Goal: Task Accomplishment & Management: Manage account settings

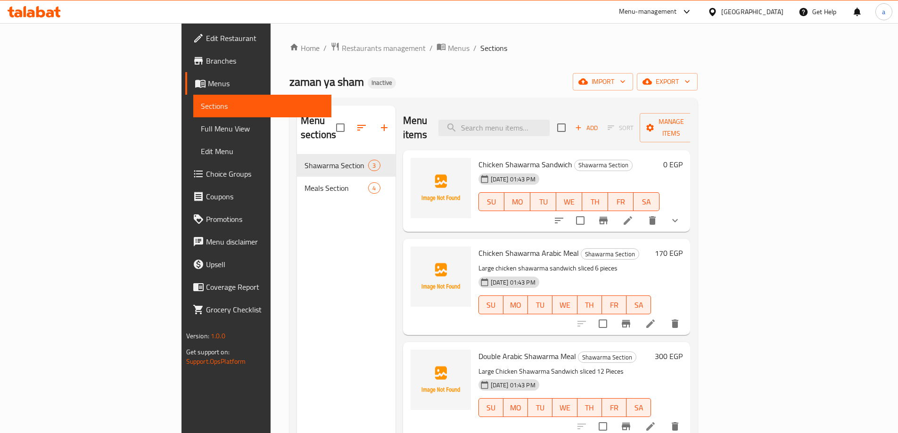
click at [206, 36] on span "Edit Restaurant" at bounding box center [265, 38] width 118 height 11
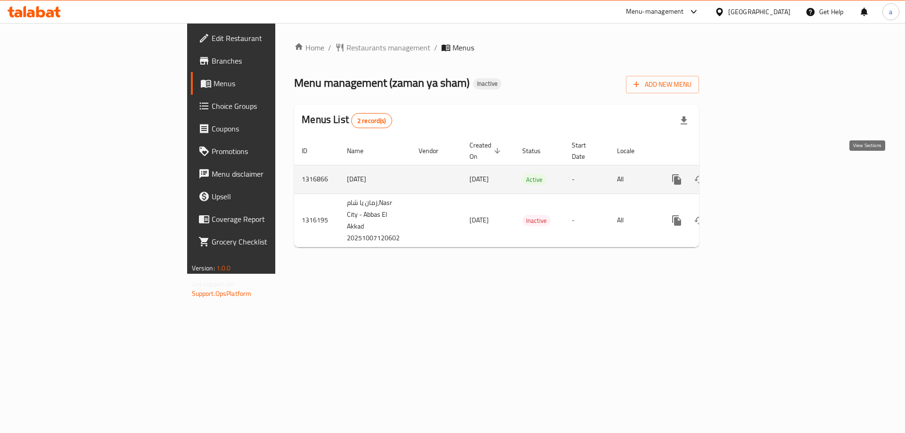
click at [750, 174] on icon "enhanced table" at bounding box center [744, 179] width 11 height 11
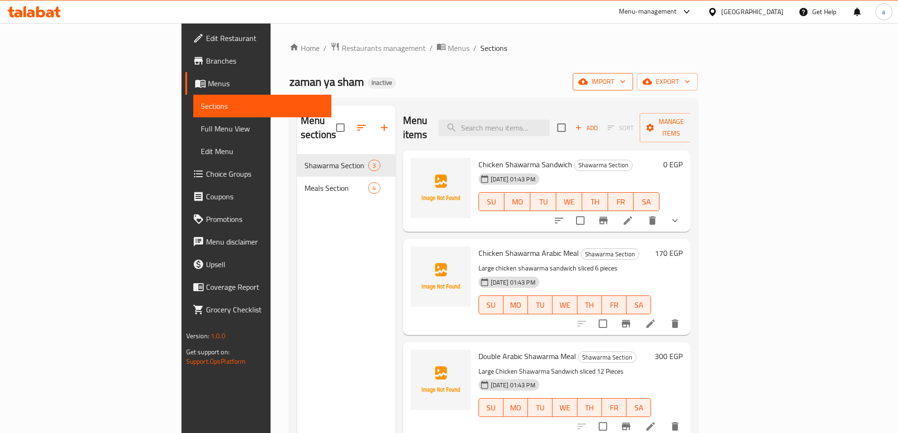
click at [627, 79] on icon "button" at bounding box center [622, 81] width 9 height 9
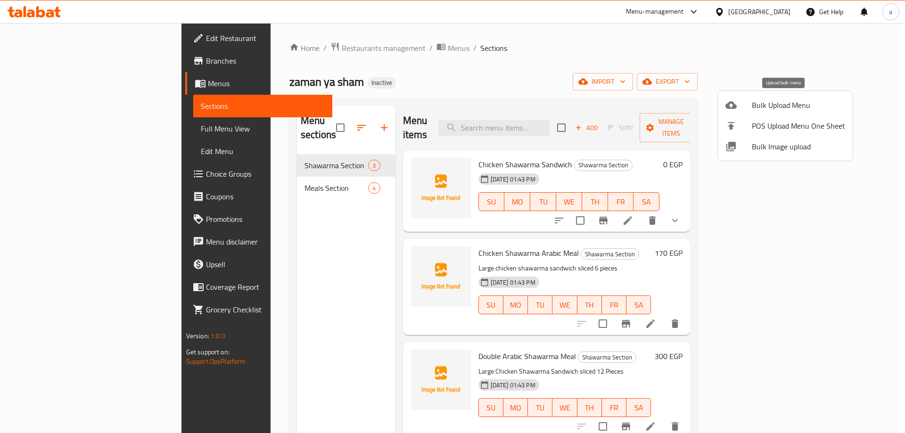
click at [795, 107] on span "Bulk Upload Menu" at bounding box center [798, 104] width 93 height 11
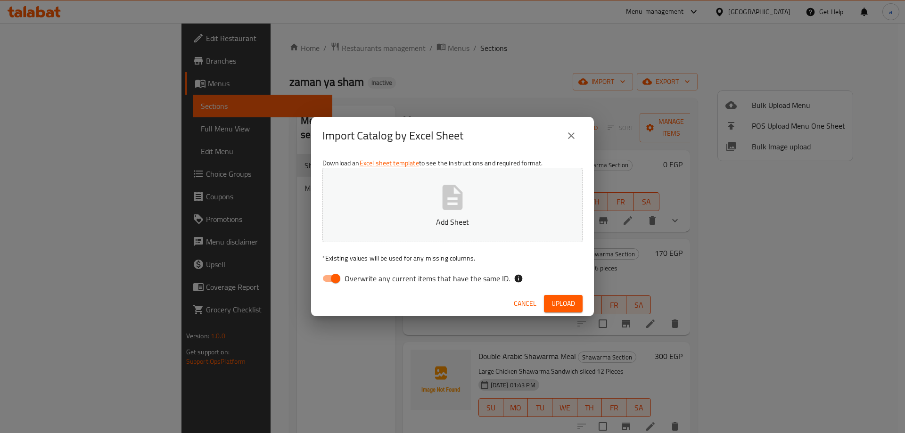
click at [338, 276] on input "Overwrite any current items that have the same ID." at bounding box center [336, 279] width 54 height 18
checkbox input "false"
click at [554, 304] on span "Upload" at bounding box center [564, 304] width 24 height 12
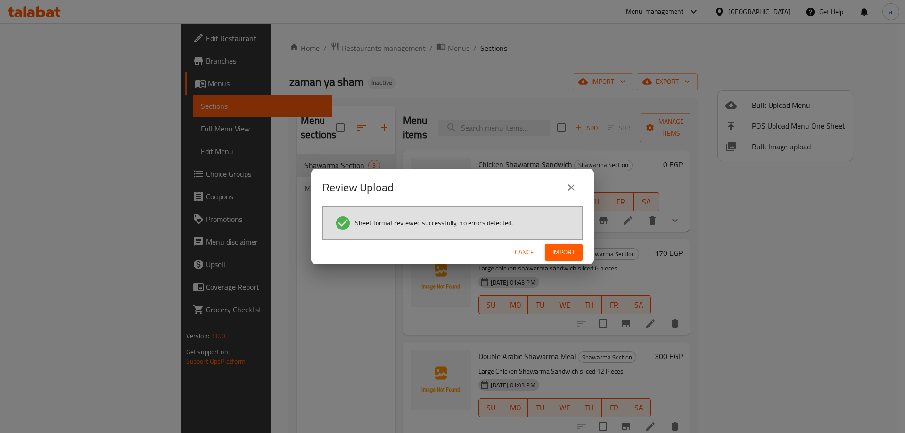
click at [560, 252] on span "Import" at bounding box center [563, 253] width 23 height 12
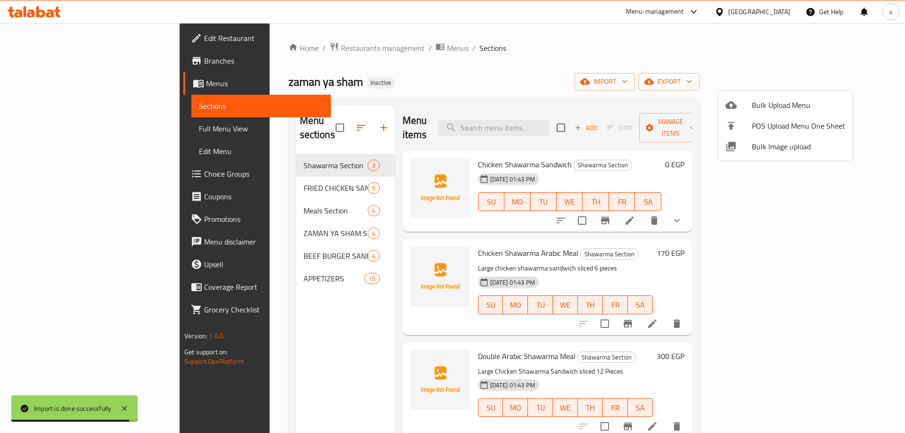
click at [74, 129] on div at bounding box center [452, 216] width 905 height 433
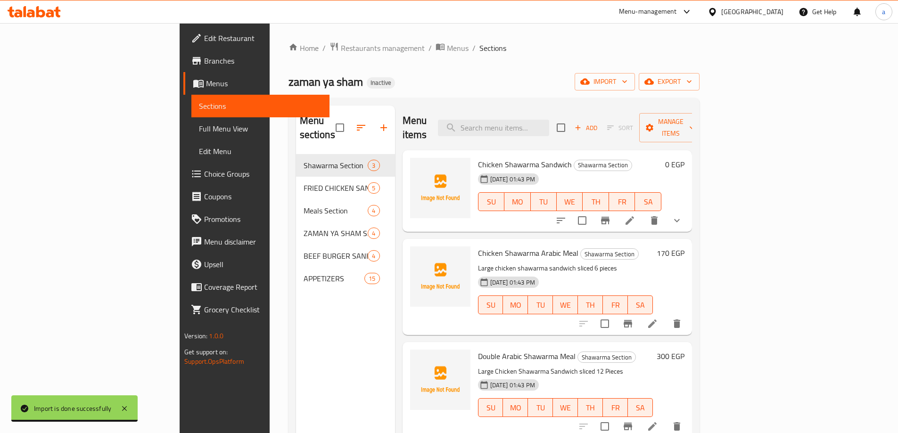
click at [199, 129] on span "Full Menu View" at bounding box center [260, 128] width 123 height 11
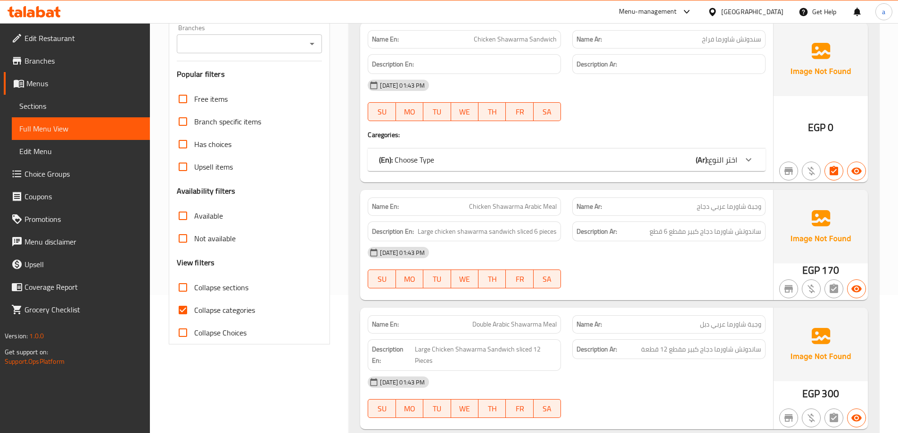
scroll to position [141, 0]
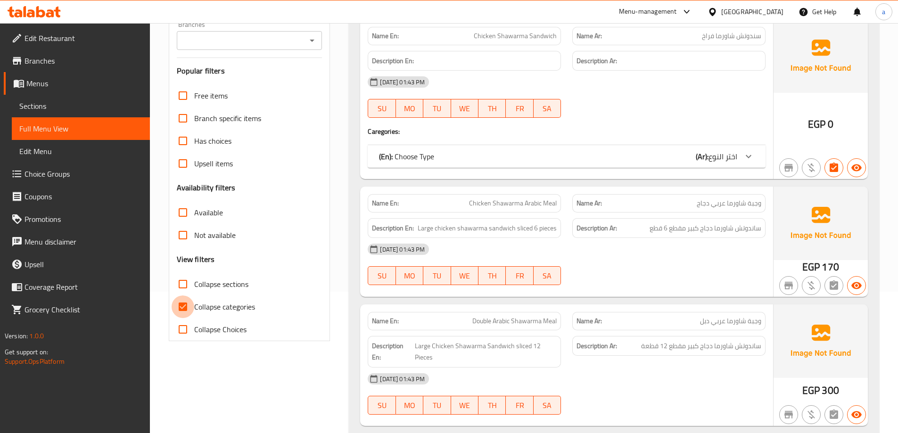
click at [188, 306] on input "Collapse categories" at bounding box center [183, 307] width 23 height 23
checkbox input "false"
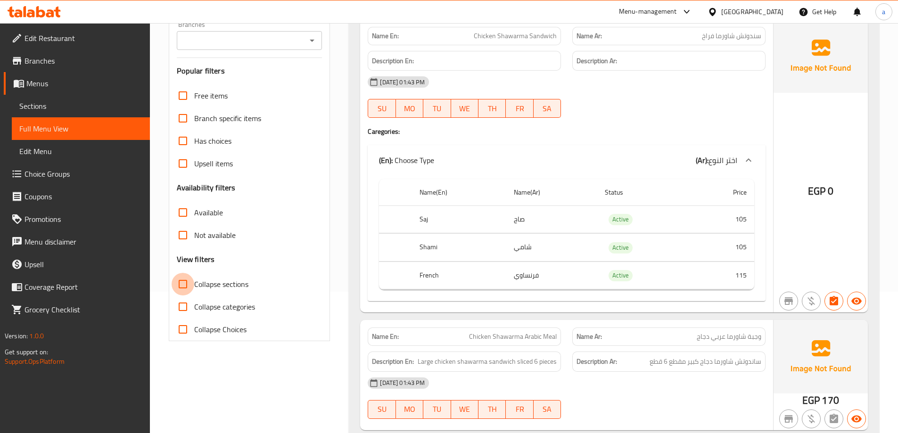
click at [187, 284] on input "Collapse sections" at bounding box center [183, 284] width 23 height 23
checkbox input "true"
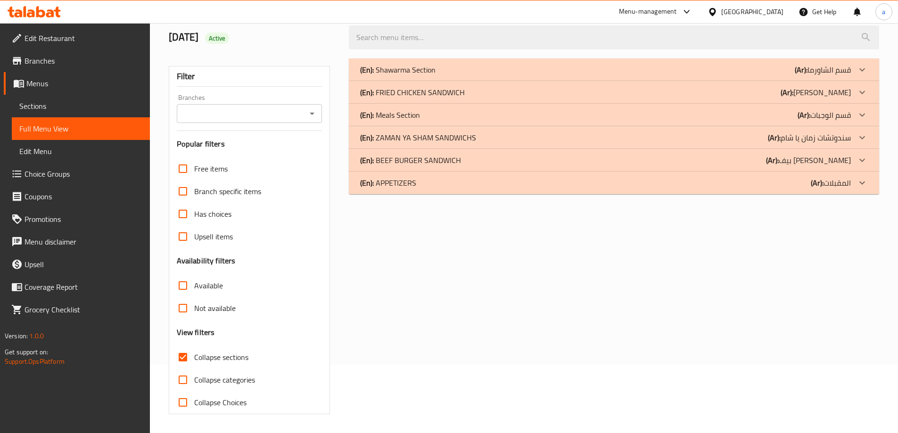
scroll to position [68, 0]
click at [865, 185] on icon at bounding box center [861, 182] width 11 height 11
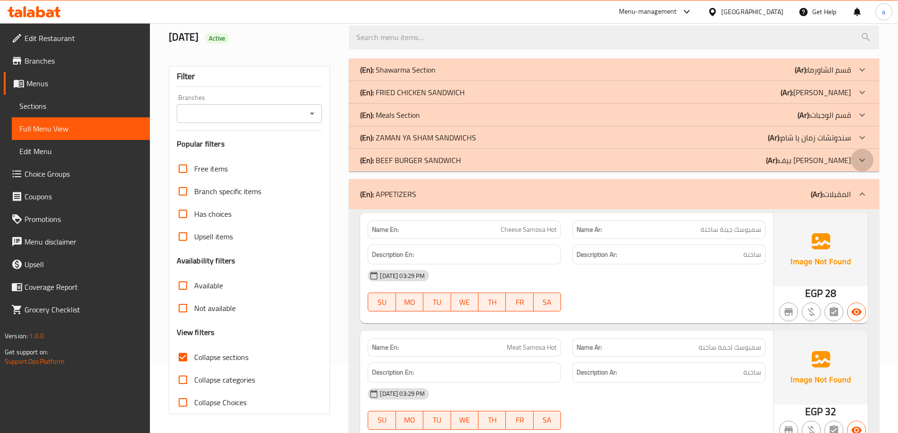
click at [862, 163] on icon at bounding box center [861, 160] width 11 height 11
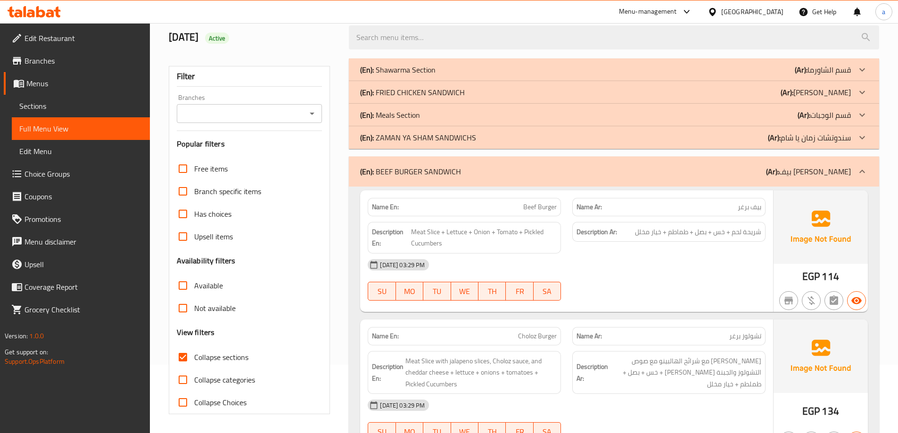
click at [863, 141] on icon at bounding box center [861, 137] width 11 height 11
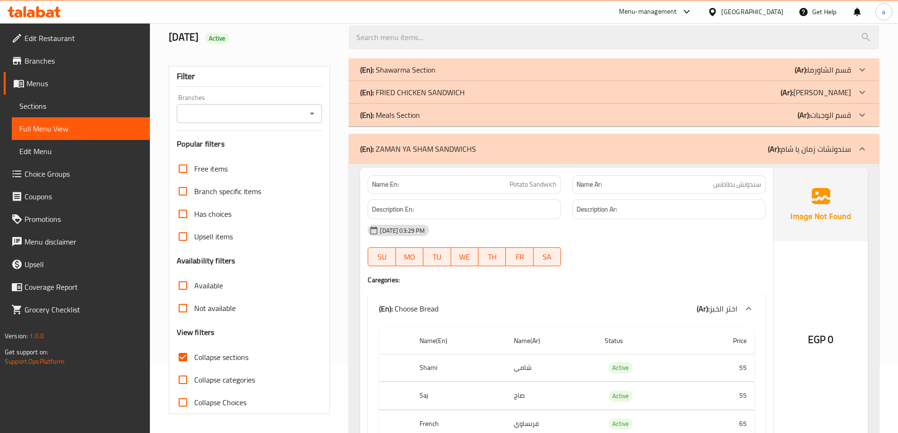
click at [864, 92] on icon at bounding box center [861, 92] width 11 height 11
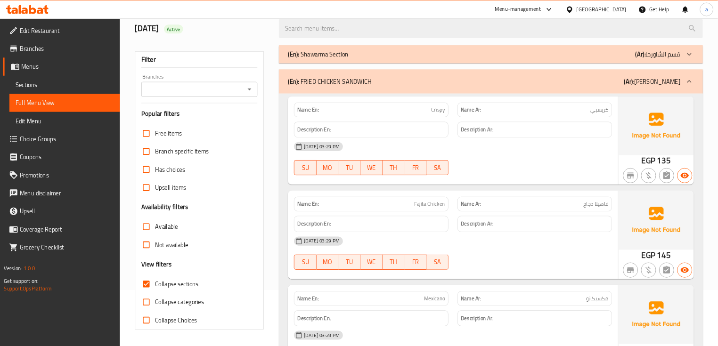
scroll to position [47, 0]
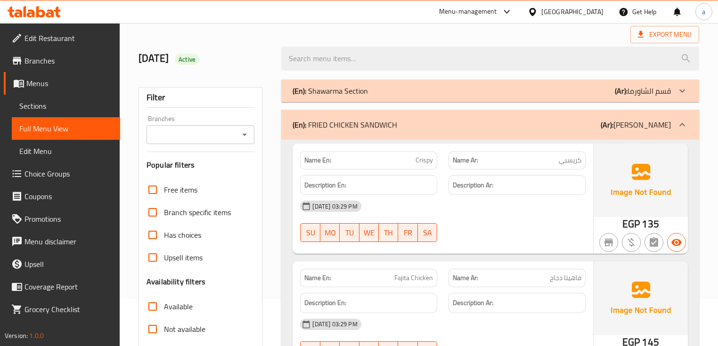
drag, startPoint x: 556, startPoint y: 209, endPoint x: 519, endPoint y: 194, distance: 39.7
click at [519, 194] on div "Name En: Crispy Name Ar: كريسبي Description En: Description Ar: 12-10-2025 03:2…" at bounding box center [443, 199] width 300 height 110
click at [462, 218] on div "12-10-2025 03:29 PM SU MO TU WE TH FR SA" at bounding box center [443, 221] width 296 height 53
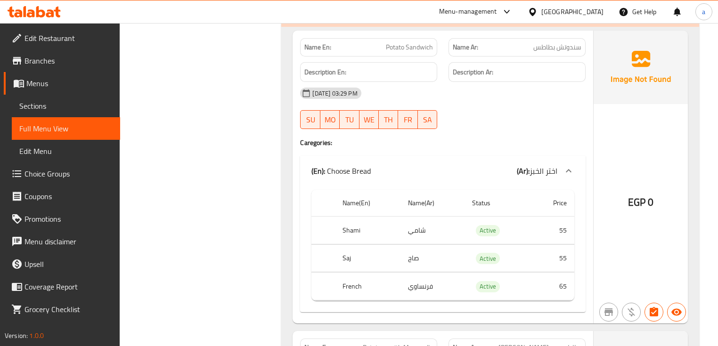
scroll to position [853, 0]
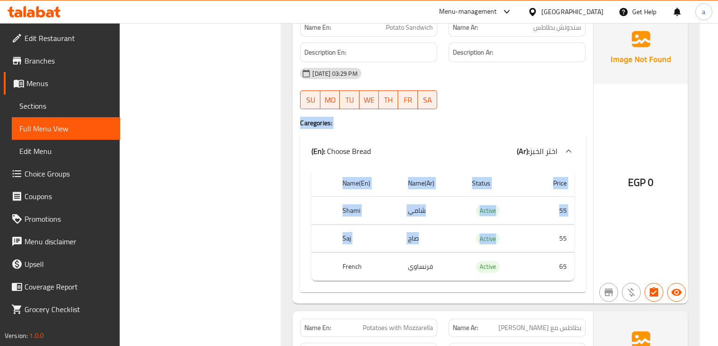
drag, startPoint x: 531, startPoint y: 229, endPoint x: 544, endPoint y: 101, distance: 128.4
click at [544, 102] on div "Name En: Potato Sandwich Name Ar: سندوتش بطاطس Description En: Description Ar: …" at bounding box center [443, 157] width 300 height 293
click at [530, 237] on td "55" at bounding box center [552, 239] width 44 height 28
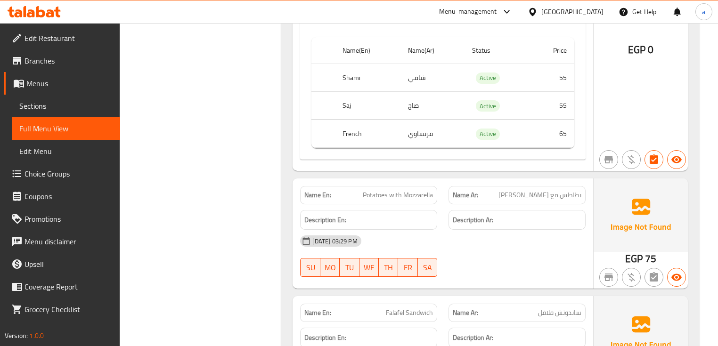
scroll to position [1004, 0]
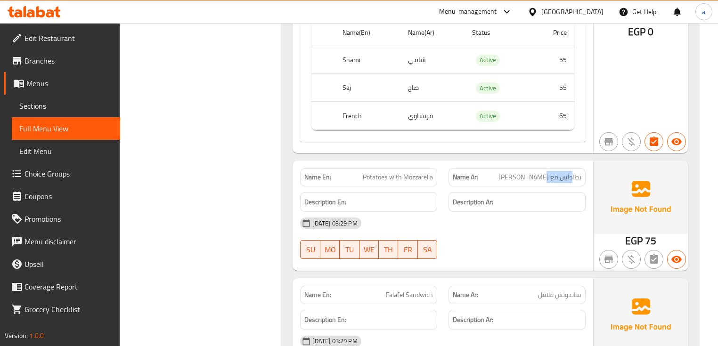
drag, startPoint x: 545, startPoint y: 176, endPoint x: 595, endPoint y: 176, distance: 50.0
click at [594, 176] on div "Name En: Potatoes with Mozzarella Name Ar: بطاطس مع موزاريلا Description En: De…" at bounding box center [490, 216] width 395 height 110
click at [378, 175] on span "Potatoes with Mozzarella" at bounding box center [398, 178] width 70 height 10
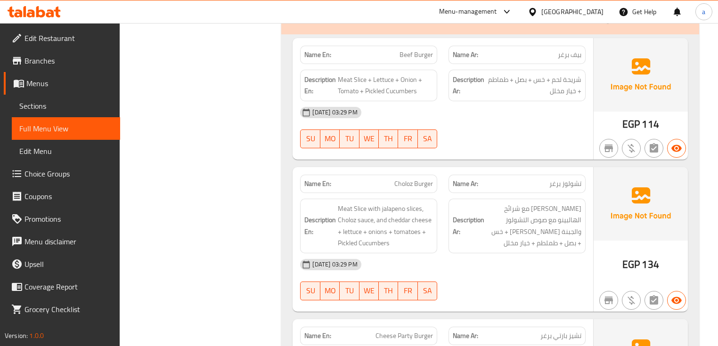
scroll to position [1758, 0]
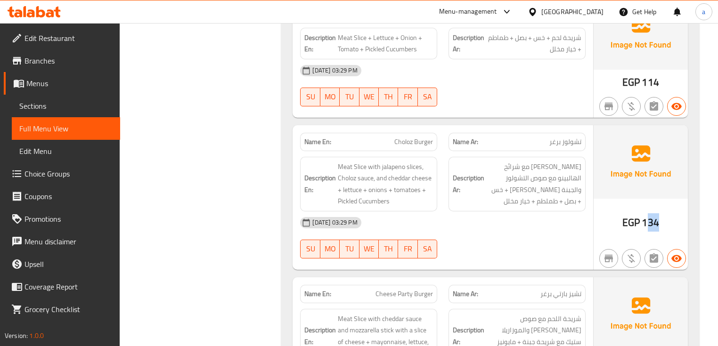
drag, startPoint x: 662, startPoint y: 223, endPoint x: 671, endPoint y: 223, distance: 9.0
click at [671, 223] on div "EGP 134" at bounding box center [641, 197] width 94 height 145
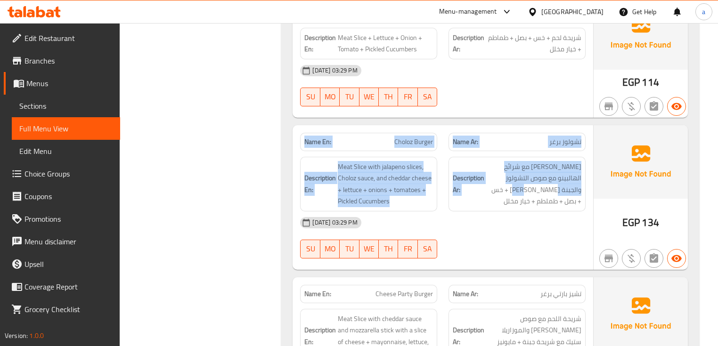
click at [593, 214] on div "Name En: Choloz Burger Name Ar: تشولوز برغر Description En: Meat Slice with jal…" at bounding box center [490, 197] width 395 height 145
click at [526, 215] on div "[DATE] 03:29 PM" at bounding box center [443, 223] width 296 height 23
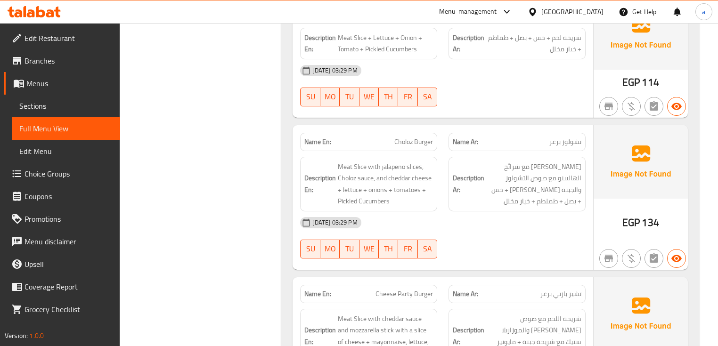
click at [409, 144] on span "Choloz Burger" at bounding box center [414, 142] width 39 height 10
copy span "Choloz Burger"
click at [414, 143] on span "Choloz Burger" at bounding box center [414, 142] width 39 height 10
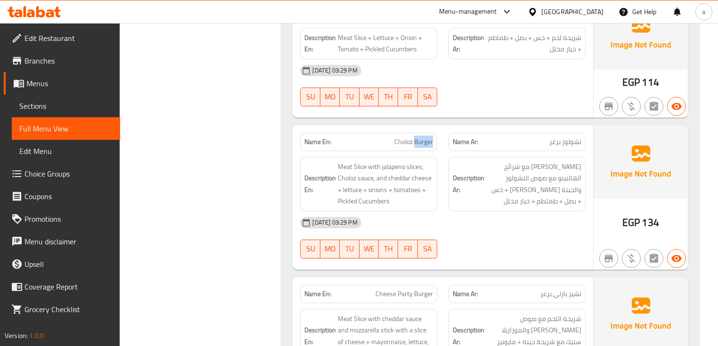
click at [414, 143] on span "Choloz Burger" at bounding box center [414, 142] width 39 height 10
click at [410, 149] on div "Name En: Choloz Burger" at bounding box center [368, 142] width 137 height 18
click at [411, 149] on div "Name En: Choloz Burger" at bounding box center [368, 142] width 137 height 18
click at [409, 145] on span "Choloz Burger" at bounding box center [414, 142] width 39 height 10
click at [409, 144] on span "Choloz Burger" at bounding box center [414, 142] width 39 height 10
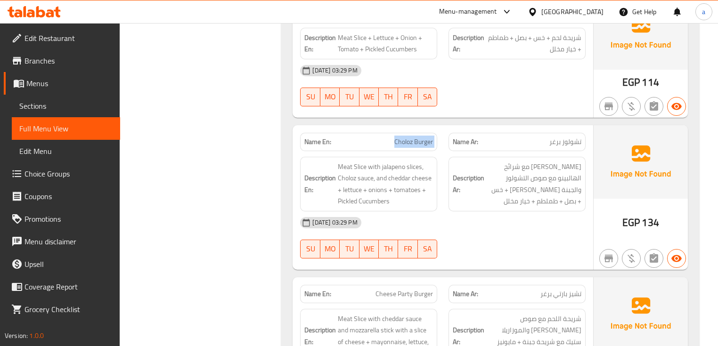
click at [410, 143] on span "Choloz Burger" at bounding box center [414, 142] width 39 height 10
copy span "Choloz Burger"
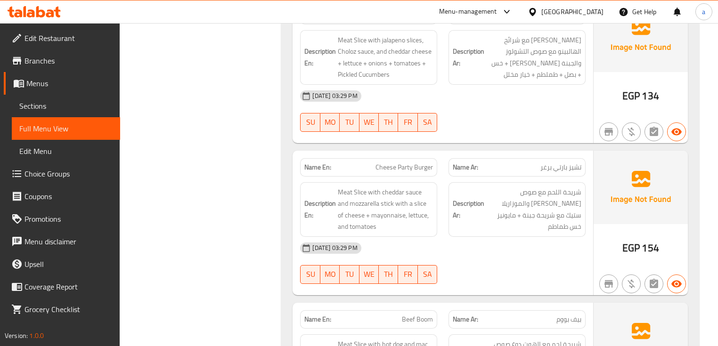
scroll to position [1909, 0]
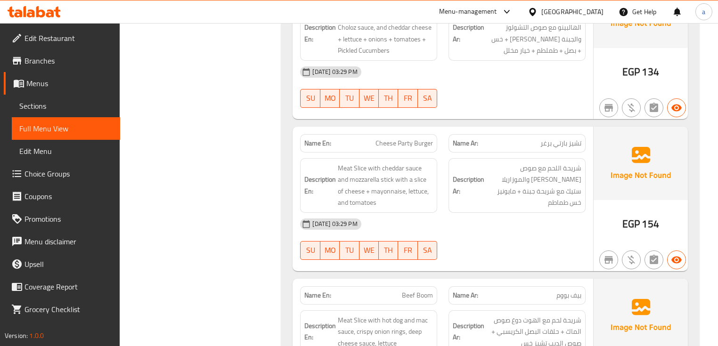
click at [551, 143] on span "تشيز بارتي برغر" at bounding box center [561, 144] width 41 height 10
copy span "برغر"
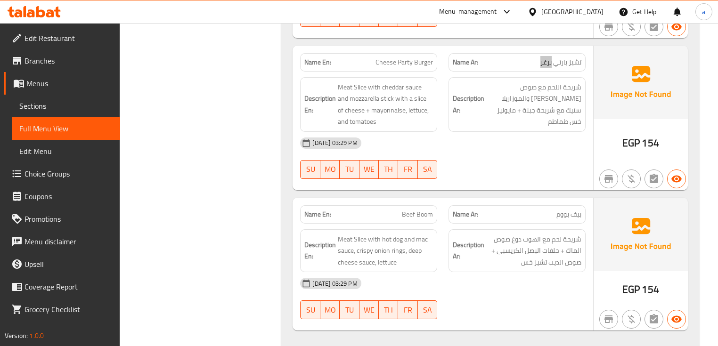
scroll to position [1947, 0]
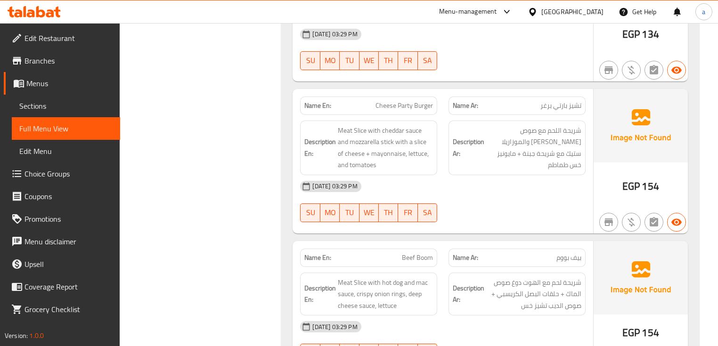
click at [419, 105] on span "Cheese Party Burger" at bounding box center [405, 106] width 58 height 10
copy span "Cheese Party Burger"
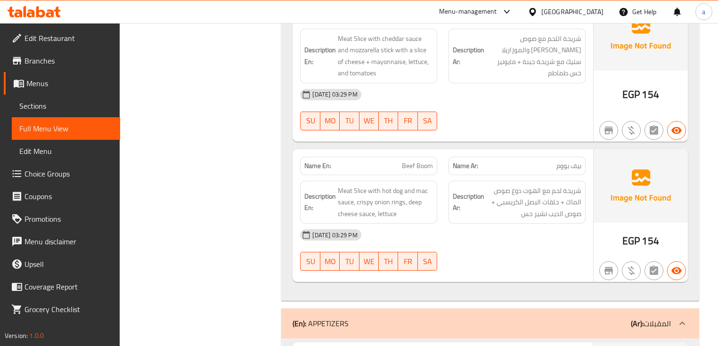
scroll to position [2135, 0]
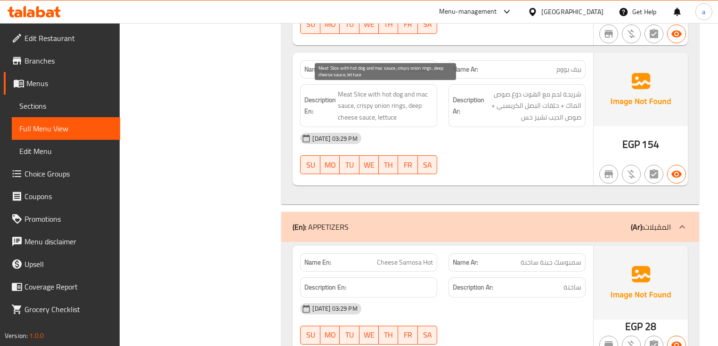
click at [390, 91] on span "Meat Slice with hot dog and mac sauce, crispy onion rings, deep cheese sauce, l…" at bounding box center [385, 106] width 95 height 35
click at [385, 92] on span "Meat Slice with hot dog and mac sauce, crispy onion rings, deep cheese sauce, l…" at bounding box center [385, 106] width 95 height 35
click at [406, 92] on span "Meat Slice with hot dog and mac sauce, crispy onion rings, deep cheese sauce, l…" at bounding box center [385, 106] width 95 height 35
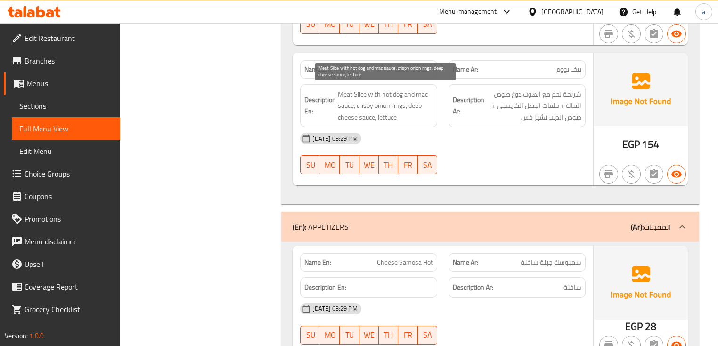
click at [377, 120] on span "Meat Slice with hot dog and mac sauce, crispy onion rings, deep cheese sauce, l…" at bounding box center [385, 106] width 95 height 35
click at [388, 91] on span "Meat Slice with hot dog and mac sauce, crispy onion rings, deep cheese sauce, l…" at bounding box center [385, 106] width 95 height 35
click at [398, 90] on span "Meat Slice with hot dog and mac sauce, crispy onion rings, deep cheese sauce, l…" at bounding box center [385, 106] width 95 height 35
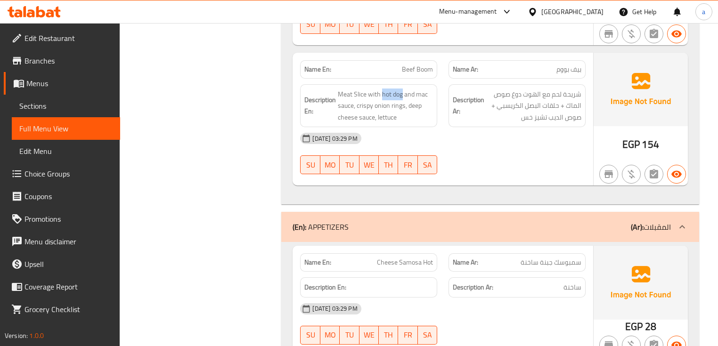
copy span "hot dog"
drag, startPoint x: 428, startPoint y: 292, endPoint x: 443, endPoint y: 292, distance: 15.1
click at [443, 292] on div "Description En: Description Ar: ساخنة" at bounding box center [443, 288] width 296 height 32
drag, startPoint x: 428, startPoint y: 260, endPoint x: 526, endPoint y: 266, distance: 98.2
click at [512, 268] on div "Name En: Cheese Samosa Hot Name Ar: سمبوسك جبنة ساخنة" at bounding box center [443, 263] width 296 height 30
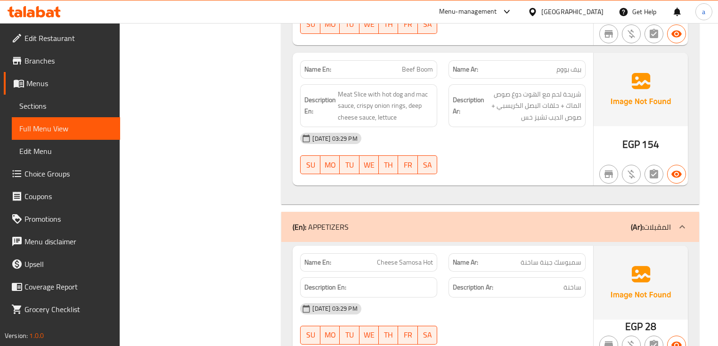
click at [571, 283] on span "ساخنة" at bounding box center [573, 288] width 18 height 12
click at [543, 273] on div "Description Ar: ساخنة" at bounding box center [517, 288] width 148 height 32
click at [422, 68] on span "Beef Boom" at bounding box center [417, 70] width 31 height 10
click at [422, 66] on span "Beef Boom" at bounding box center [417, 70] width 31 height 10
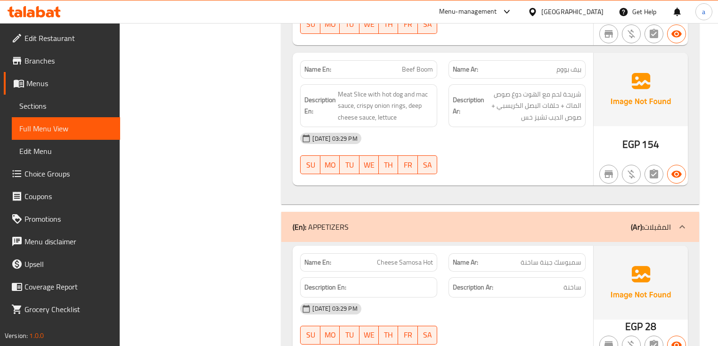
click at [419, 67] on span "Beef Boom" at bounding box center [417, 70] width 31 height 10
click at [406, 65] on span "Beef Boom" at bounding box center [417, 70] width 31 height 10
copy span "Beef Boom"
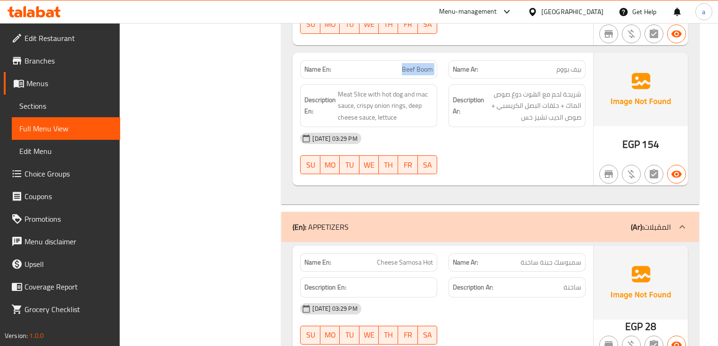
scroll to position [2324, 0]
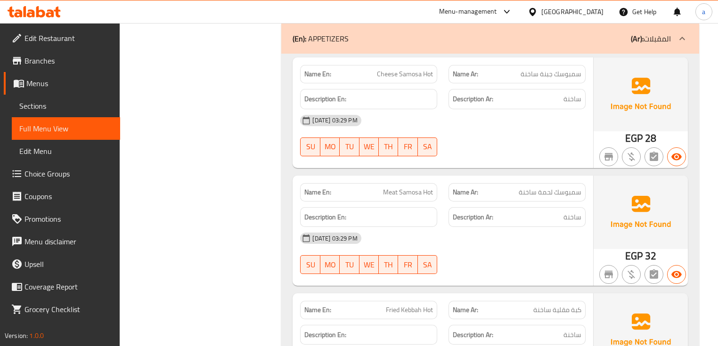
click at [414, 73] on span "Cheese Samosa Hot" at bounding box center [405, 74] width 56 height 10
copy span "Cheese Samosa Hot"
click at [420, 188] on span "Meat Samosa Hot" at bounding box center [408, 193] width 50 height 10
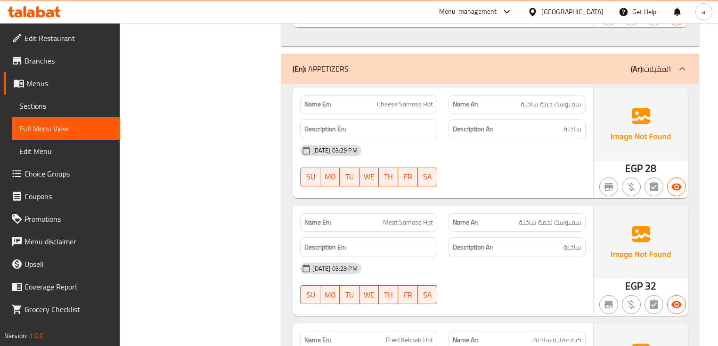
scroll to position [2286, 0]
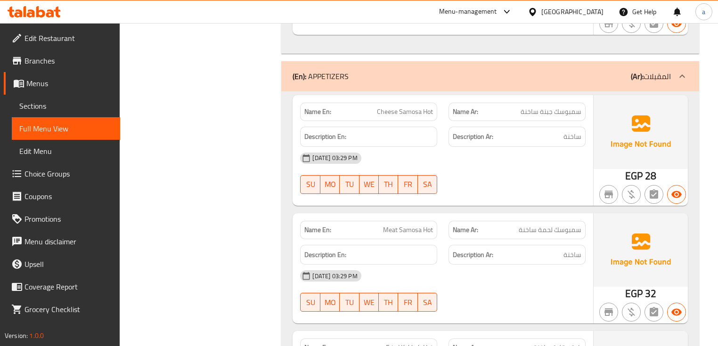
click at [420, 186] on button "SA" at bounding box center [427, 184] width 19 height 19
type button "6"
click at [406, 226] on span "Meat Samosa Hot" at bounding box center [408, 230] width 50 height 10
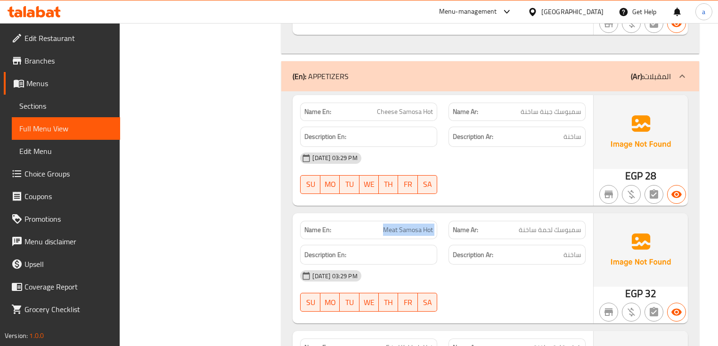
copy span "Meat Samosa Hot"
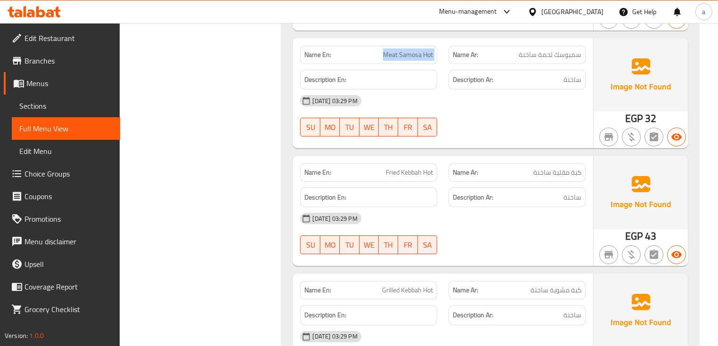
scroll to position [2475, 0]
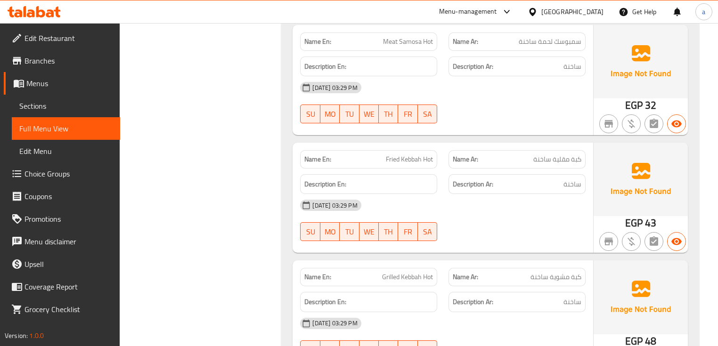
click at [417, 160] on span "Fried Kebbah Hot" at bounding box center [409, 160] width 47 height 10
copy span "Fried Kebbah Hot"
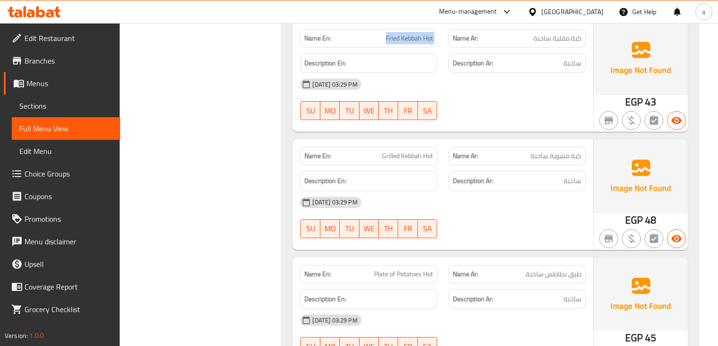
scroll to position [2626, 0]
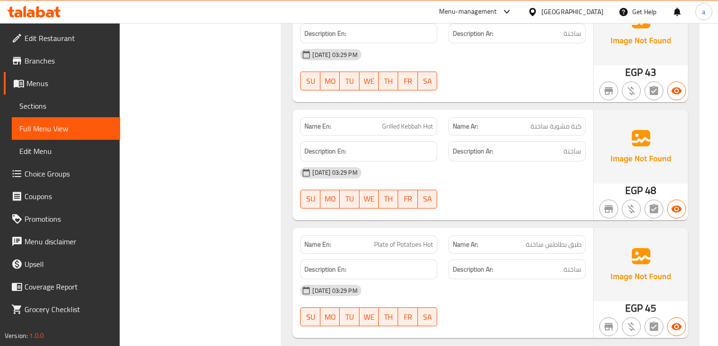
click at [417, 123] on span "Grilled Kebbah Hot" at bounding box center [407, 127] width 51 height 10
copy span "Grilled Kebbah Hot"
click at [572, 245] on span "طبق بطاطس ساخنة" at bounding box center [554, 245] width 56 height 10
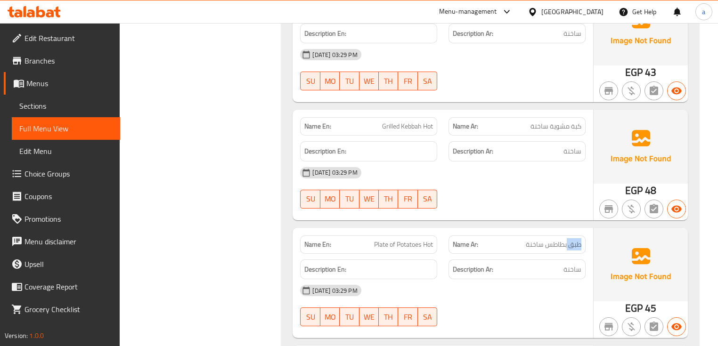
click at [572, 245] on span "طبق بطاطس ساخنة" at bounding box center [554, 245] width 56 height 10
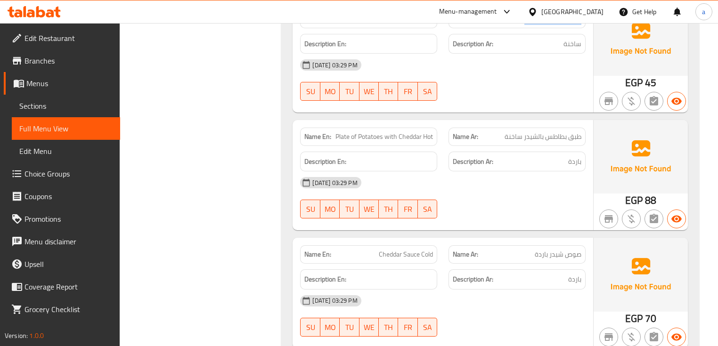
scroll to position [2852, 0]
click at [398, 138] on span "Plate of Potatoes with Cheddar Hot" at bounding box center [385, 137] width 98 height 10
click at [401, 132] on span "Plate of Potatoes with Cheddar Hot" at bounding box center [385, 137] width 98 height 10
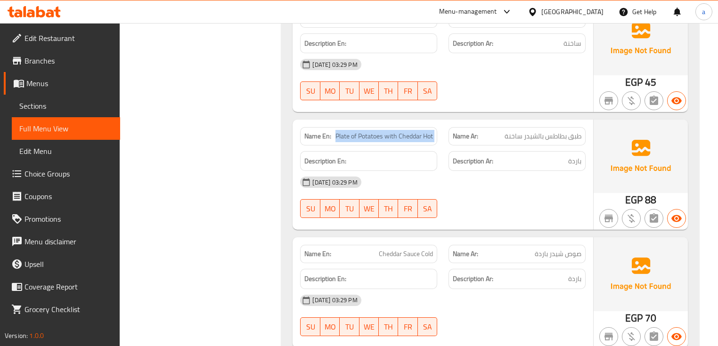
click at [401, 132] on span "Plate of Potatoes with Cheddar Hot" at bounding box center [385, 137] width 98 height 10
click at [405, 132] on span "Plate of Potatoes with Cheddar Hot" at bounding box center [385, 137] width 98 height 10
click at [417, 140] on span "Plate of Potatoes with Cheddar Hot" at bounding box center [385, 137] width 98 height 10
click at [417, 139] on span "Plate of Potatoes with Cheddar Hot" at bounding box center [385, 137] width 98 height 10
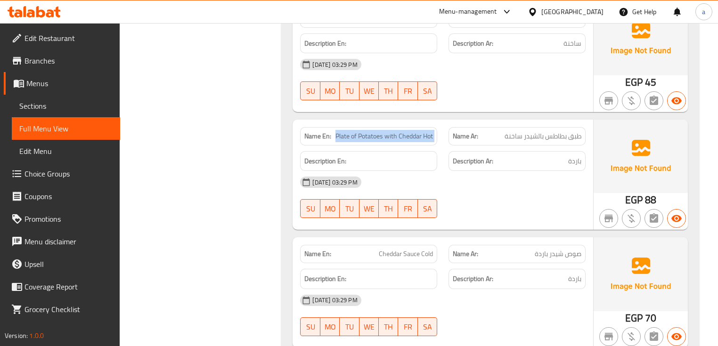
click at [417, 139] on span "Plate of Potatoes with Cheddar Hot" at bounding box center [385, 137] width 98 height 10
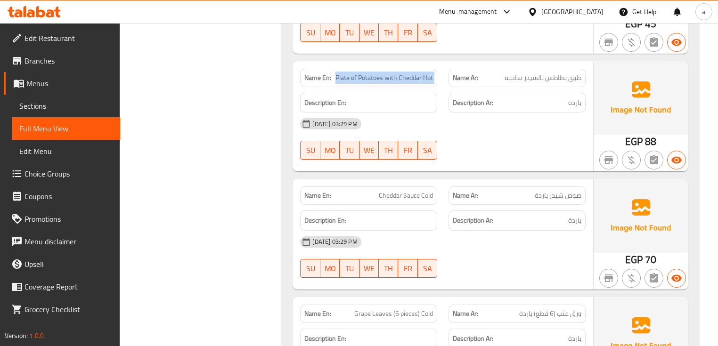
scroll to position [2889, 0]
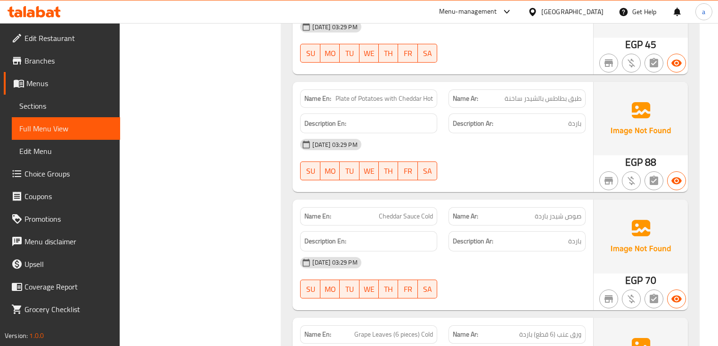
click at [400, 212] on span "Cheddar Sauce Cold" at bounding box center [406, 217] width 54 height 10
click at [408, 212] on span "Cheddar Sauce Cold" at bounding box center [406, 217] width 54 height 10
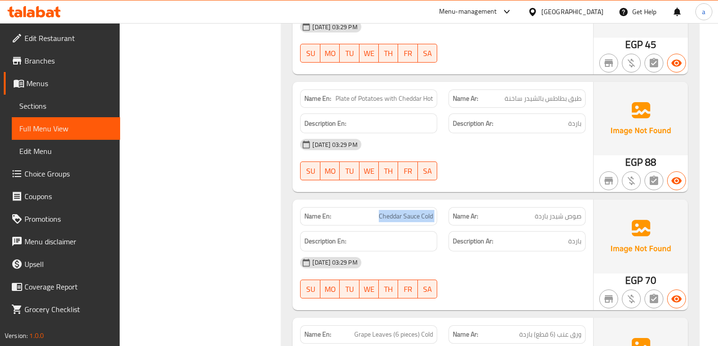
click at [408, 212] on span "Cheddar Sauce Cold" at bounding box center [406, 217] width 54 height 10
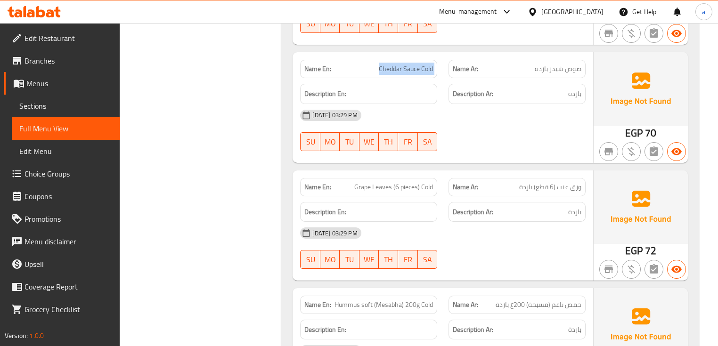
scroll to position [3078, 0]
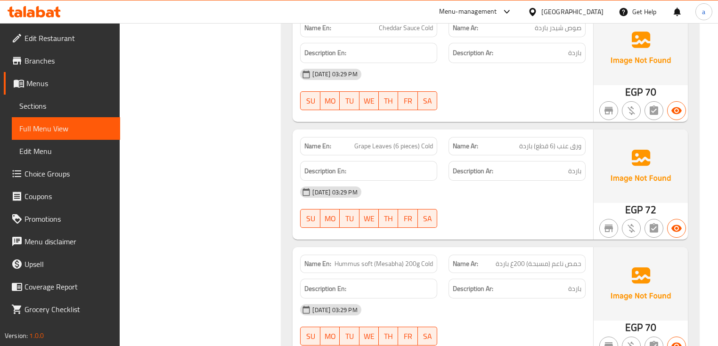
click at [556, 144] on span "ورق عنب (6 قطع) باردة" at bounding box center [550, 146] width 62 height 10
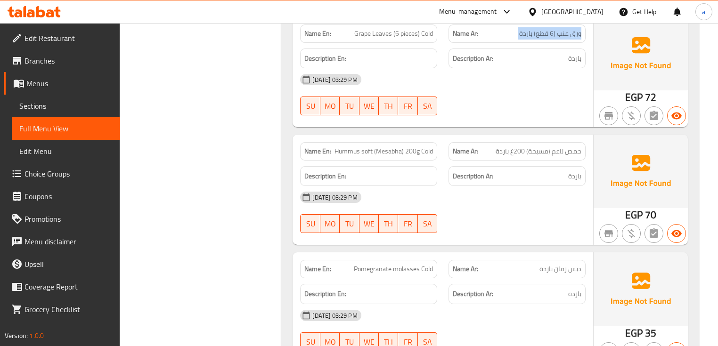
scroll to position [3191, 0]
click at [402, 149] on span "Hummus soft (Mesabha) 200g Cold" at bounding box center [384, 151] width 99 height 10
click at [402, 148] on span "Hummus soft (Mesabha) 200g Cold" at bounding box center [384, 151] width 99 height 10
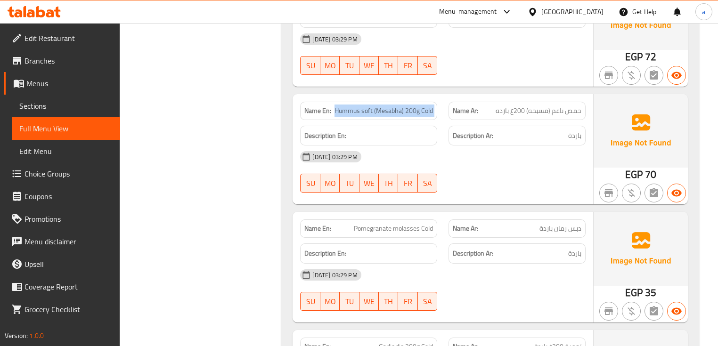
scroll to position [3304, 0]
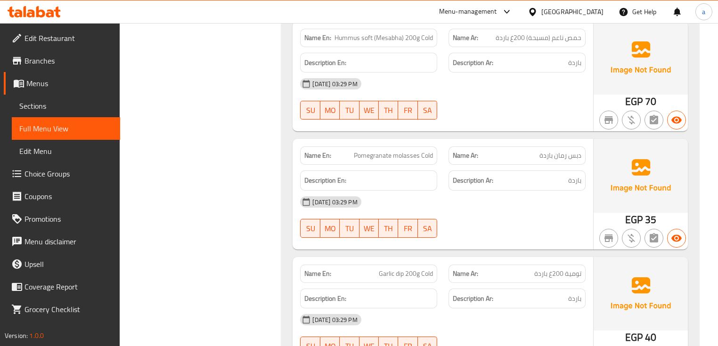
click at [581, 152] on span "دبس رمان باردة" at bounding box center [561, 156] width 42 height 10
click at [581, 153] on span "دبس رمان باردة" at bounding box center [561, 156] width 42 height 10
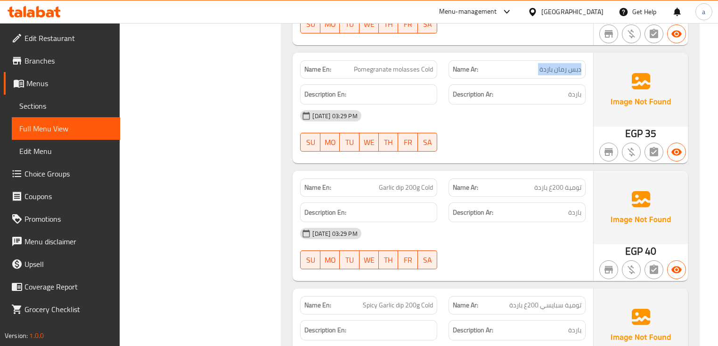
scroll to position [3417, 0]
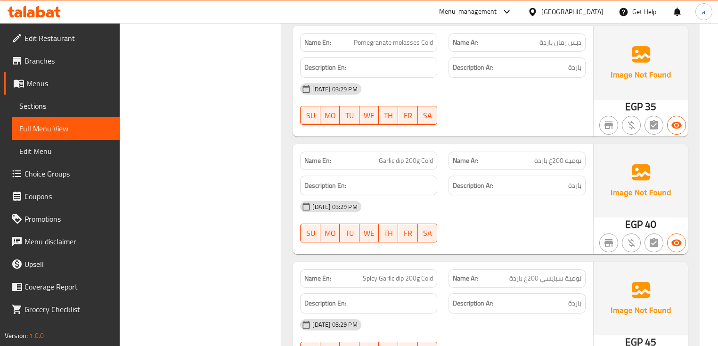
click at [558, 156] on span "تومية 200غ باردة" at bounding box center [558, 161] width 47 height 10
drag, startPoint x: 379, startPoint y: 280, endPoint x: 390, endPoint y: 281, distance: 10.9
click at [390, 281] on span "Spicy Garlic dip 200g Cold" at bounding box center [398, 279] width 70 height 10
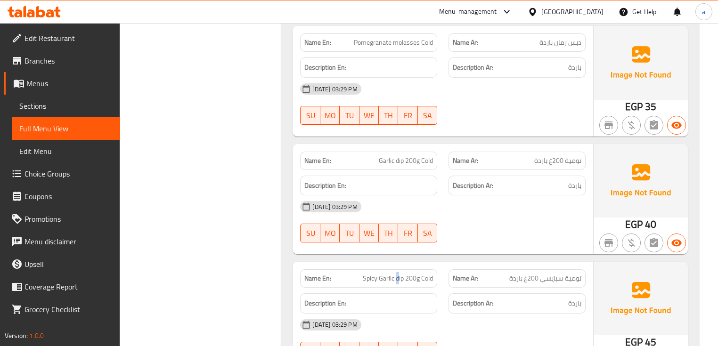
click at [398, 280] on span "Spicy Garlic dip 200g Cold" at bounding box center [398, 279] width 70 height 10
click at [539, 274] on span "تومية سبايسي 200غ باردة" at bounding box center [546, 279] width 72 height 10
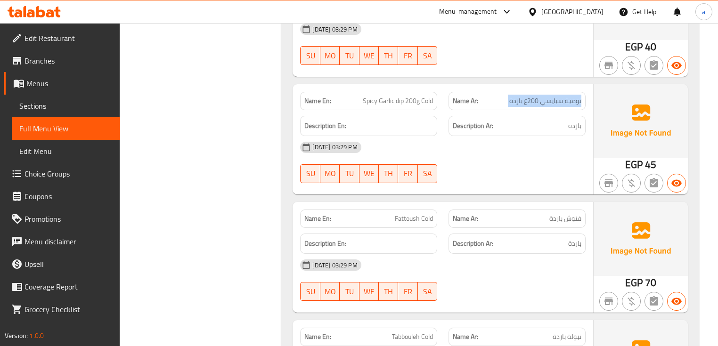
scroll to position [3644, 0]
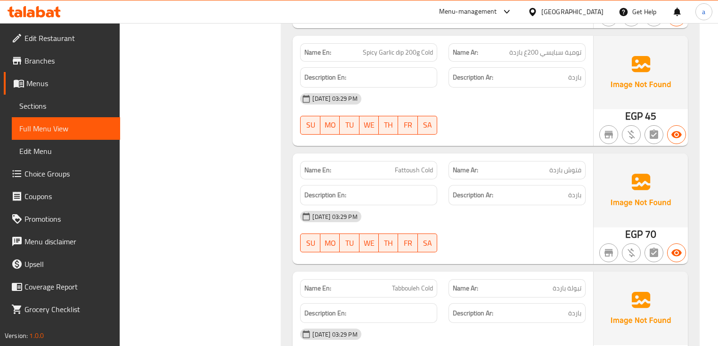
click at [563, 171] on span "فتوش باردة" at bounding box center [566, 170] width 32 height 10
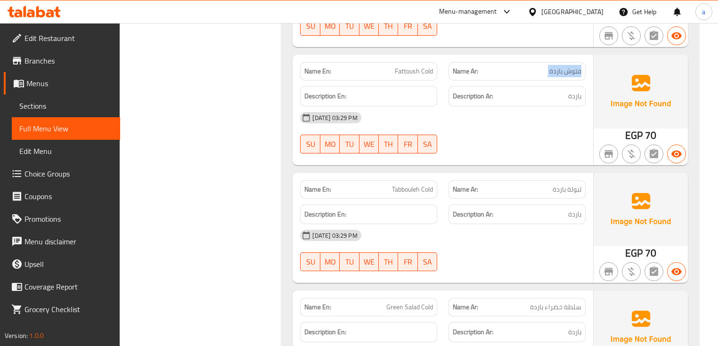
scroll to position [3832, 0]
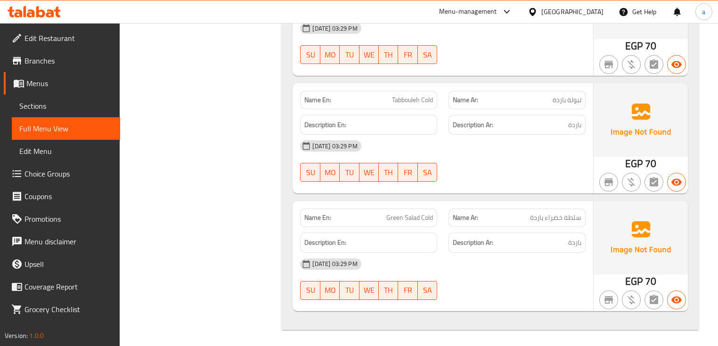
click at [567, 95] on span "تبولة باردة" at bounding box center [567, 100] width 29 height 10
click at [558, 218] on span "سلطة خضراء باردة" at bounding box center [555, 218] width 51 height 10
click at [558, 216] on span "سلطة خضراء باردة" at bounding box center [555, 218] width 51 height 10
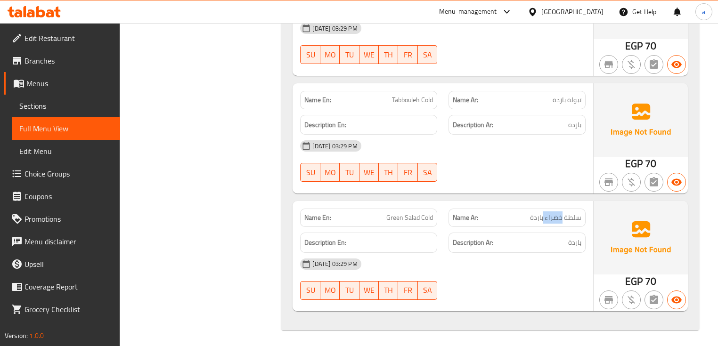
click at [558, 216] on span "سلطة خضراء باردة" at bounding box center [555, 218] width 51 height 10
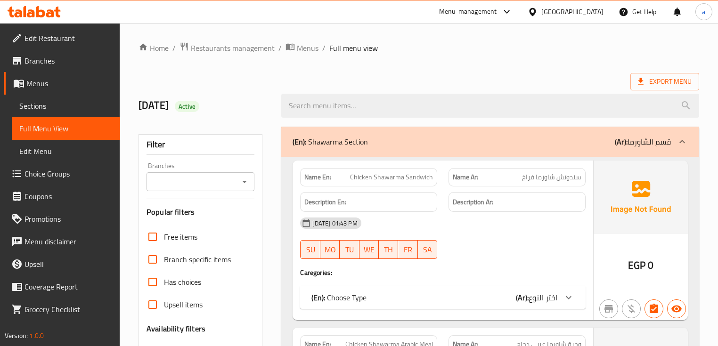
click at [63, 108] on span "Sections" at bounding box center [65, 105] width 93 height 11
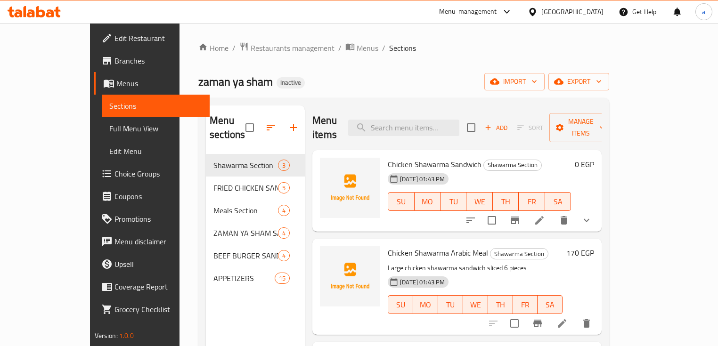
click at [434, 131] on div "Menu items Add Sort Manage items" at bounding box center [457, 128] width 289 height 45
paste input "Choloz Burger"
type input "Choloz Burger"
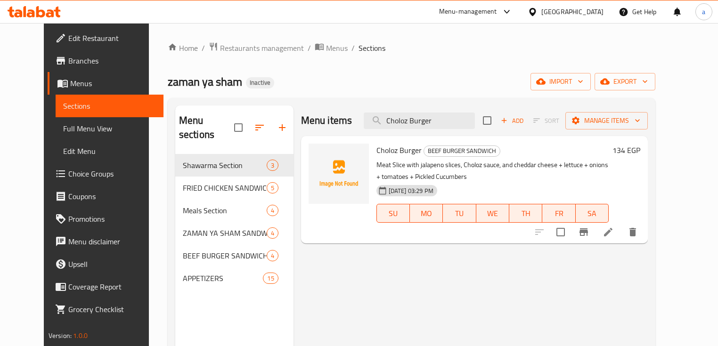
click at [614, 228] on icon at bounding box center [608, 232] width 11 height 11
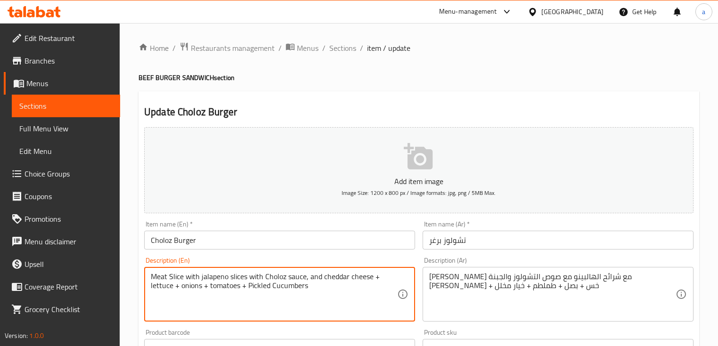
type textarea "Meat Slice with jalapeno slices with Choloz sauce, and cheddar cheese + lettuce…"
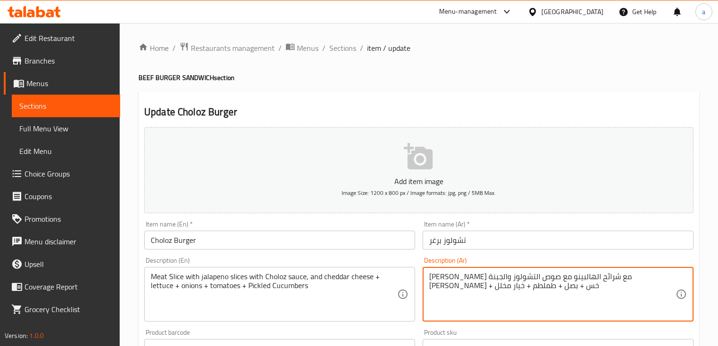
click at [485, 289] on textarea "شريح لحم مع شرائح الهالبينو مع صوص التشولوز والجبنة الشيدر + خس + بصل + طملطم +…" at bounding box center [552, 294] width 247 height 45
click at [479, 287] on textarea "شريح لحم مع شرائح الهالبينو مع صوص التشولوز والجبنة الشيدر + خس + بصل + طملطم +…" at bounding box center [552, 294] width 247 height 45
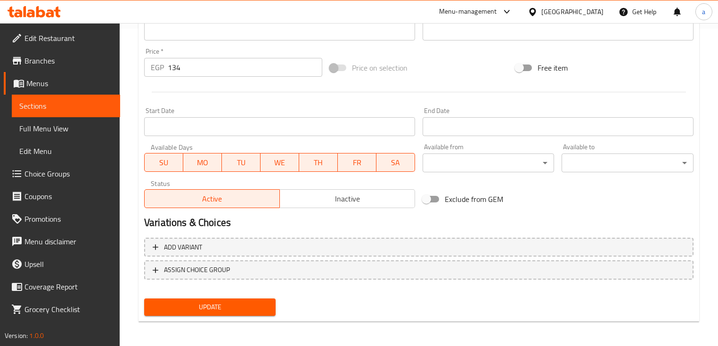
scroll to position [319, 0]
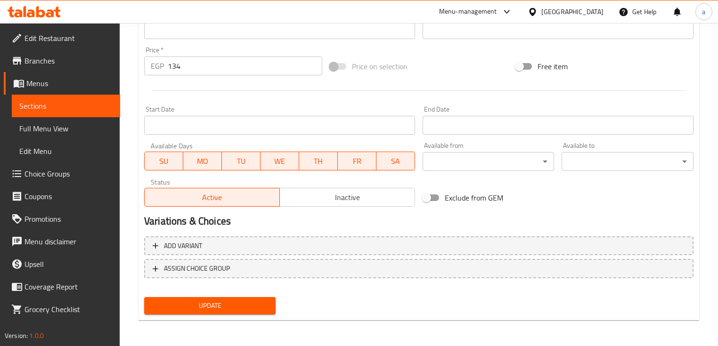
type textarea "[PERSON_NAME] مع شرائح الهالبينو مع صوص التشولوز والجبنة [PERSON_NAME] + خس + ب…"
click at [225, 300] on span "Update" at bounding box center [210, 306] width 116 height 12
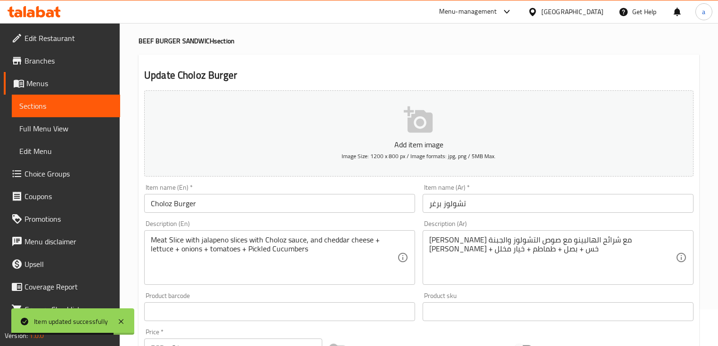
scroll to position [17, 0]
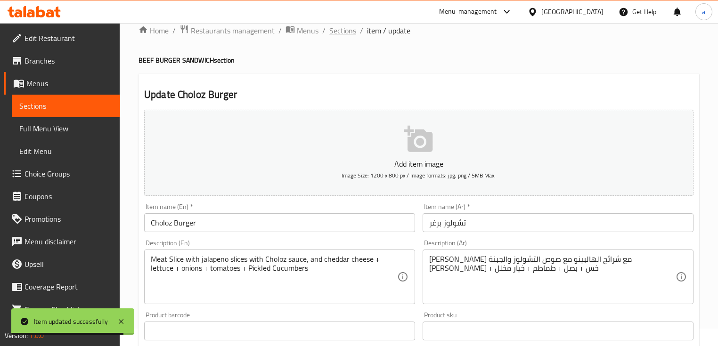
click at [346, 32] on span "Sections" at bounding box center [342, 30] width 27 height 11
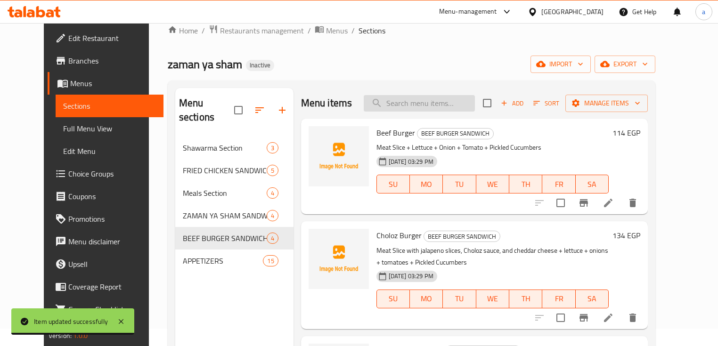
click at [426, 102] on input "search" at bounding box center [419, 103] width 111 height 16
paste input "Cheese Party Burger"
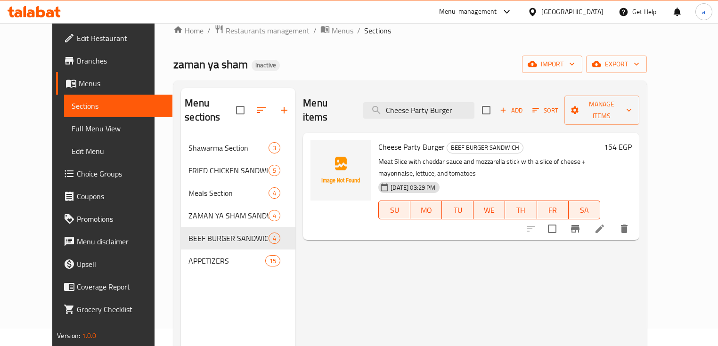
type input "Cheese Party Burger"
click at [606, 223] on icon at bounding box center [599, 228] width 11 height 11
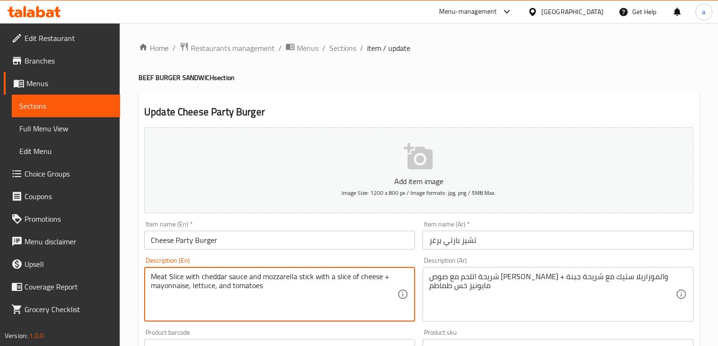
click at [331, 281] on textarea "Meat Slice with cheddar sauce and mozzarella stick with a slice of cheese + may…" at bounding box center [274, 294] width 247 height 45
click at [356, 280] on textarea "Meat Slice with cheddar sauce and mozzarella stick with a slice of cheese + may…" at bounding box center [274, 294] width 247 height 45
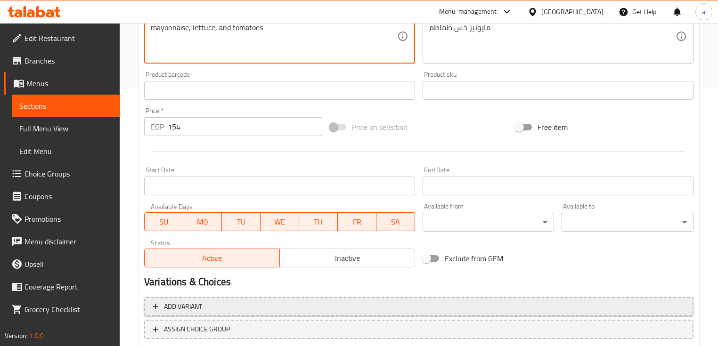
scroll to position [264, 0]
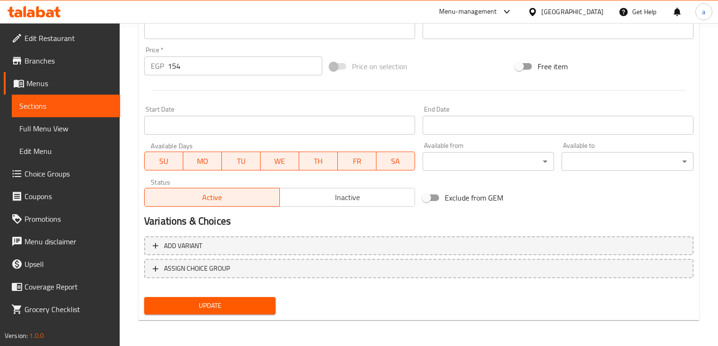
type textarea "Meat Slice with cheddar sauce and mozzarella stick with cheese slice + mayonnai…"
click at [207, 305] on span "Update" at bounding box center [210, 306] width 116 height 12
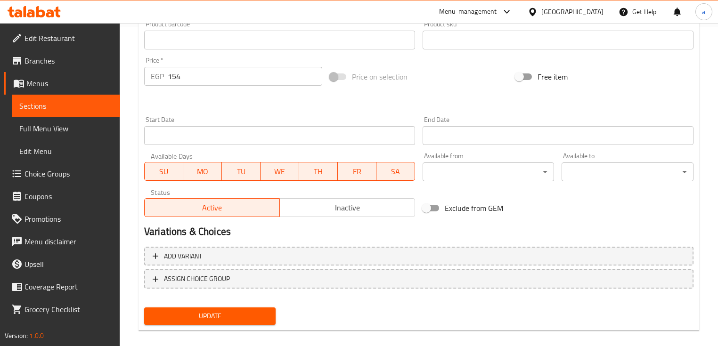
scroll to position [105, 0]
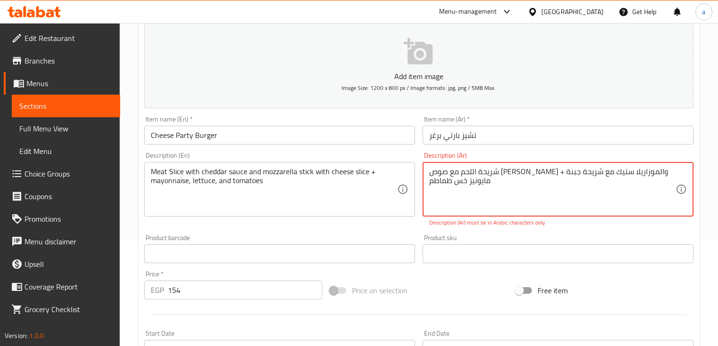
click at [565, 191] on textarea "شريحة اللحم مع صوص الشيدر والموزاريلا ستيك مع شريحة جبنة + مایونیز خس طماطم" at bounding box center [552, 189] width 247 height 45
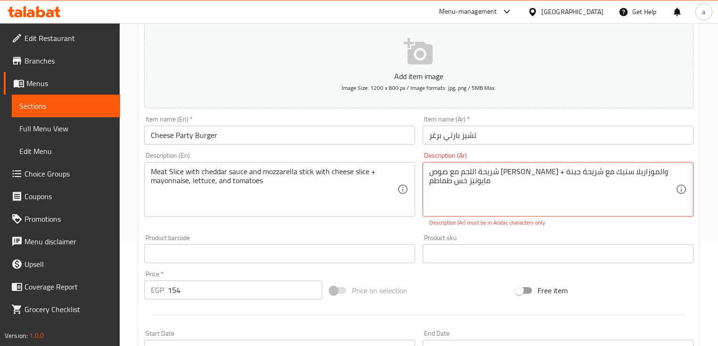
click at [573, 185] on textarea "شريحة اللحم مع صوص الشيدر والموزاريلا ستيك مع شريحة جبنة + مایونیز خس طماطم" at bounding box center [552, 189] width 247 height 45
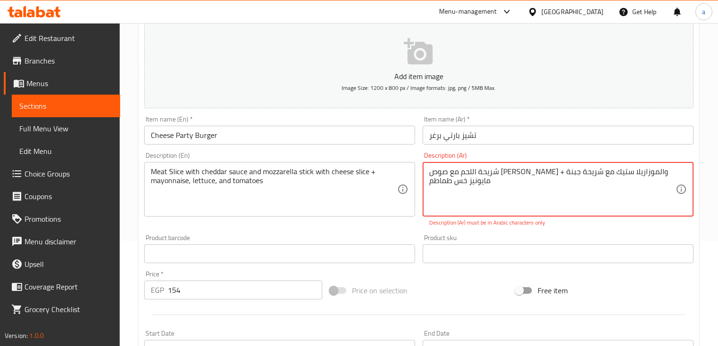
click at [573, 185] on textarea "شريحة اللحم مع صوص الشيدر والموزاريلا ستيك مع شريحة جبنة + مایونیز خس طماطم" at bounding box center [552, 189] width 247 height 45
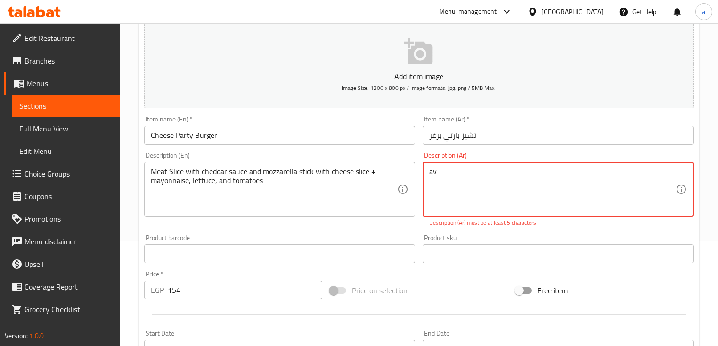
type textarea "a"
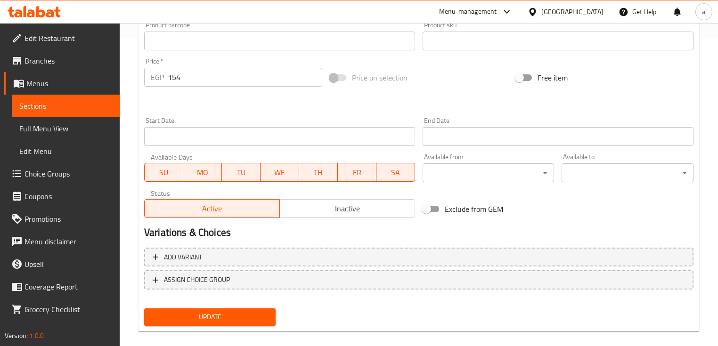
scroll to position [319, 0]
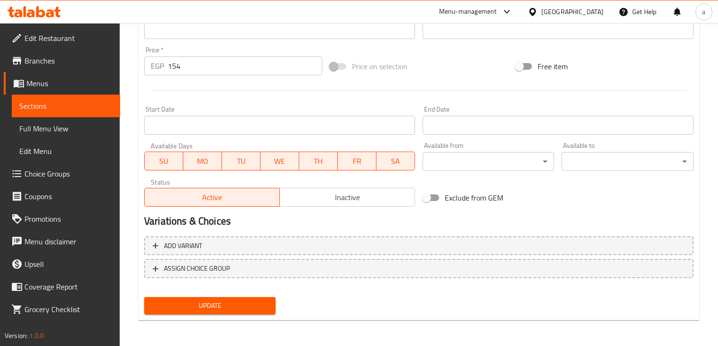
type textarea "شريحة من اللحم مع صوص [PERSON_NAME] والموزاريلا ستيك مع شريحة جبنة + مايونيز + …"
click at [209, 300] on span "Update" at bounding box center [210, 306] width 116 height 12
type textarea "Meat Slice with cheddar sauce and mozzarella stick with cheese slice + mayonnai…"
click at [183, 306] on span "Update" at bounding box center [210, 306] width 116 height 12
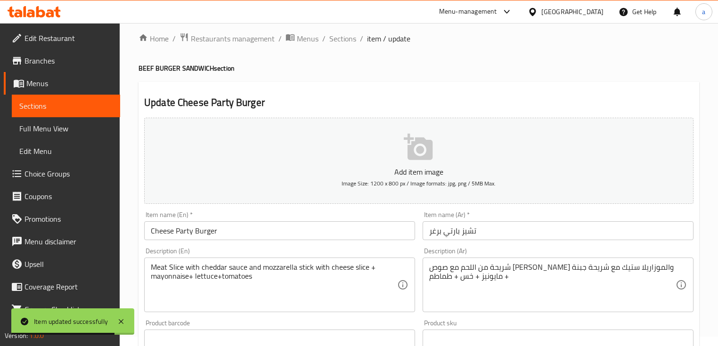
scroll to position [0, 0]
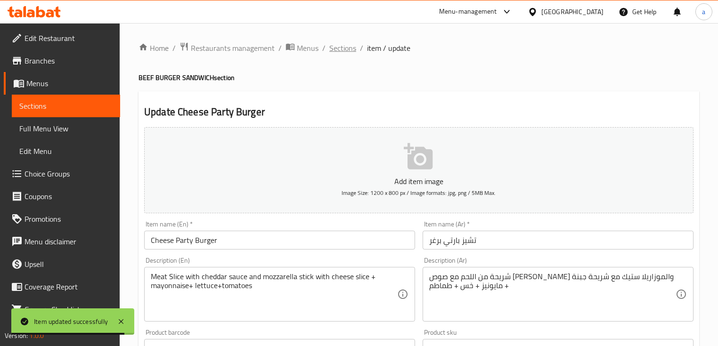
drag, startPoint x: 345, startPoint y: 52, endPoint x: 339, endPoint y: 68, distance: 17.0
click at [345, 52] on span "Sections" at bounding box center [342, 47] width 27 height 11
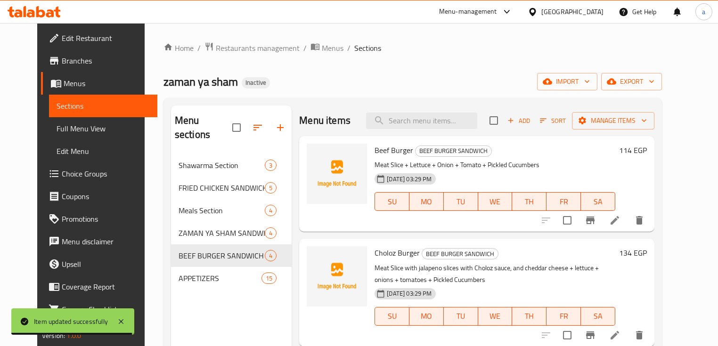
click at [432, 131] on div "Menu items Add Sort Manage items" at bounding box center [476, 121] width 355 height 31
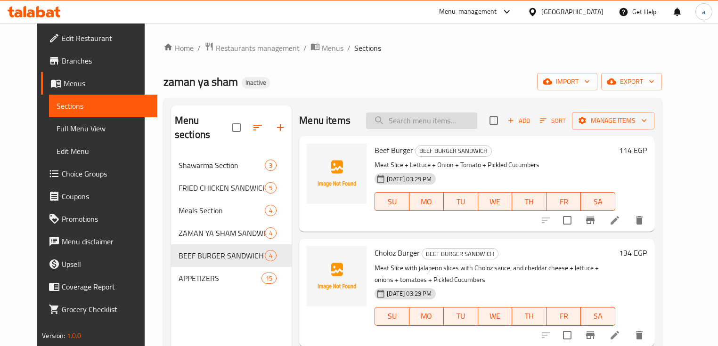
click at [436, 126] on input "search" at bounding box center [421, 121] width 111 height 16
paste input "Beef Boom"
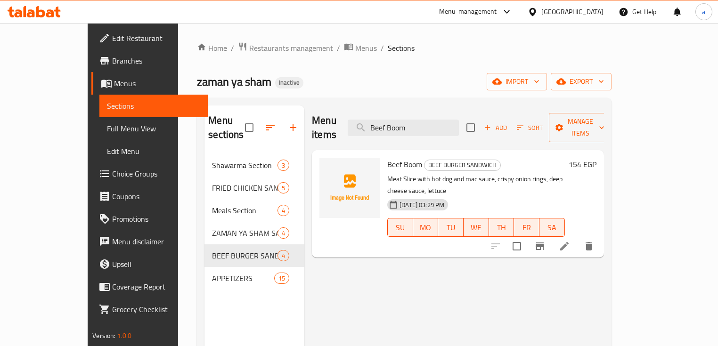
type input "Beef Boom"
click at [570, 241] on icon at bounding box center [564, 246] width 11 height 11
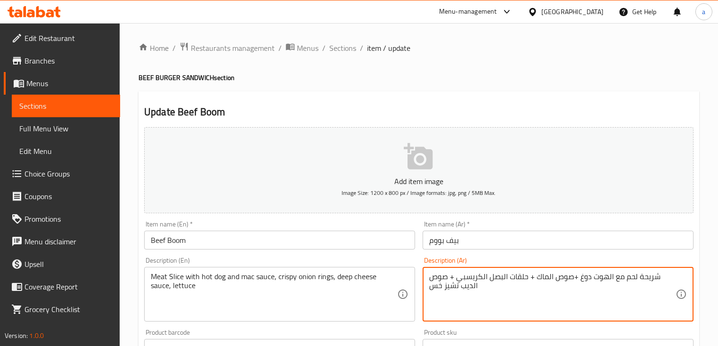
type textarea "شريحة لحم مع الهوت دوغ +صوص الماك + حلقات البصل الكريسبي + صوص الديب تشيز خس"
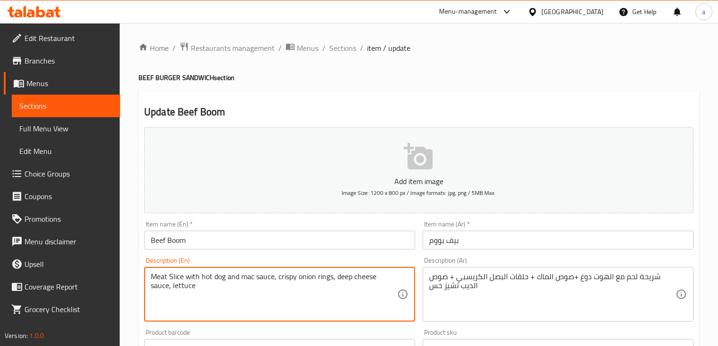
click at [232, 279] on textarea "Meat Slice with hot dog and mac sauce, crispy onion rings, deep cheese sauce, l…" at bounding box center [274, 294] width 247 height 45
click at [331, 279] on textarea "Meat Slice with hot dog + mac sauce +crispy onion rings, deep cheese sauce, let…" at bounding box center [274, 294] width 247 height 45
type textarea "Meat Slice with hot dog + mac sauce +crispy onion rings+ deep cheese sauce, let…"
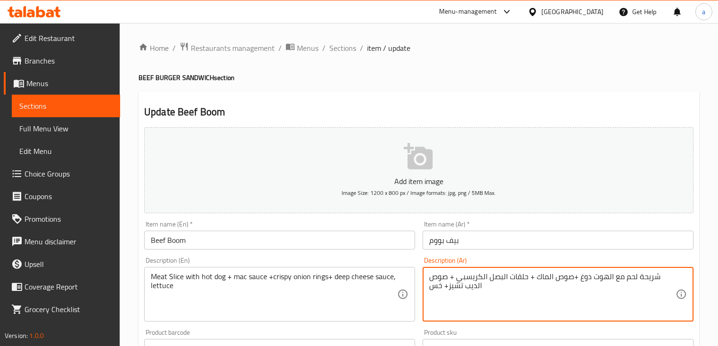
type textarea "شريحة لحم مع الهوت دوغ +صوص الماك + حلقات البصل الكريسبي + صوص الديب تشيز+ خس"
click at [149, 286] on div "Meat Slice with hot dog + mac sauce +crispy onion rings+ deep cheese sauce, let…" at bounding box center [279, 294] width 271 height 55
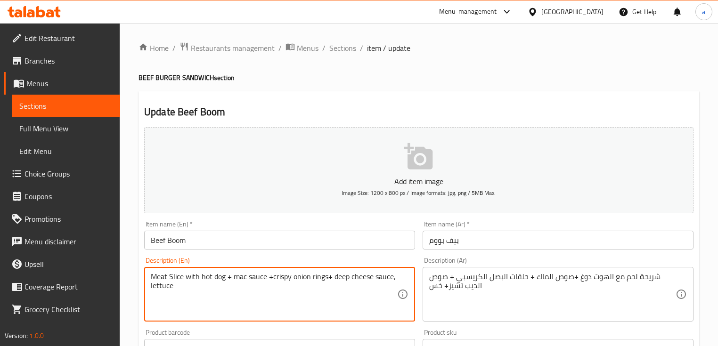
click at [401, 276] on div "Meat Slice with hot dog + mac sauce +crispy onion rings+ deep cheese sauce, let…" at bounding box center [279, 294] width 271 height 55
click at [393, 277] on textarea "Meat Slice with hot dog + mac sauce +crispy onion rings+ deep cheese sauce, let…" at bounding box center [274, 294] width 247 height 45
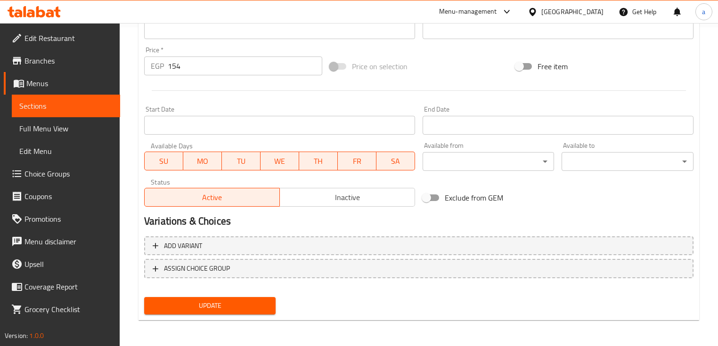
type textarea "Meat Slice with hot dog + mac sauce +crispy onion rings+ deep cheese sauce + le…"
click at [247, 300] on span "Update" at bounding box center [210, 306] width 116 height 12
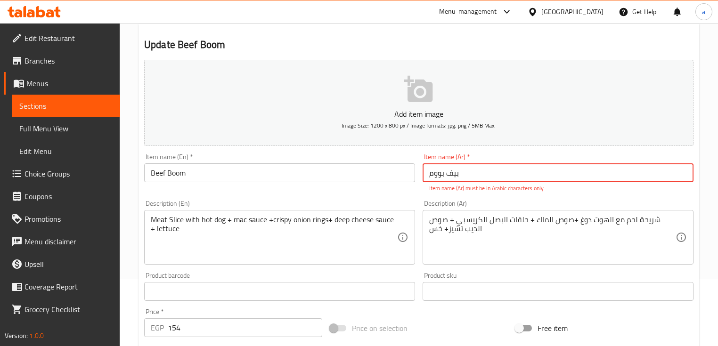
click at [478, 169] on input "بیف بووم" at bounding box center [558, 173] width 271 height 19
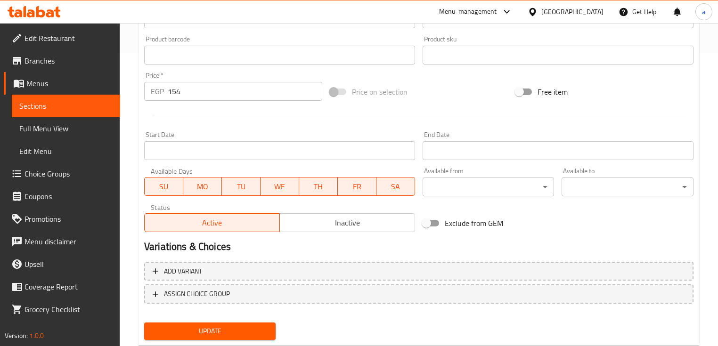
type input "بيف بووم"
click at [213, 329] on span "Update" at bounding box center [210, 332] width 116 height 12
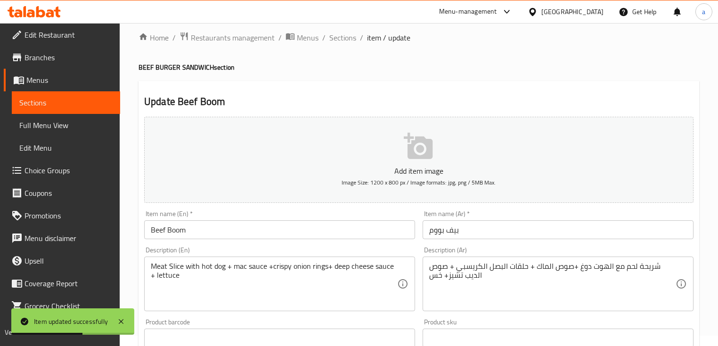
scroll to position [0, 0]
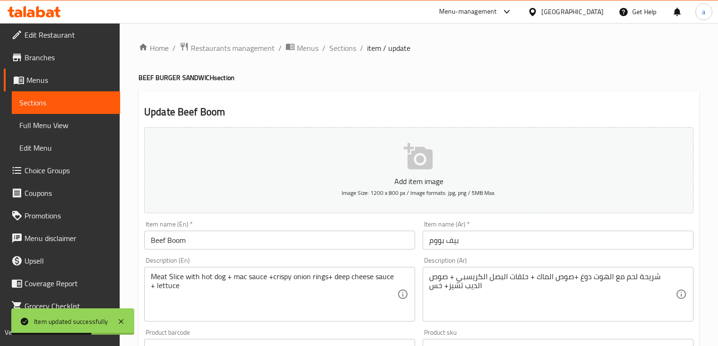
drag, startPoint x: 349, startPoint y: 47, endPoint x: 368, endPoint y: 73, distance: 32.1
click at [349, 46] on span "Sections" at bounding box center [342, 47] width 27 height 11
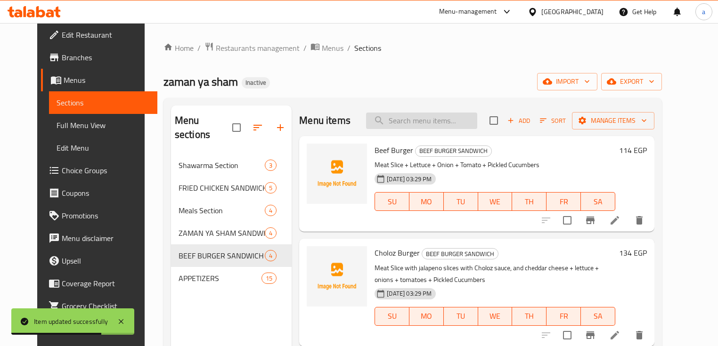
click at [422, 123] on input "search" at bounding box center [421, 121] width 111 height 16
paste input "Cheese Samosa Hot"
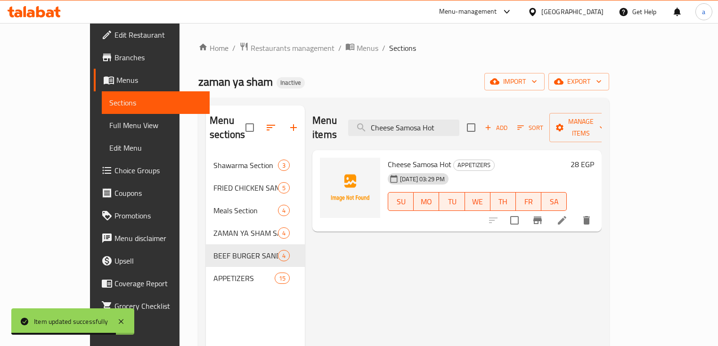
type input "Cheese Samosa Hot"
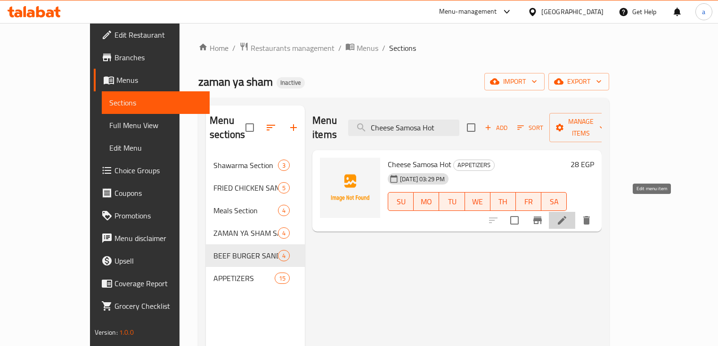
click at [568, 215] on icon at bounding box center [562, 220] width 11 height 11
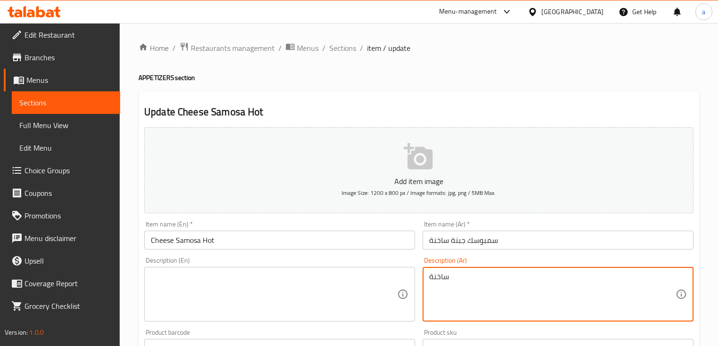
drag, startPoint x: 463, startPoint y: 292, endPoint x: 468, endPoint y: 293, distance: 4.7
click at [466, 292] on textarea "ساخنة" at bounding box center [552, 294] width 247 height 45
click at [468, 293] on textarea "ساخنة" at bounding box center [552, 294] width 247 height 45
type textarea "ساخن"
click at [471, 294] on textarea "ساخن" at bounding box center [552, 294] width 247 height 45
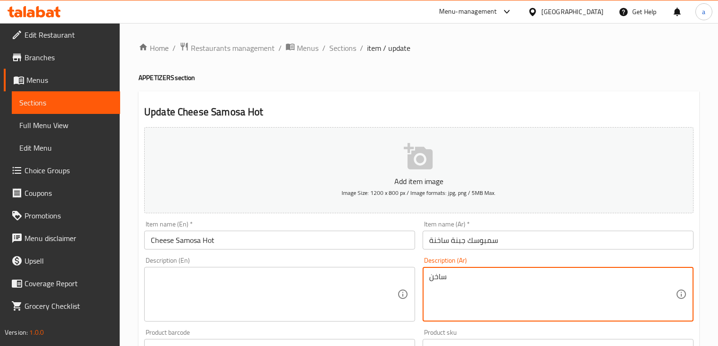
click at [471, 294] on textarea "ساخن" at bounding box center [552, 294] width 247 height 45
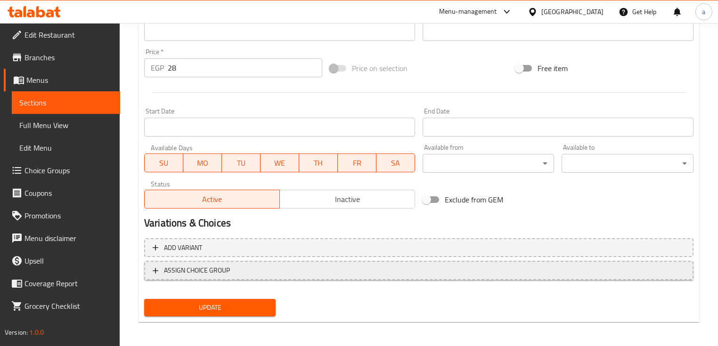
scroll to position [319, 0]
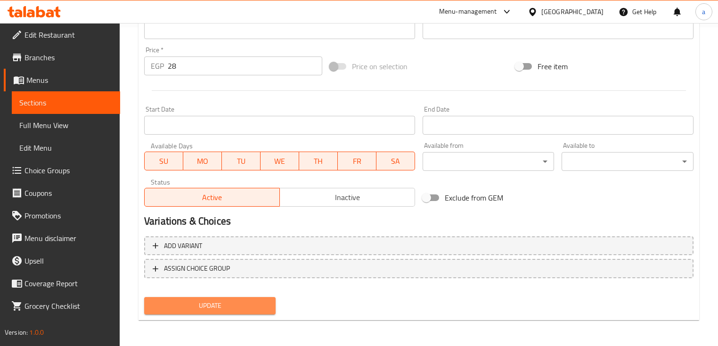
drag, startPoint x: 215, startPoint y: 301, endPoint x: 214, endPoint y: 278, distance: 23.1
click at [215, 301] on span "Update" at bounding box center [210, 306] width 116 height 12
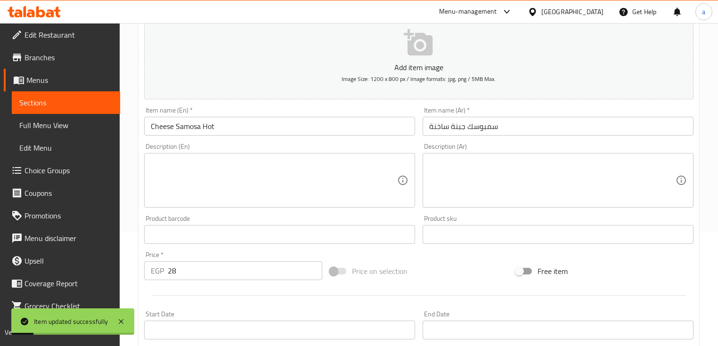
scroll to position [0, 0]
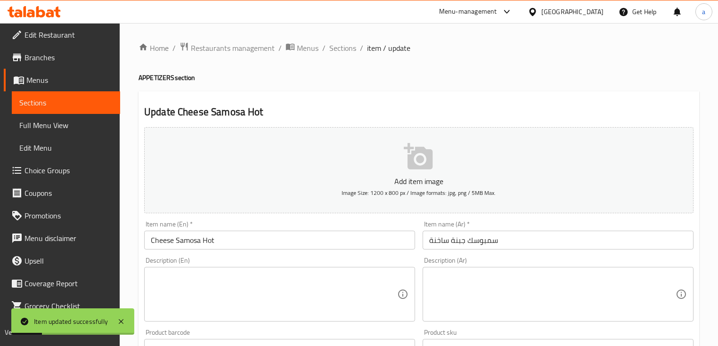
click at [347, 40] on div "Home / Restaurants management / Menus / Sections / item / update APPETIZERS sec…" at bounding box center [419, 344] width 599 height 643
click at [347, 49] on span "Sections" at bounding box center [342, 47] width 27 height 11
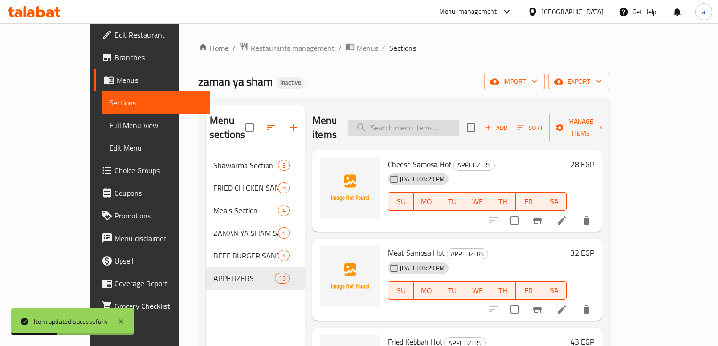
click at [422, 120] on input "search" at bounding box center [403, 128] width 111 height 16
paste input "Meat Samosa Hot"
type input "Meat Samosa Hot"
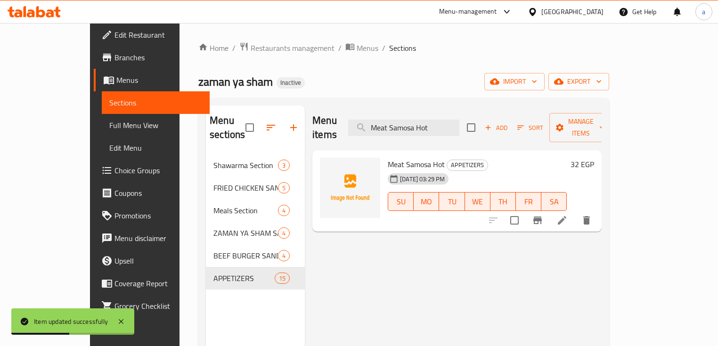
click at [567, 216] on icon at bounding box center [562, 220] width 8 height 8
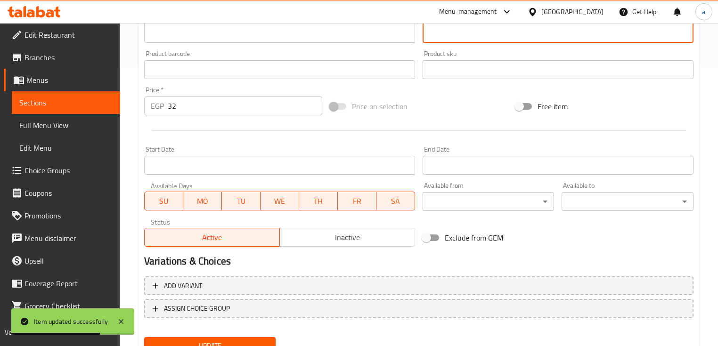
scroll to position [319, 0]
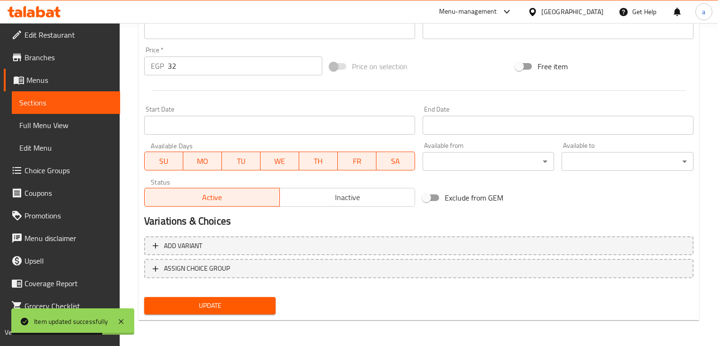
click at [209, 302] on span "Update" at bounding box center [210, 306] width 116 height 12
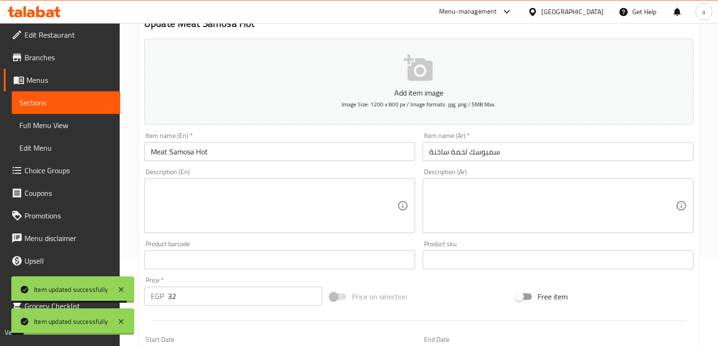
scroll to position [17, 0]
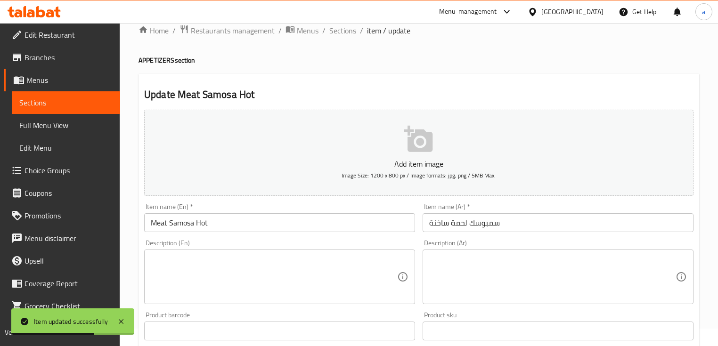
click at [493, 224] on input "سمبوسك لحمة ساخنة" at bounding box center [558, 223] width 271 height 19
drag, startPoint x: 493, startPoint y: 224, endPoint x: 500, endPoint y: 223, distance: 7.2
click at [497, 224] on input "سمبوسك لحمة ساخنة" at bounding box center [558, 223] width 271 height 19
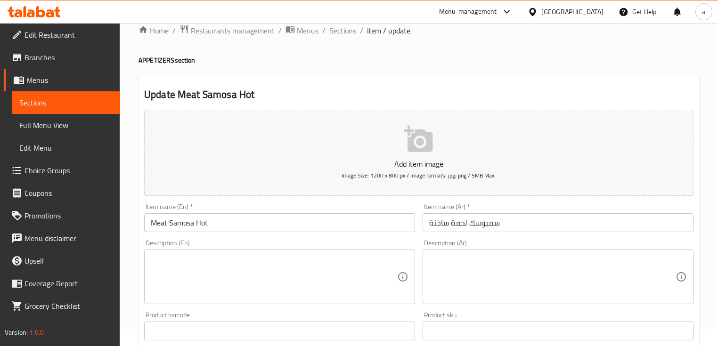
click at [491, 223] on input "سمبوسك لحمة ساخنة" at bounding box center [558, 223] width 271 height 19
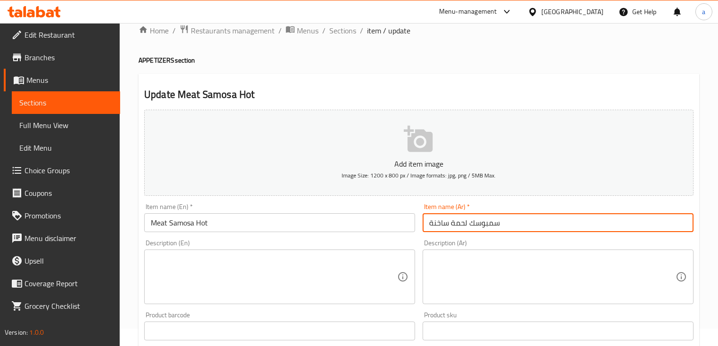
click at [491, 223] on input "سمبوسك لحمة ساخنة" at bounding box center [558, 223] width 271 height 19
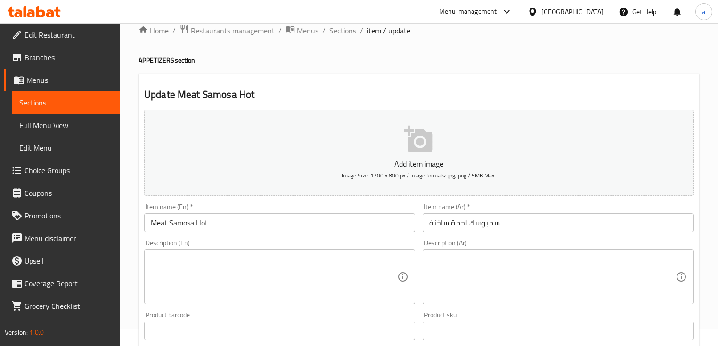
click at [185, 221] on input "Meat Samosa Hot" at bounding box center [279, 223] width 271 height 19
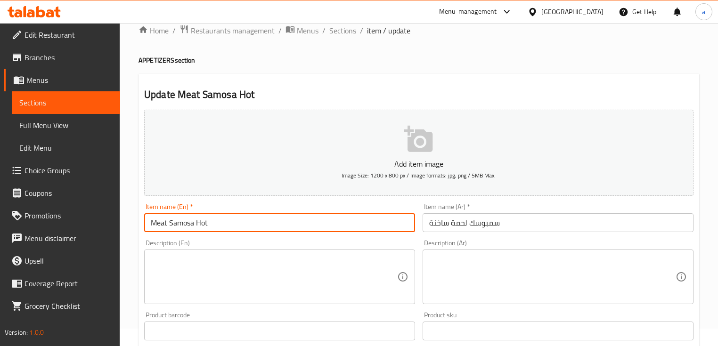
click at [185, 221] on input "Meat Samosa Hot" at bounding box center [279, 223] width 271 height 19
paste input "bousek"
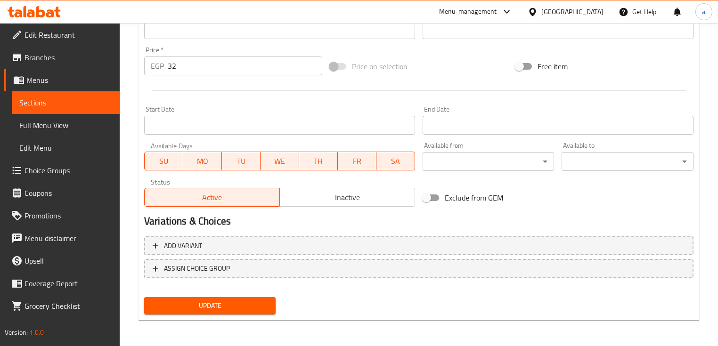
type input "Meat Sambousek Hot"
click at [234, 304] on span "Update" at bounding box center [210, 306] width 116 height 12
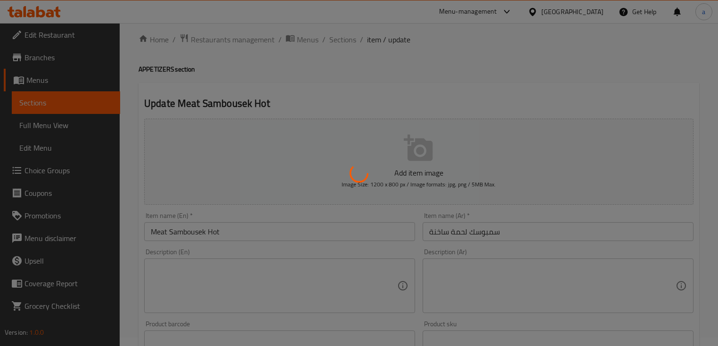
scroll to position [0, 0]
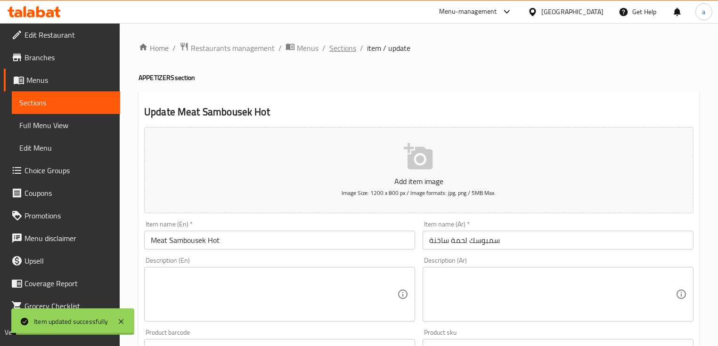
click at [346, 48] on span "Sections" at bounding box center [342, 47] width 27 height 11
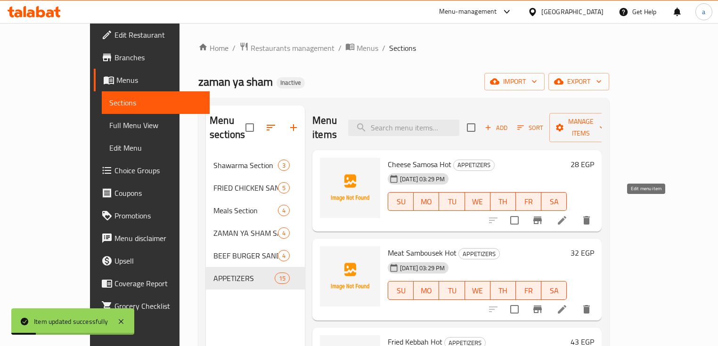
click at [567, 216] on icon at bounding box center [562, 220] width 8 height 8
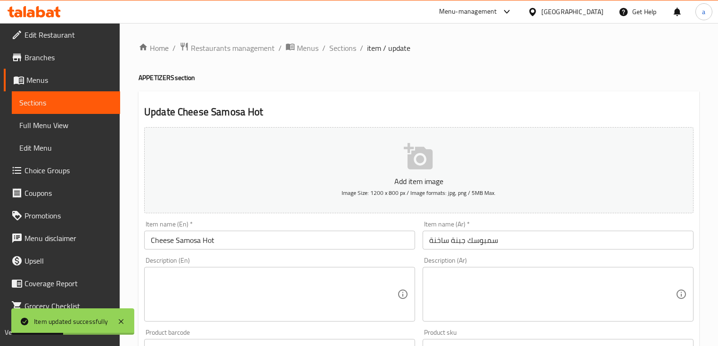
click at [189, 239] on input "Cheese Samosa Hot" at bounding box center [279, 240] width 271 height 19
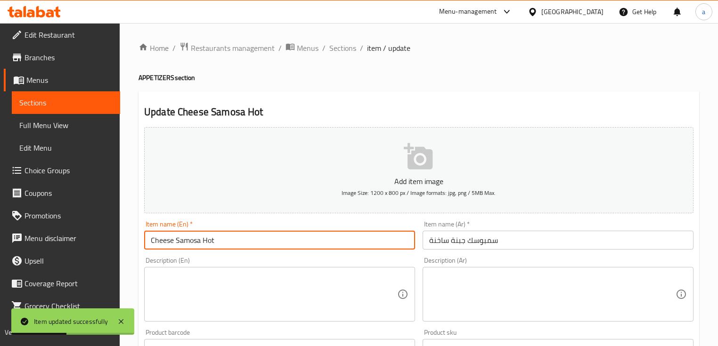
click at [189, 239] on input "Cheese Samosa Hot" at bounding box center [279, 240] width 271 height 19
paste input "bousek"
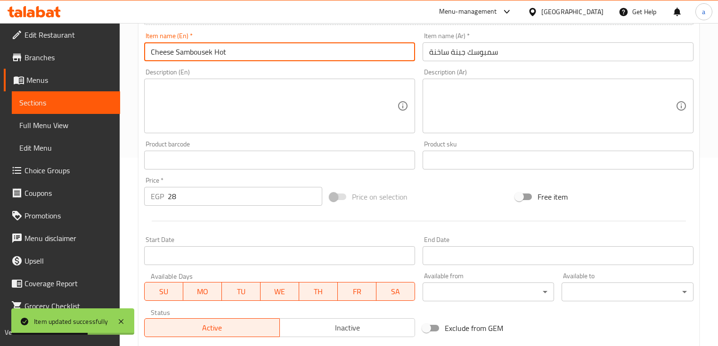
type input "Cheese Sambousek Hot"
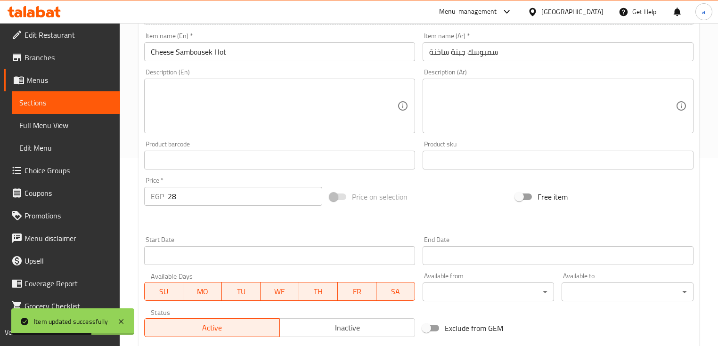
drag, startPoint x: 337, startPoint y: 268, endPoint x: 296, endPoint y: 281, distance: 43.1
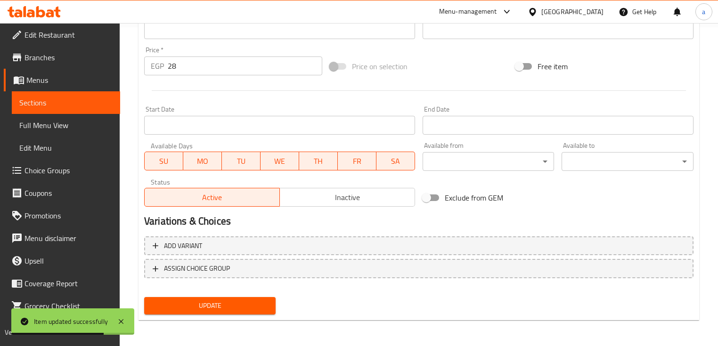
click at [222, 310] on span "Update" at bounding box center [210, 306] width 116 height 12
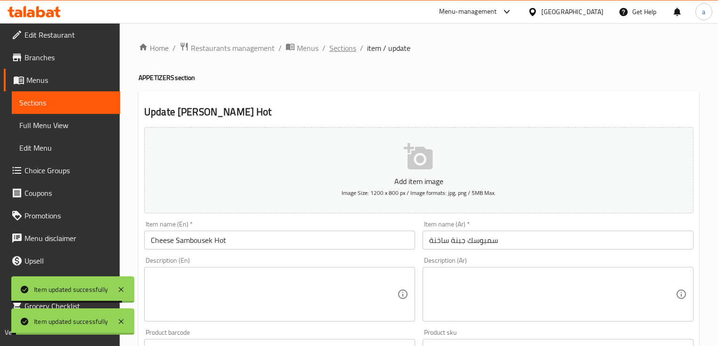
click at [348, 51] on span "Sections" at bounding box center [342, 47] width 27 height 11
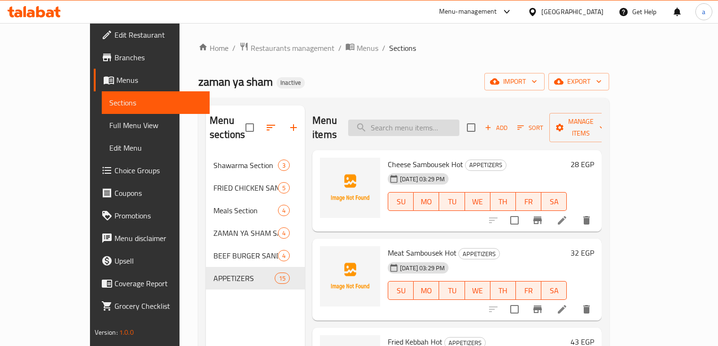
click at [458, 124] on input "search" at bounding box center [403, 128] width 111 height 16
paste input "Fried Kebbah Hot"
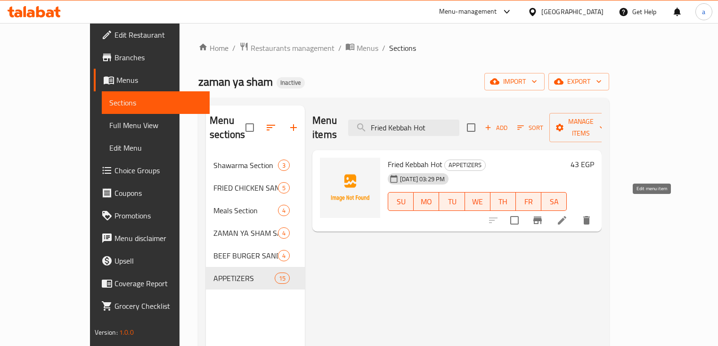
type input "Fried Kebbah Hot"
click at [568, 215] on icon at bounding box center [562, 220] width 11 height 11
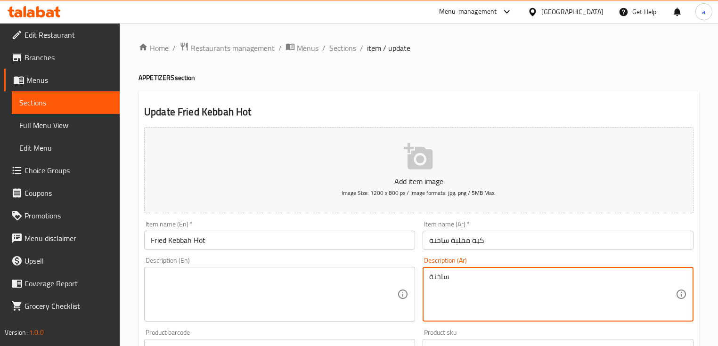
click at [448, 276] on textarea "ساخنة" at bounding box center [552, 294] width 247 height 45
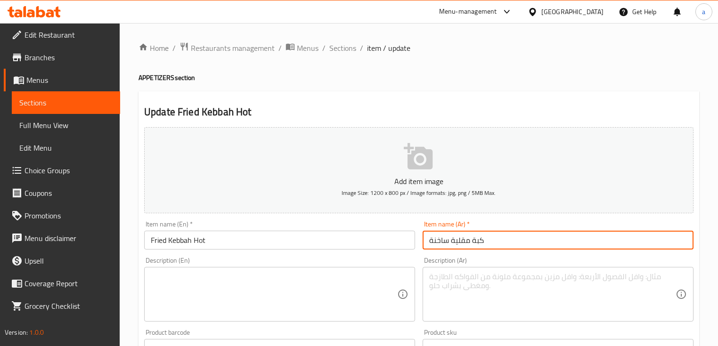
click at [478, 244] on input "كبة مقلية ساخنة" at bounding box center [558, 240] width 271 height 19
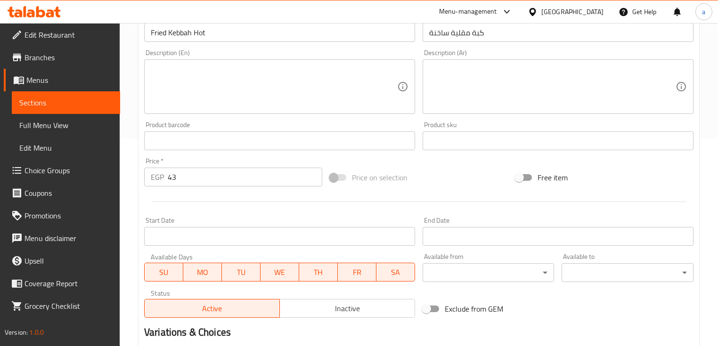
scroll to position [206, 0]
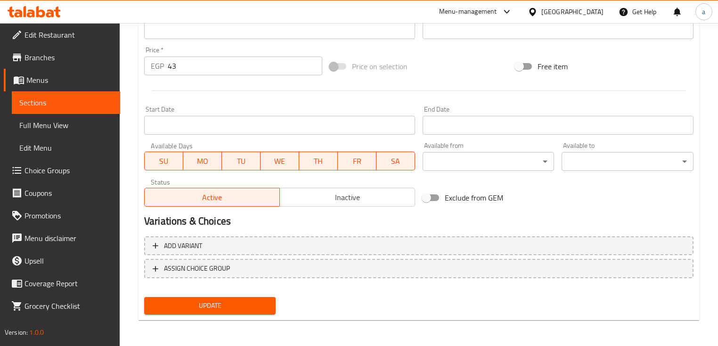
click at [184, 306] on span "Update" at bounding box center [210, 306] width 116 height 12
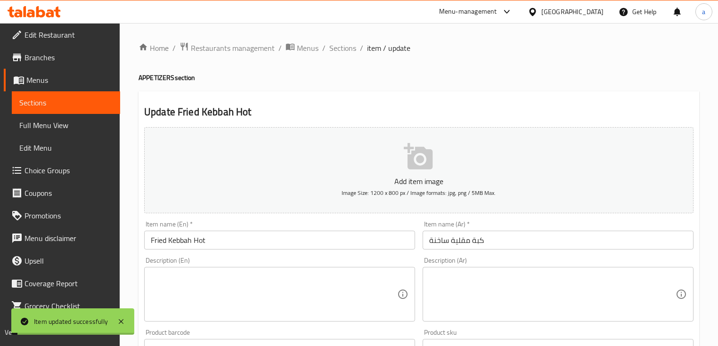
scroll to position [0, 0]
drag, startPoint x: 337, startPoint y: 47, endPoint x: 41, endPoint y: 101, distance: 300.9
click at [337, 47] on span "Sections" at bounding box center [342, 47] width 27 height 11
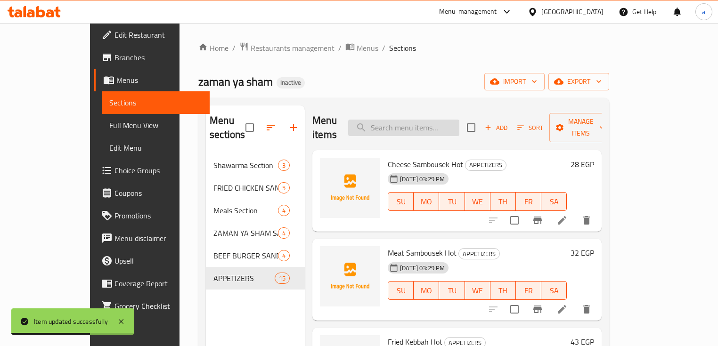
click at [439, 120] on input "search" at bounding box center [403, 128] width 111 height 16
paste input "Grilled Kebbah Hot"
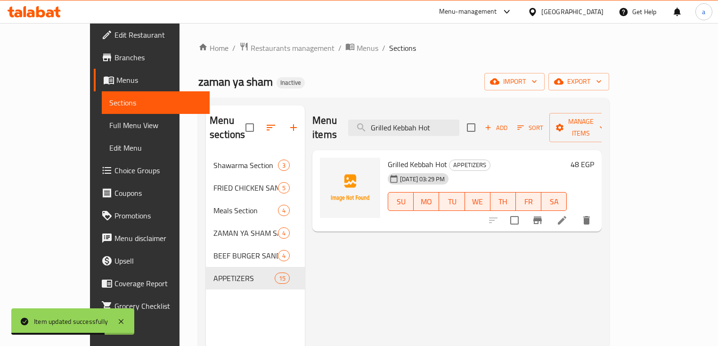
type input "Grilled Kebbah Hot"
click at [568, 215] on icon at bounding box center [562, 220] width 11 height 11
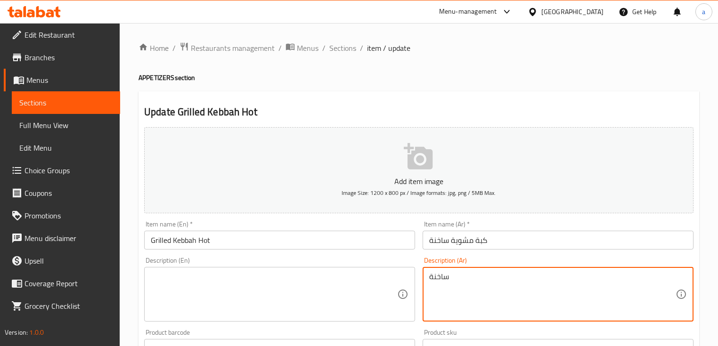
click at [452, 280] on textarea "ساخنة" at bounding box center [552, 294] width 247 height 45
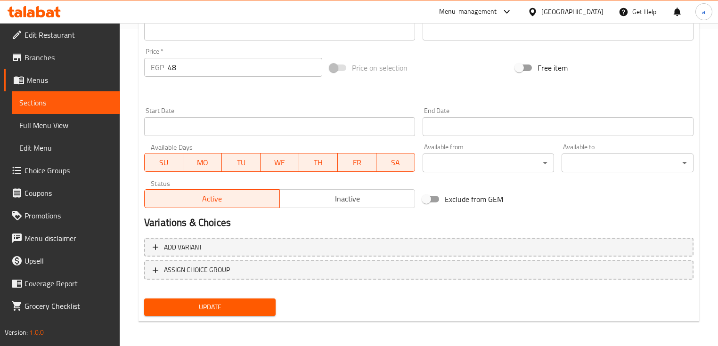
scroll to position [319, 0]
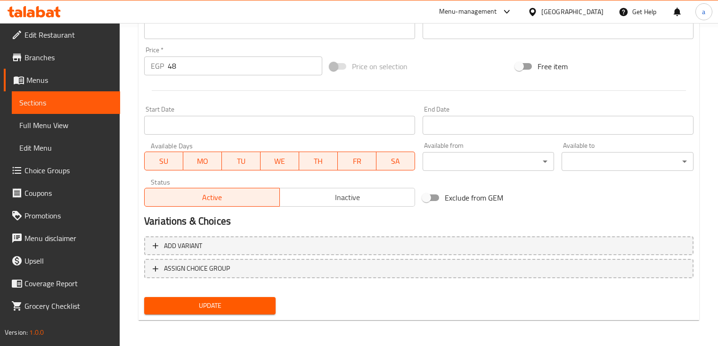
click at [207, 308] on span "Update" at bounding box center [210, 306] width 116 height 12
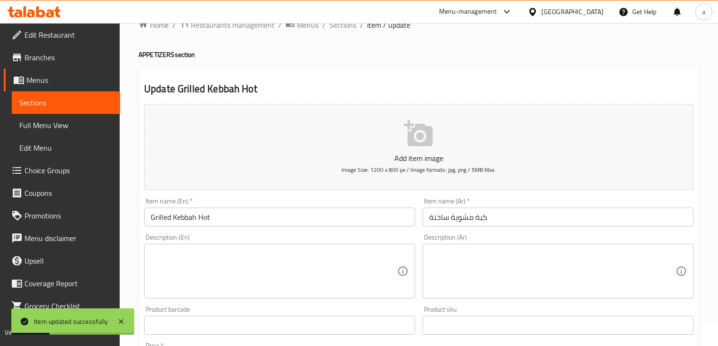
scroll to position [0, 0]
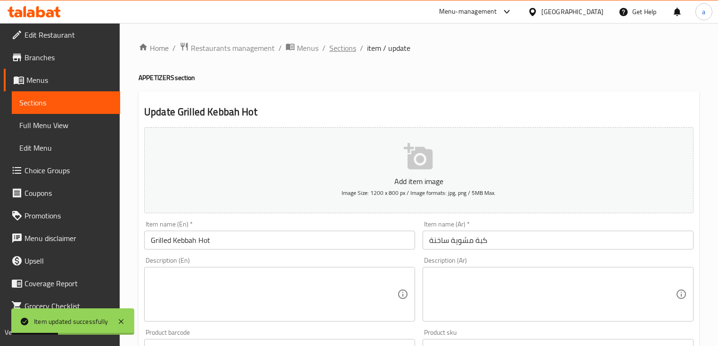
click at [349, 51] on span "Sections" at bounding box center [342, 47] width 27 height 11
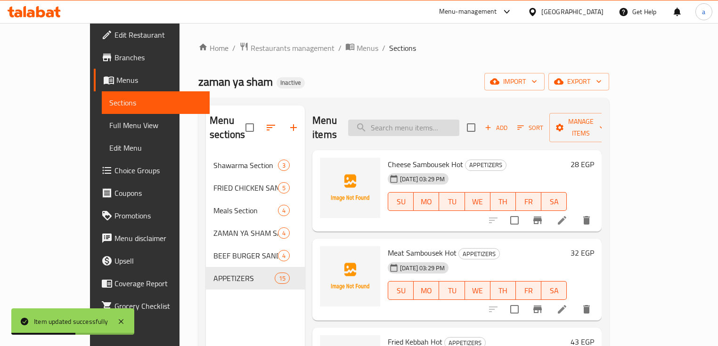
click at [432, 122] on input "search" at bounding box center [403, 128] width 111 height 16
paste input "طبق بطاطس ساخنة"
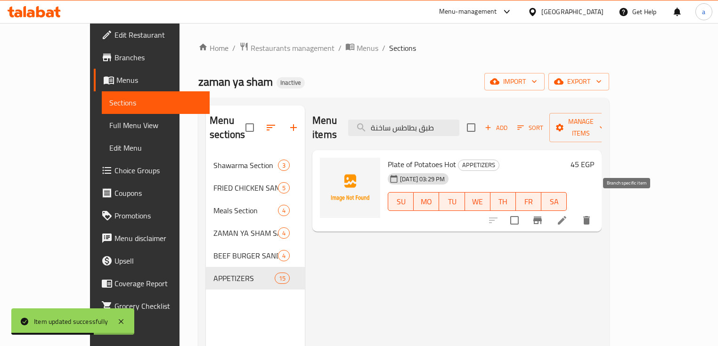
type input "طبق بطاطس ساخنة"
click at [568, 215] on icon at bounding box center [562, 220] width 11 height 11
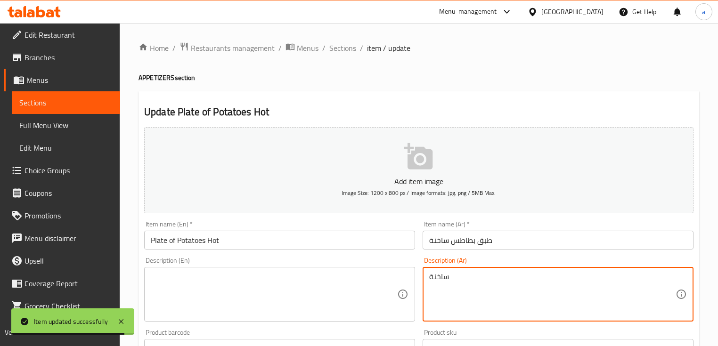
click at [441, 275] on textarea "ساخنة" at bounding box center [552, 294] width 247 height 45
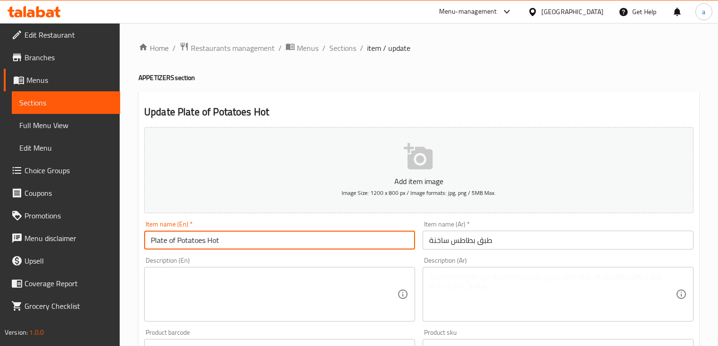
drag, startPoint x: -80, startPoint y: 196, endPoint x: -121, endPoint y: 192, distance: 41.7
click at [0, 192] on html "​ Menu-management Egypt Get Help a Edit Restaurant Branches Menus Sections Full…" at bounding box center [359, 173] width 718 height 346
type input "اخق"
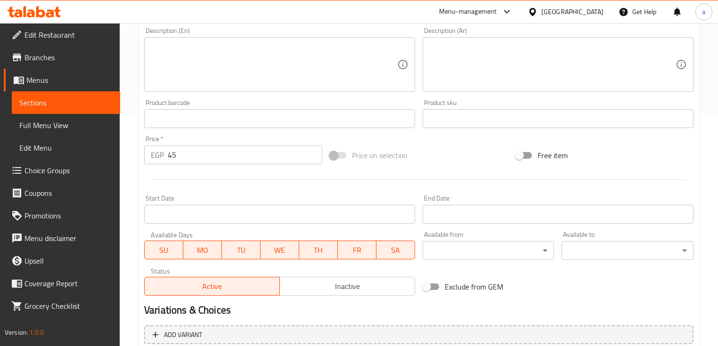
scroll to position [319, 0]
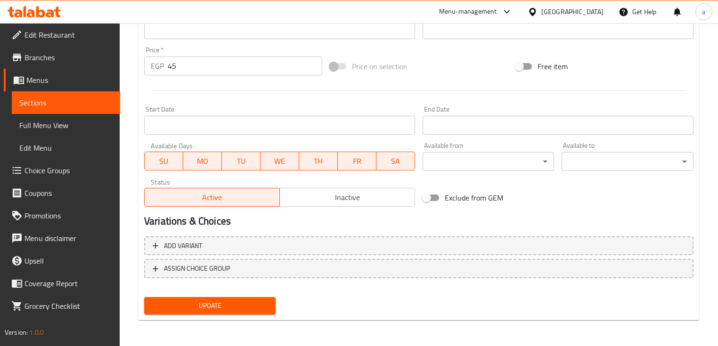
type input "Hot potatoes plate"
click at [226, 309] on span "Update" at bounding box center [210, 306] width 116 height 12
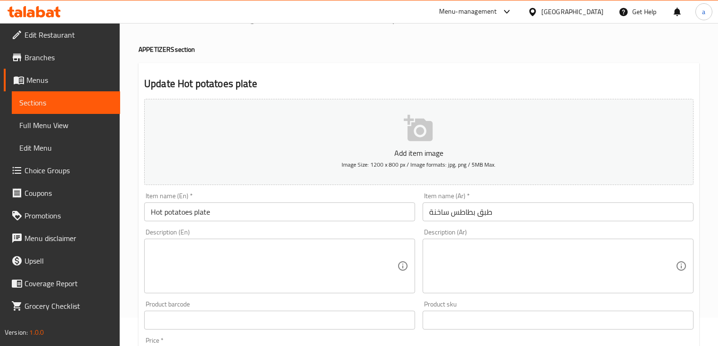
scroll to position [0, 0]
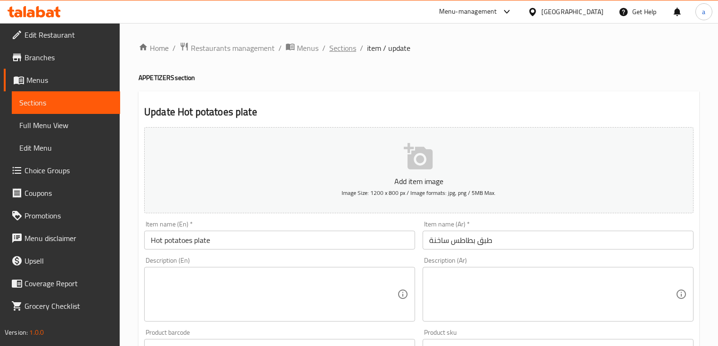
click at [340, 46] on span "Sections" at bounding box center [342, 47] width 27 height 11
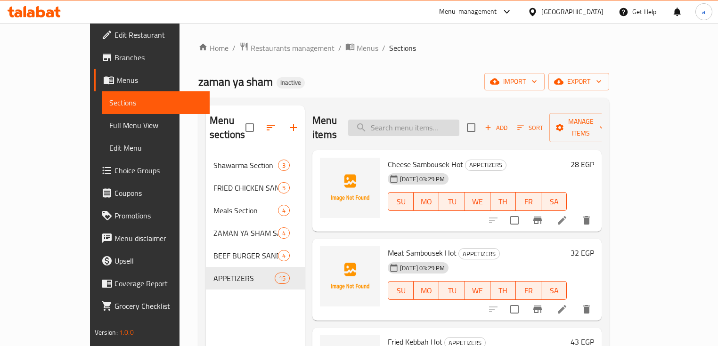
click at [434, 123] on input "search" at bounding box center [403, 128] width 111 height 16
paste input "Plate of Potatoes with Cheddar Hot"
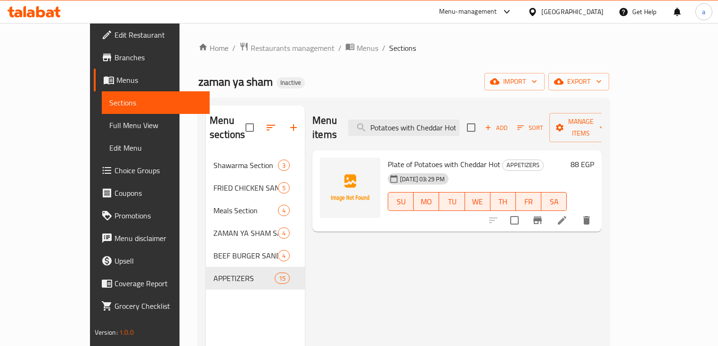
type input "Plate of Potatoes with Cheddar Hot"
click at [568, 215] on icon at bounding box center [562, 220] width 11 height 11
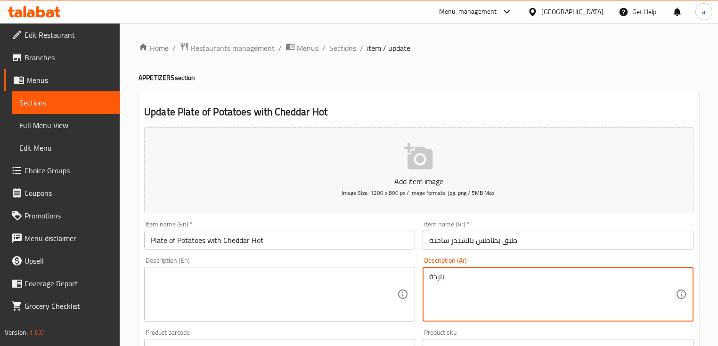
click at [444, 277] on textarea "باردة" at bounding box center [552, 294] width 247 height 45
click at [351, 46] on span "Sections" at bounding box center [342, 47] width 27 height 11
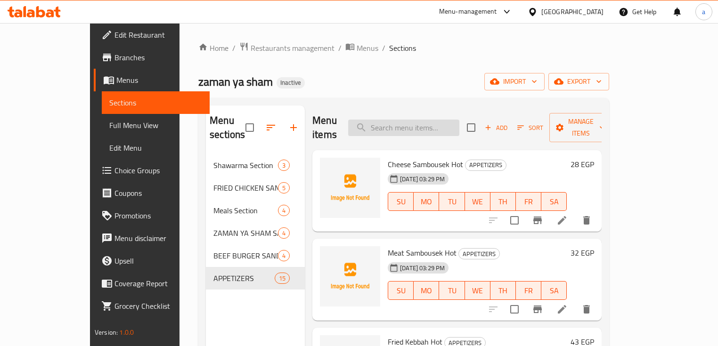
click at [417, 121] on input "search" at bounding box center [403, 128] width 111 height 16
paste input "Cheddar"
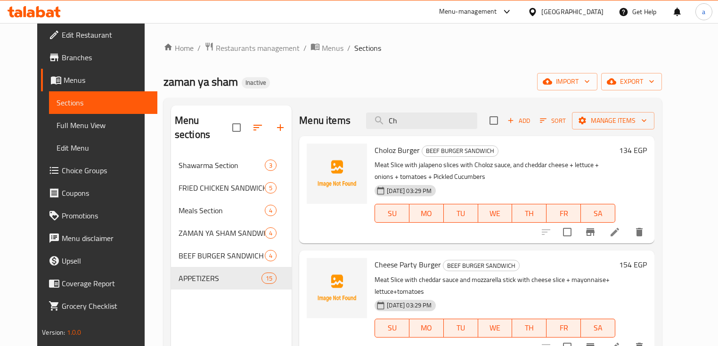
type input "C"
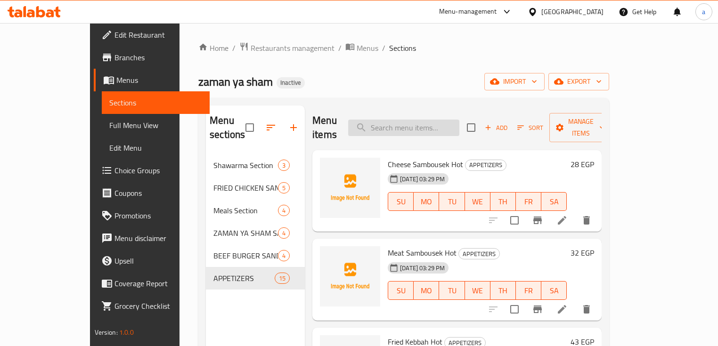
click at [451, 121] on input "search" at bounding box center [403, 128] width 111 height 16
paste input "Plate of Potatoes with Cheddar Hot"
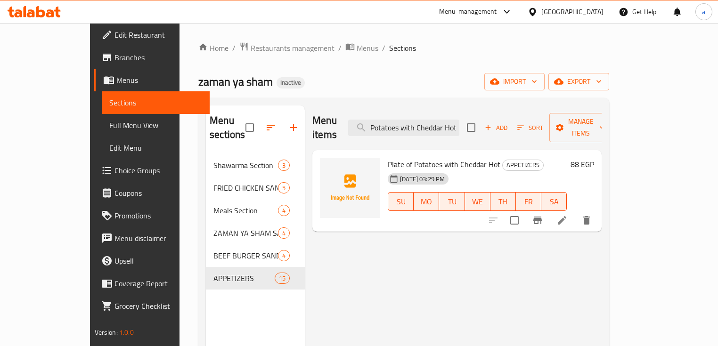
type input "Plate of Potatoes with Cheddar Hot"
click at [576, 212] on li at bounding box center [562, 220] width 26 height 17
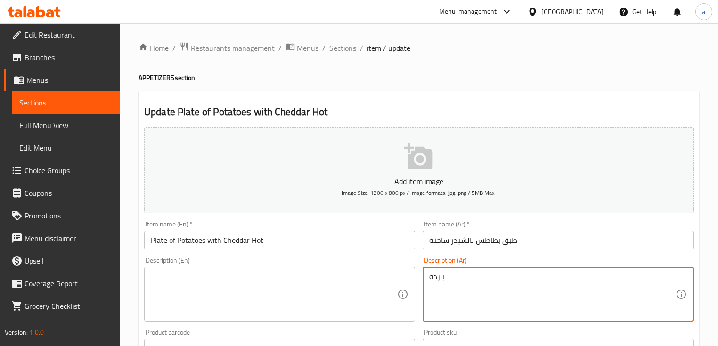
click at [443, 278] on textarea "باردة" at bounding box center [552, 294] width 247 height 45
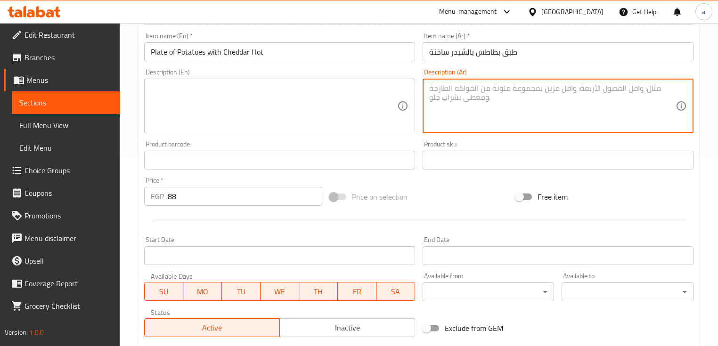
scroll to position [113, 0]
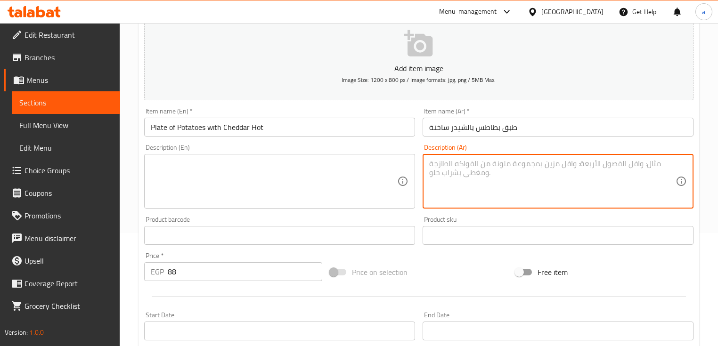
click at [170, 129] on input "Plate of Potatoes with Cheddar Hot" at bounding box center [279, 127] width 271 height 19
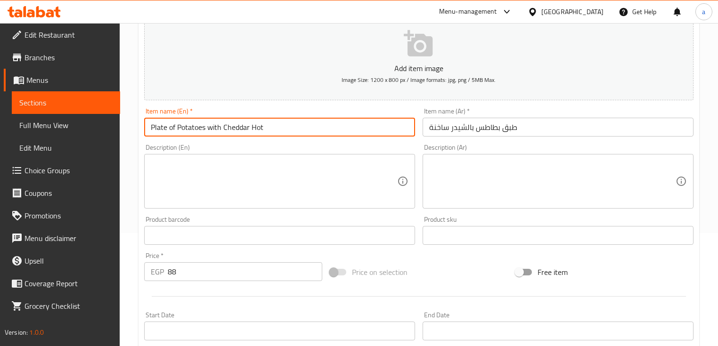
click at [170, 129] on input "Plate of Potatoes with Cheddar Hot" at bounding box center [279, 127] width 271 height 19
click at [250, 130] on input "Plate Potatoes with Cheddar Hot" at bounding box center [279, 127] width 271 height 19
paste input "Hot"
paste input "Plate"
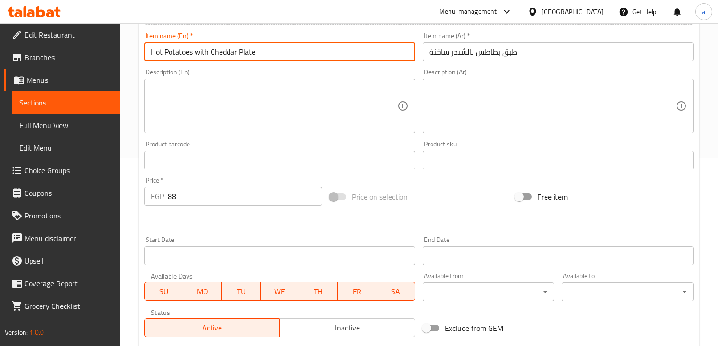
scroll to position [319, 0]
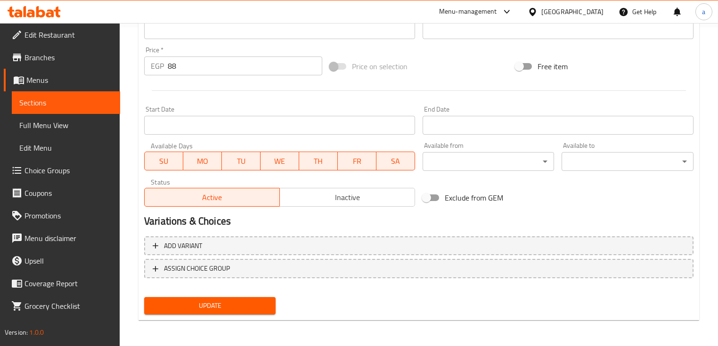
type input "Hot Potatoes with Cheddar Plate"
click at [237, 297] on button "Update" at bounding box center [210, 305] width 132 height 17
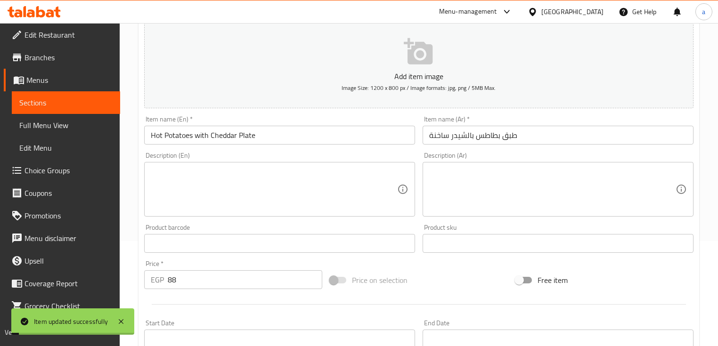
scroll to position [17, 0]
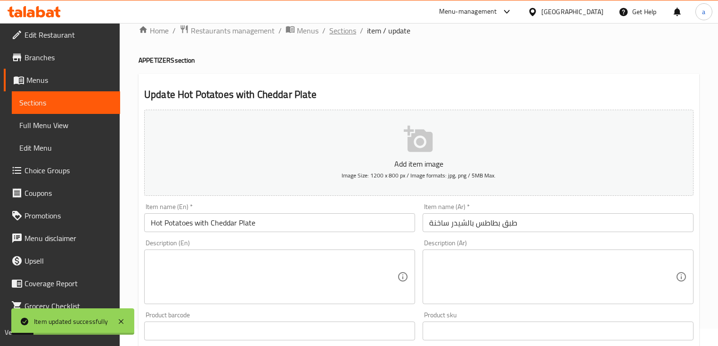
click at [336, 30] on span "Sections" at bounding box center [342, 30] width 27 height 11
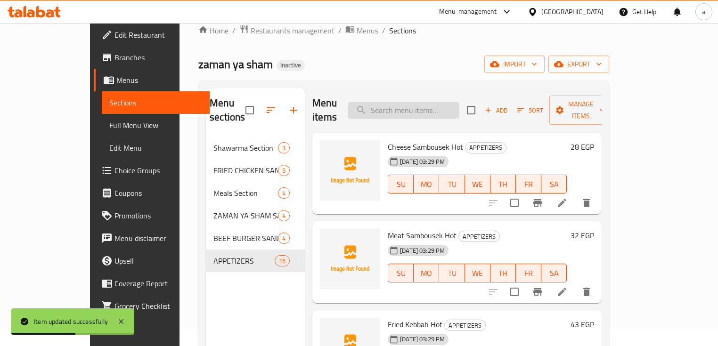
click at [437, 102] on input "search" at bounding box center [403, 110] width 111 height 16
paste input "Cheddar Sauce Cold"
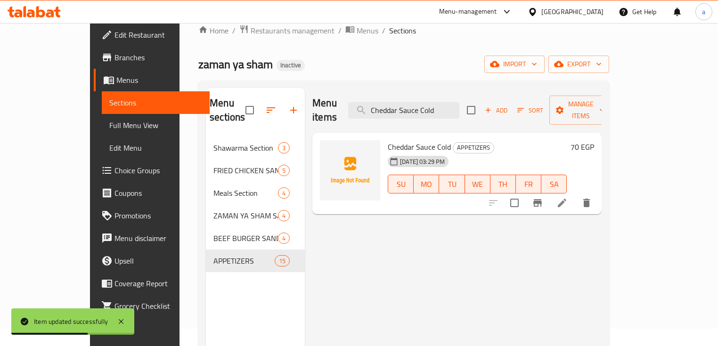
type input "Cheddar Sauce Cold"
click at [576, 195] on li at bounding box center [562, 203] width 26 height 17
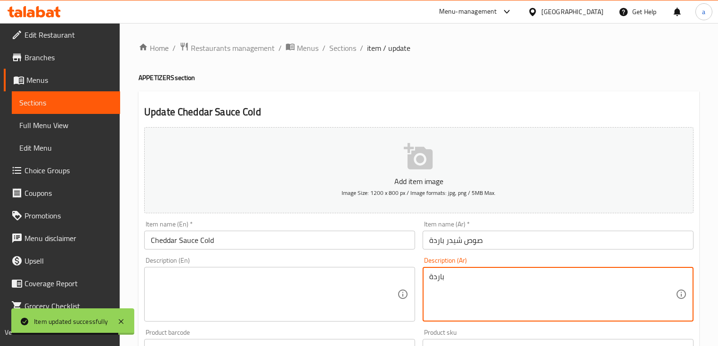
click at [443, 280] on textarea "باردة" at bounding box center [552, 294] width 247 height 45
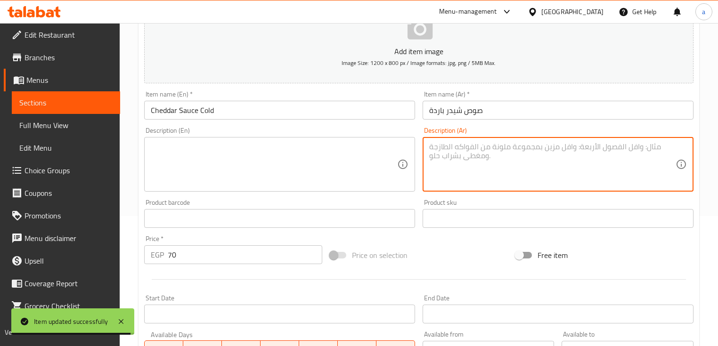
scroll to position [226, 0]
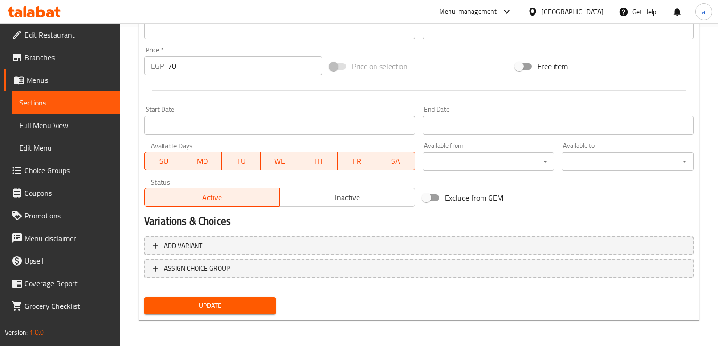
click at [214, 306] on span "Update" at bounding box center [210, 306] width 116 height 12
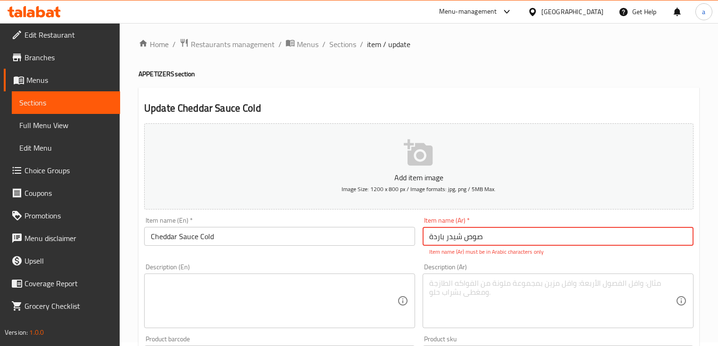
scroll to position [0, 0]
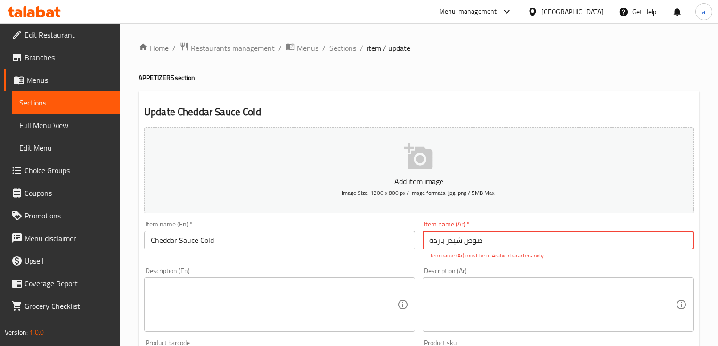
click at [512, 240] on input "صوص شیدر باردة" at bounding box center [558, 240] width 271 height 19
drag, startPoint x: 512, startPoint y: 240, endPoint x: 512, endPoint y: 213, distance: 27.3
click at [512, 232] on input "صوص شیدر باردة" at bounding box center [558, 240] width 271 height 19
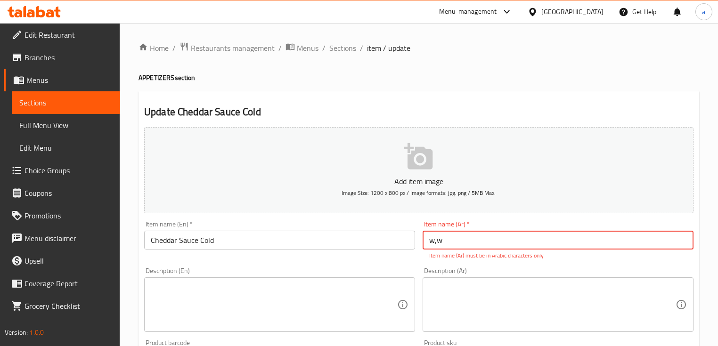
type input "w,w"
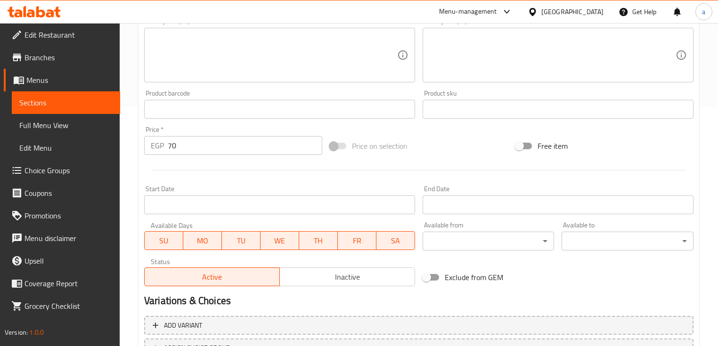
scroll to position [302, 0]
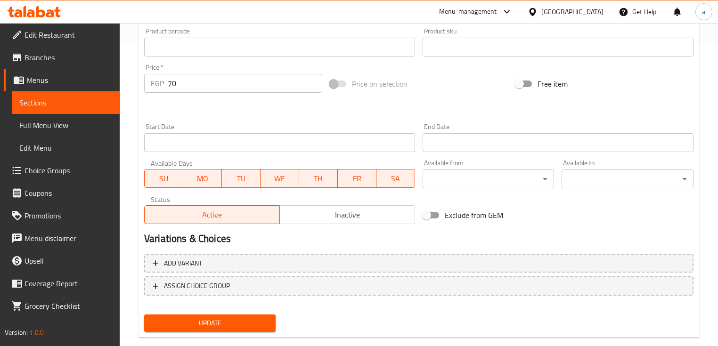
type input "صوص شيدر باردة"
click at [234, 320] on span "Update" at bounding box center [210, 324] width 116 height 12
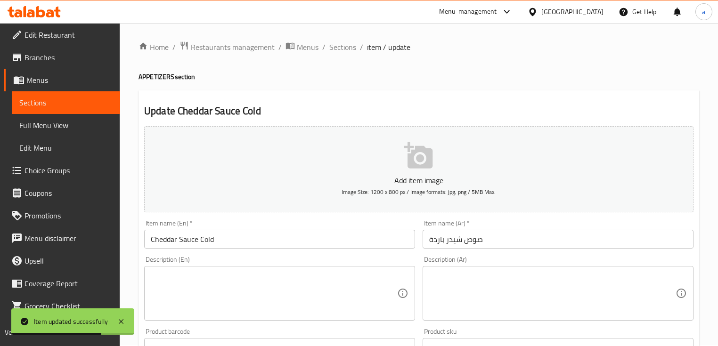
scroll to position [0, 0]
click at [342, 49] on span "Sections" at bounding box center [342, 47] width 27 height 11
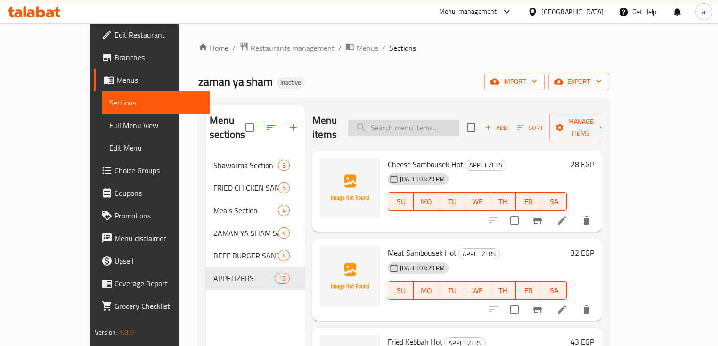
click at [413, 120] on input "search" at bounding box center [403, 128] width 111 height 16
paste input "ورق عنب (6 قطع) باردة"
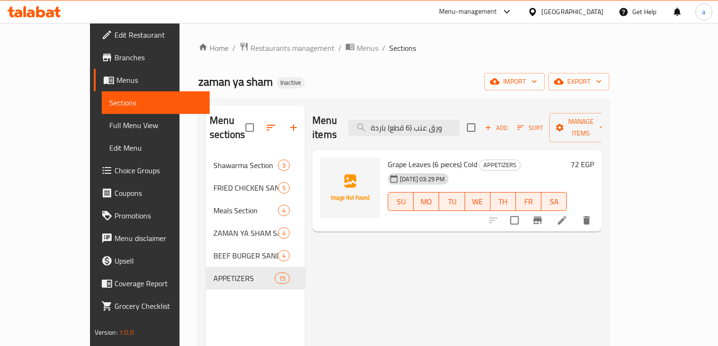
type input "ورق عنب (6 قطع) باردة"
click at [576, 212] on li at bounding box center [562, 220] width 26 height 17
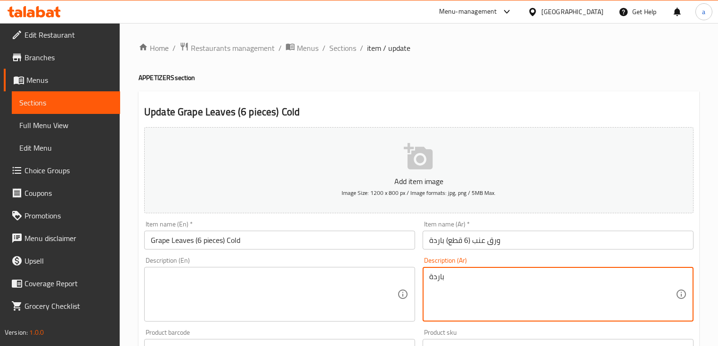
click at [442, 281] on textarea "باردة" at bounding box center [552, 294] width 247 height 45
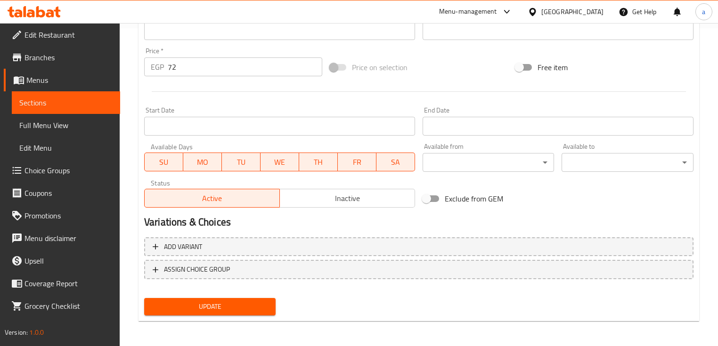
scroll to position [319, 0]
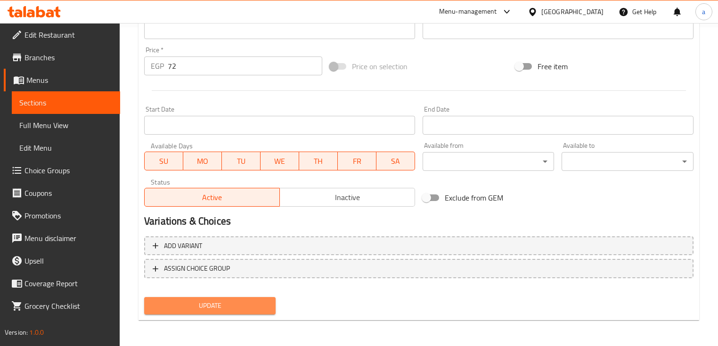
click at [210, 304] on span "Update" at bounding box center [210, 306] width 116 height 12
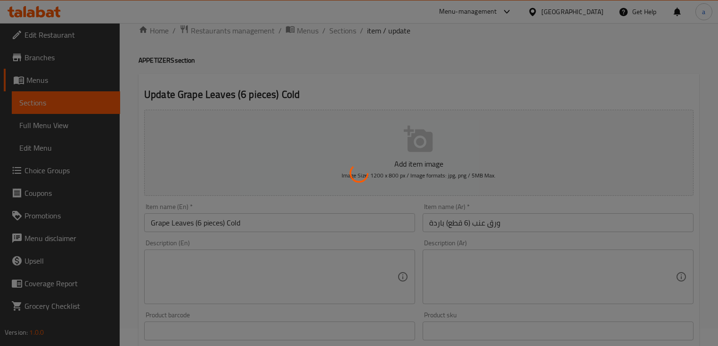
scroll to position [0, 0]
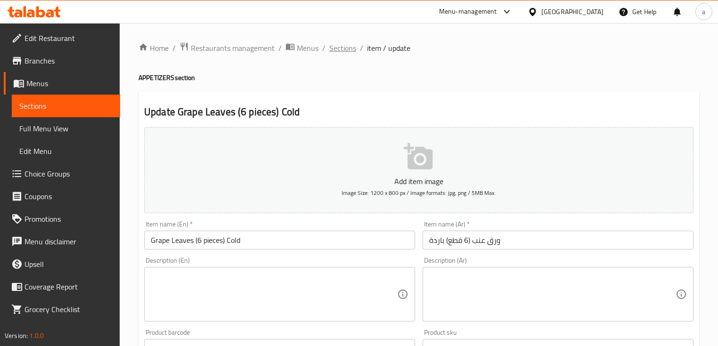
click at [351, 50] on span "Sections" at bounding box center [342, 47] width 27 height 11
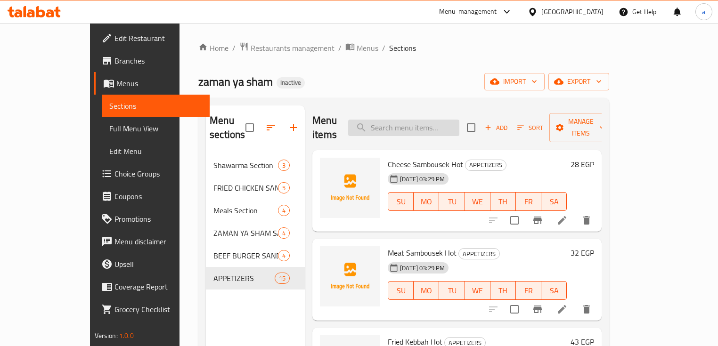
click at [453, 124] on input "search" at bounding box center [403, 128] width 111 height 16
paste input "Hummus soft (Mesabha) 200g Cold"
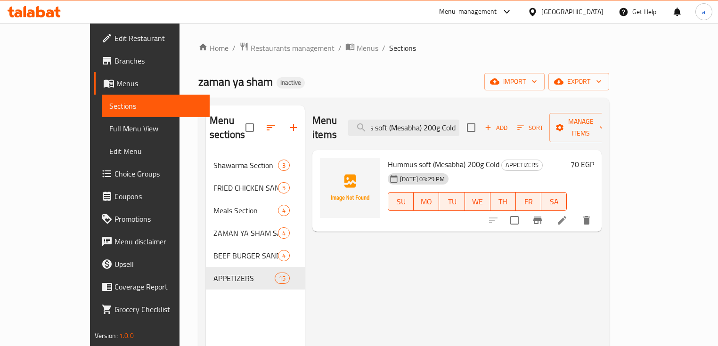
type input "Hummus soft (Mesabha) 200g Cold"
click at [568, 215] on icon at bounding box center [562, 220] width 11 height 11
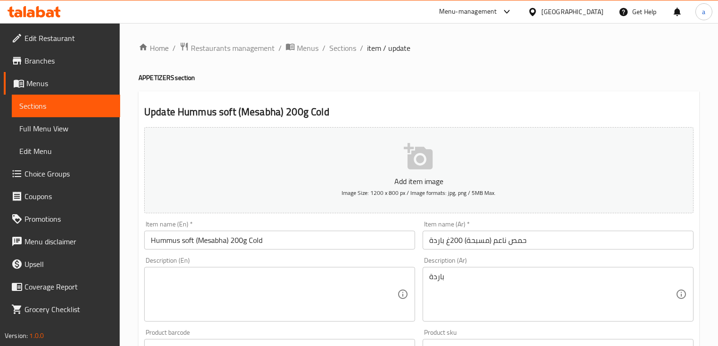
click at [189, 243] on input "Hummus soft (Mesabha) 200g Cold" at bounding box center [279, 240] width 271 height 19
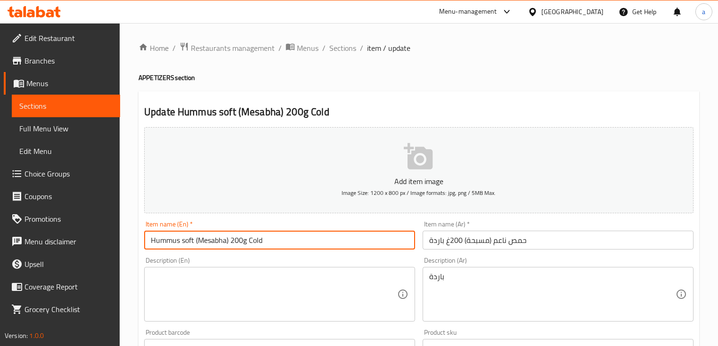
click at [189, 243] on input "Hummus soft (Mesabha) 200g Cold" at bounding box center [279, 240] width 271 height 19
click at [147, 237] on input "Hummus(Mesabha) 200g Cold" at bounding box center [279, 240] width 271 height 19
paste input "soft"
click at [194, 240] on input "soft Hummus(Mesabha) 200g Cold" at bounding box center [279, 240] width 271 height 19
type input "soft Hummus (Mesabha) 200g Cold"
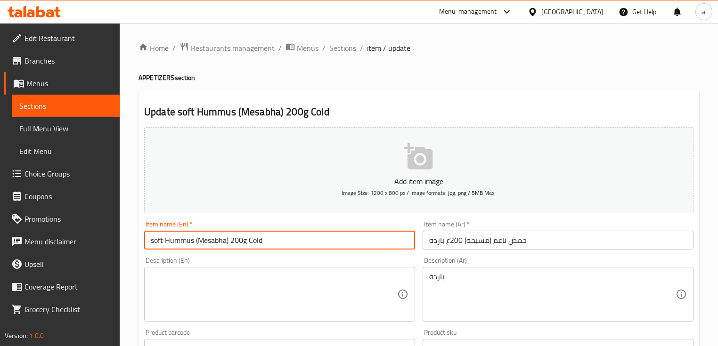
click at [477, 241] on input "حمص ناعم (مسبحة) 200غ باردة" at bounding box center [558, 240] width 271 height 19
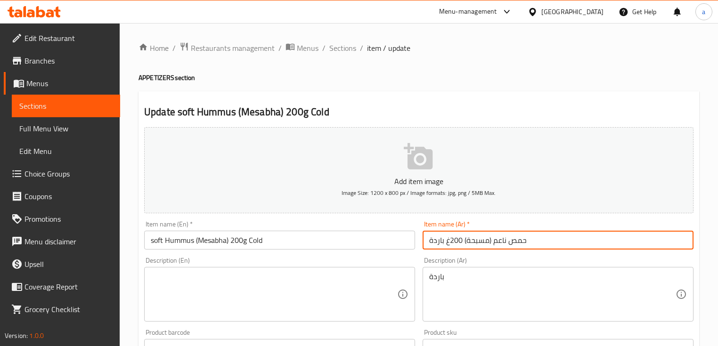
click at [477, 241] on input "حمص ناعم (مسبحة) 200غ باردة" at bounding box center [558, 240] width 271 height 19
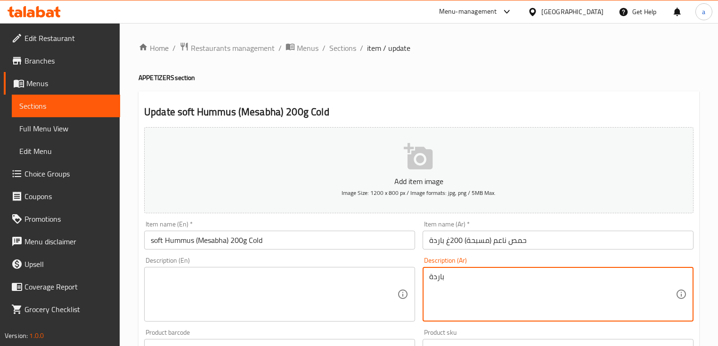
click at [459, 280] on textarea "باردة" at bounding box center [552, 294] width 247 height 45
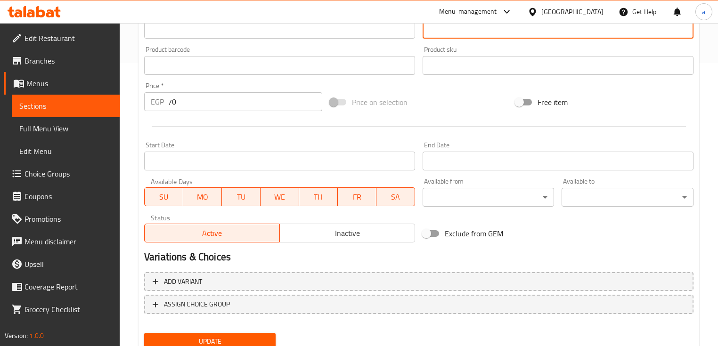
scroll to position [319, 0]
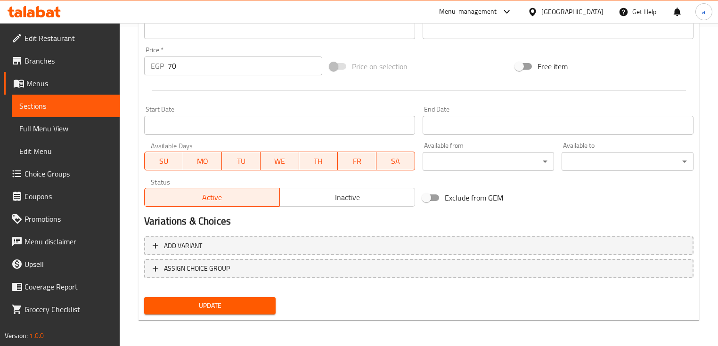
drag, startPoint x: 227, startPoint y: 308, endPoint x: 198, endPoint y: 287, distance: 36.5
click at [227, 307] on span "Update" at bounding box center [210, 306] width 116 height 12
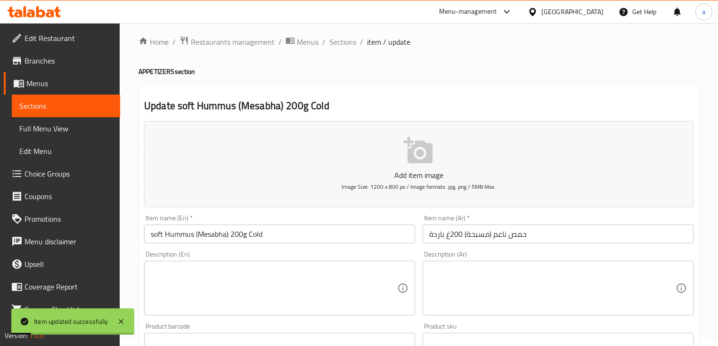
scroll to position [0, 0]
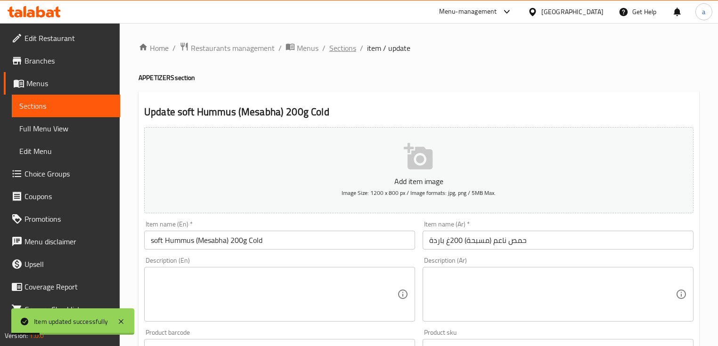
click at [353, 47] on span "Sections" at bounding box center [342, 47] width 27 height 11
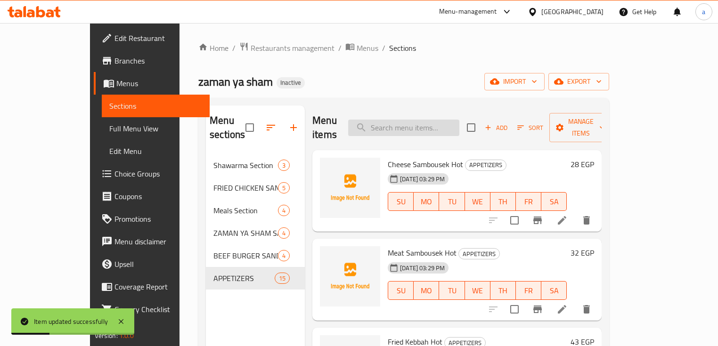
click at [451, 122] on input "search" at bounding box center [403, 128] width 111 height 16
paste input "دبس رمان باردة"
type input "دبس رمان باردة"
click at [576, 212] on li at bounding box center [562, 220] width 26 height 17
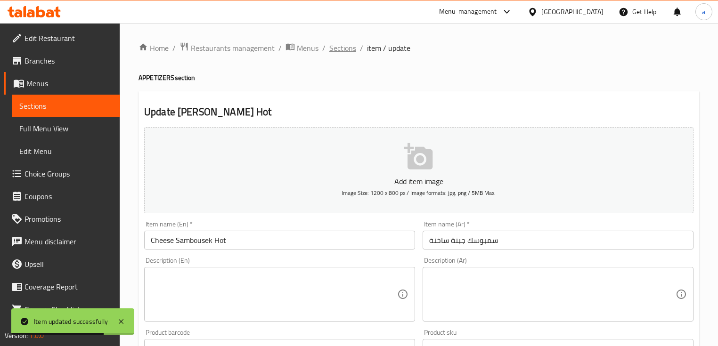
click at [340, 48] on span "Sections" at bounding box center [342, 47] width 27 height 11
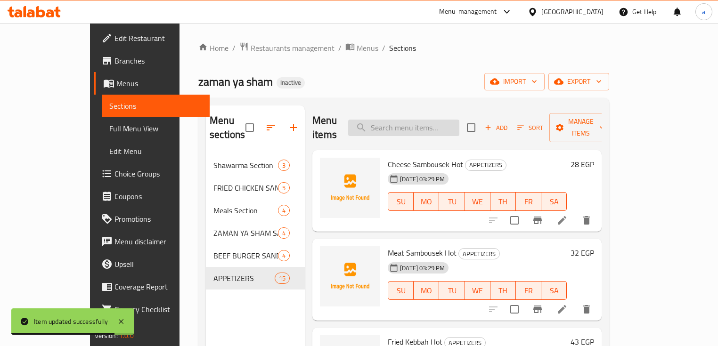
click at [446, 120] on input "search" at bounding box center [403, 128] width 111 height 16
paste input "دبس رمان باردة"
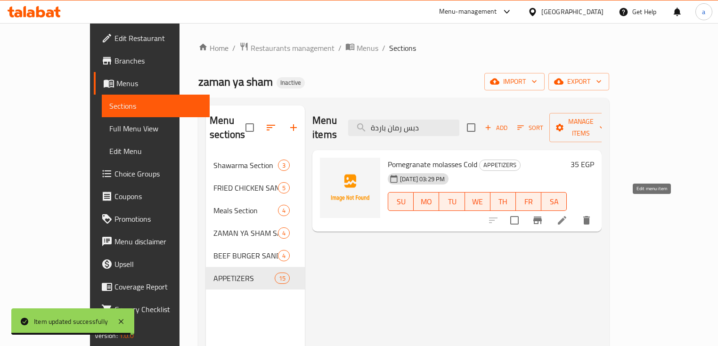
type input "دبس رمان باردة"
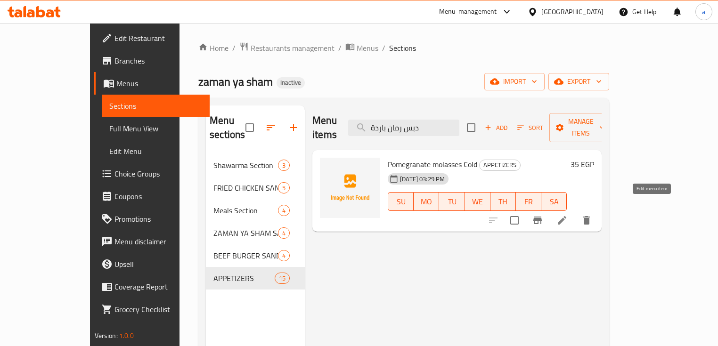
click at [568, 215] on icon at bounding box center [562, 220] width 11 height 11
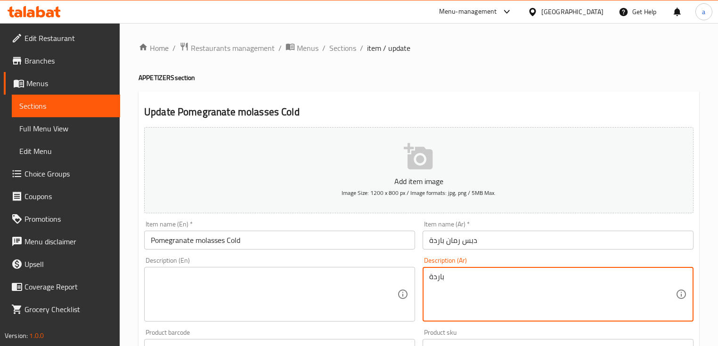
click at [441, 285] on textarea "باردة" at bounding box center [552, 294] width 247 height 45
click at [481, 244] on input "دبس رمان باردة" at bounding box center [558, 240] width 271 height 19
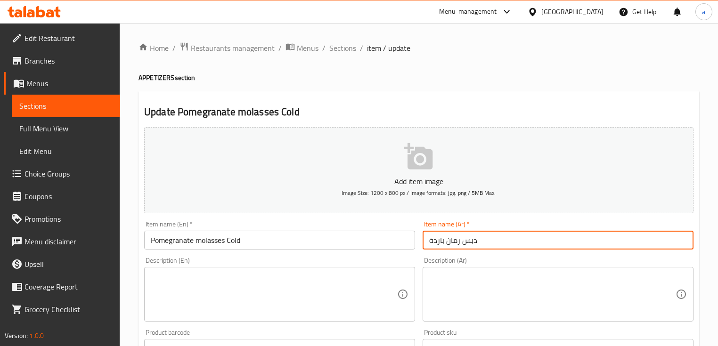
click at [481, 244] on input "دبس رمان باردة" at bounding box center [558, 240] width 271 height 19
click at [474, 241] on input "دبس رمان باردة" at bounding box center [558, 240] width 271 height 19
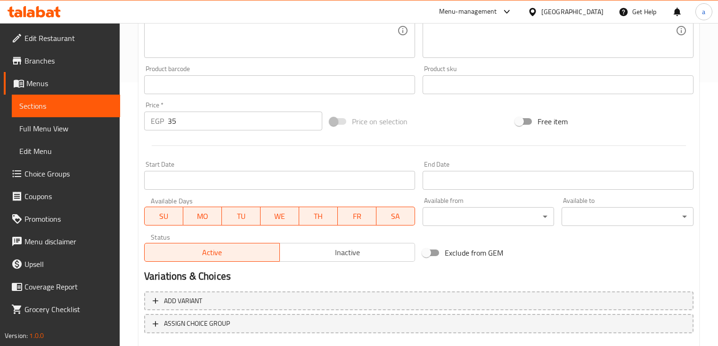
scroll to position [319, 0]
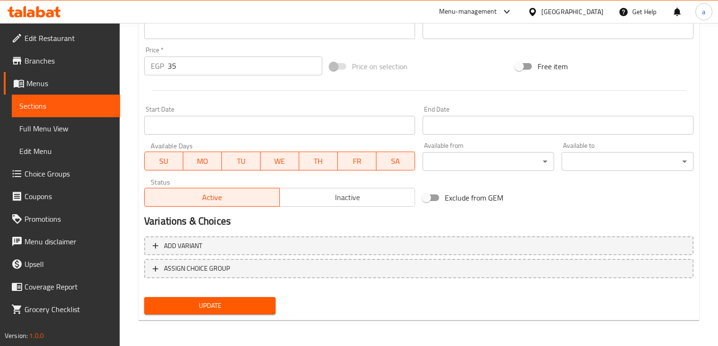
click at [255, 298] on button "Update" at bounding box center [210, 305] width 132 height 17
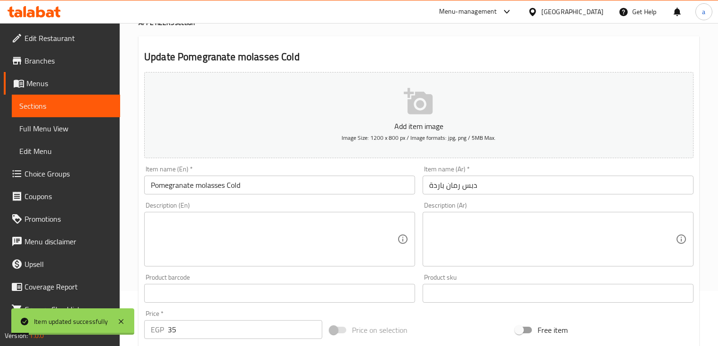
scroll to position [0, 0]
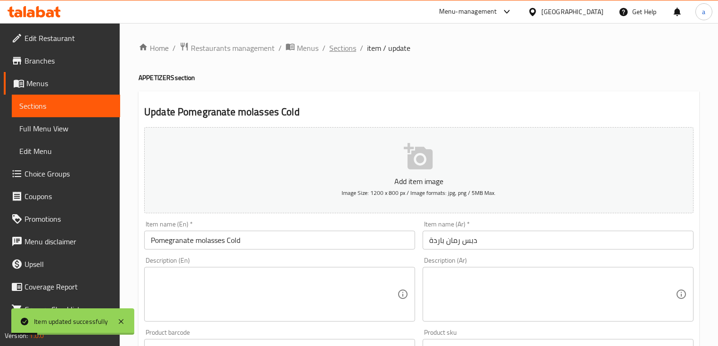
click at [350, 50] on span "Sections" at bounding box center [342, 47] width 27 height 11
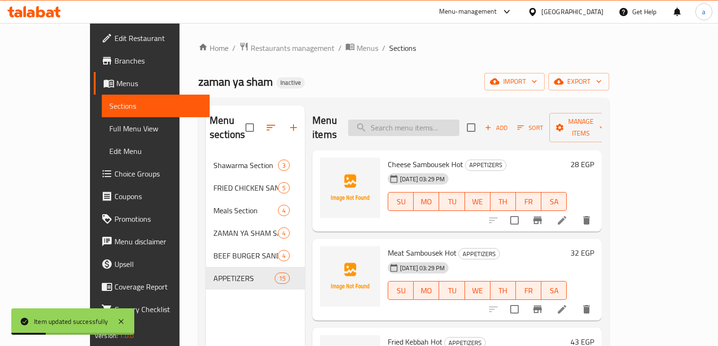
drag, startPoint x: 458, startPoint y: 115, endPoint x: 486, endPoint y: 127, distance: 31.3
click at [458, 120] on input "search" at bounding box center [403, 128] width 111 height 16
paste input "تومية 200غ باردة"
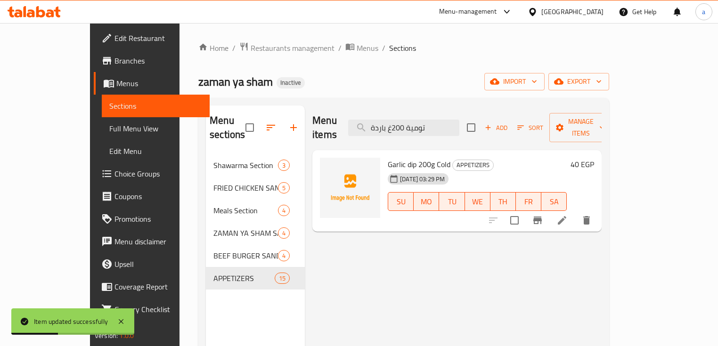
type input "تومية 200غ باردة"
click at [568, 215] on icon at bounding box center [562, 220] width 11 height 11
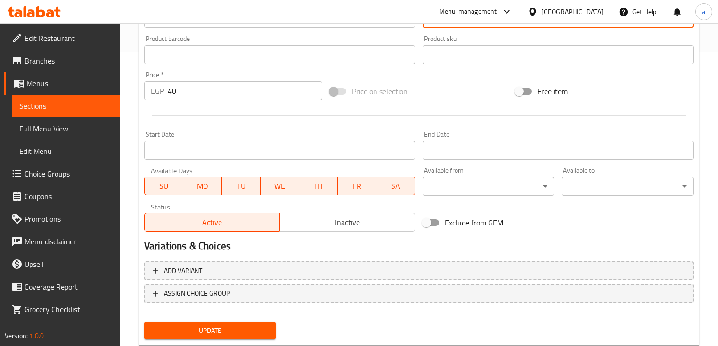
scroll to position [319, 0]
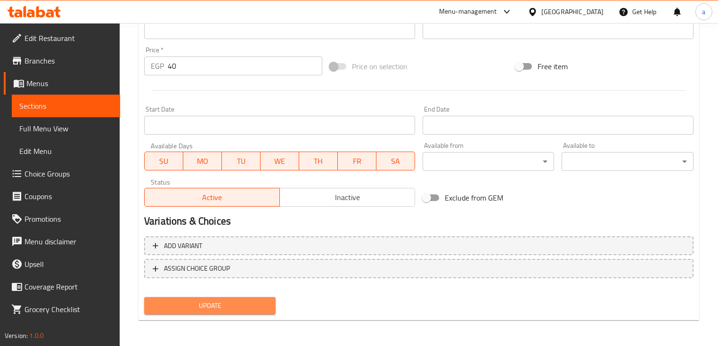
click at [184, 307] on span "Update" at bounding box center [210, 306] width 116 height 12
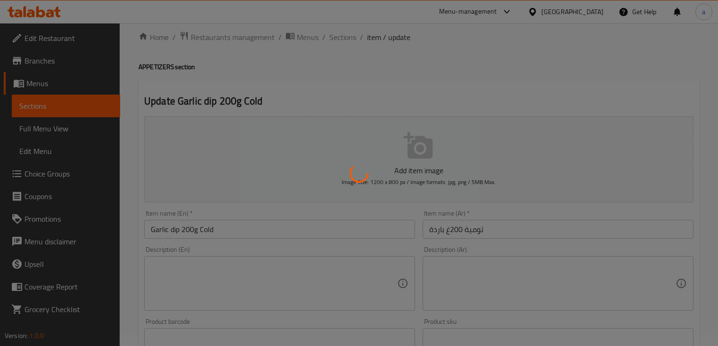
scroll to position [0, 0]
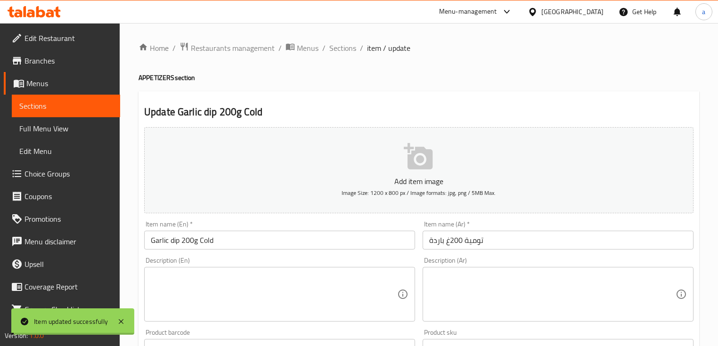
click at [353, 48] on span "Sections" at bounding box center [342, 47] width 27 height 11
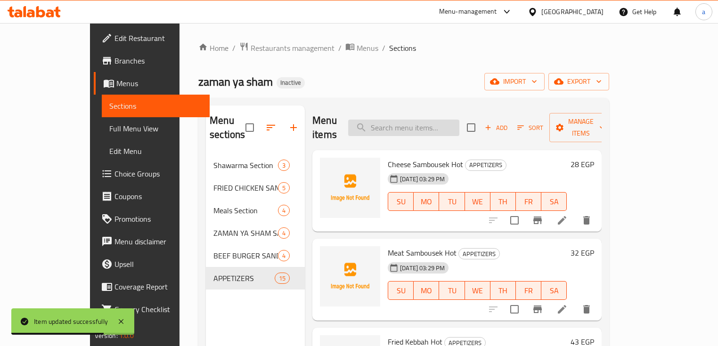
click at [438, 120] on input "search" at bounding box center [403, 128] width 111 height 16
paste input "تومية سبايسي 200غ باردة"
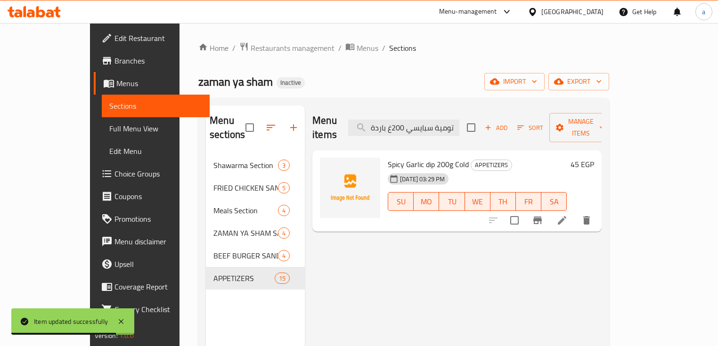
type input "تومية سبايسي 200غ باردة"
click at [567, 216] on icon at bounding box center [562, 220] width 8 height 8
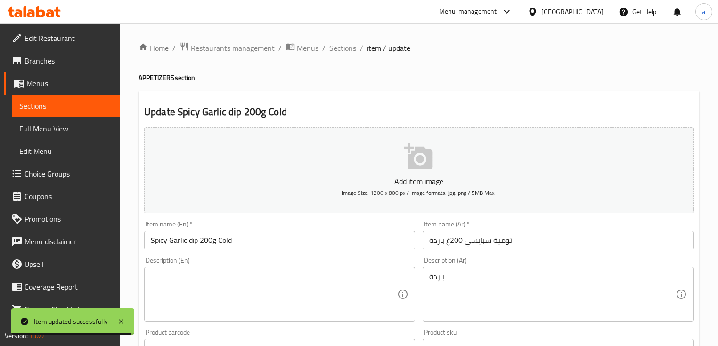
click at [479, 272] on div "باردة Description (Ar)" at bounding box center [558, 294] width 271 height 55
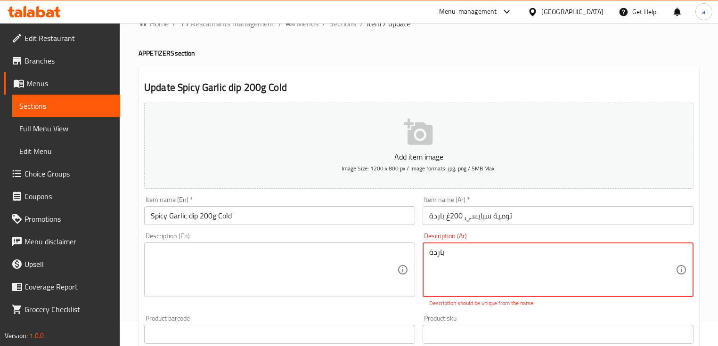
scroll to position [38, 0]
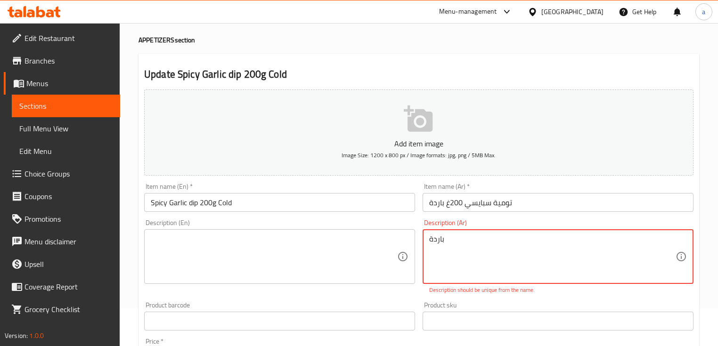
click at [471, 242] on textarea "باردة" at bounding box center [552, 257] width 247 height 45
click at [471, 240] on textarea "باردة" at bounding box center [552, 257] width 247 height 45
type textarea "ب"
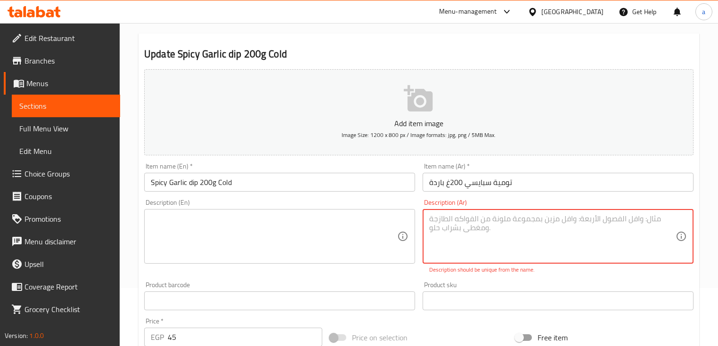
scroll to position [75, 0]
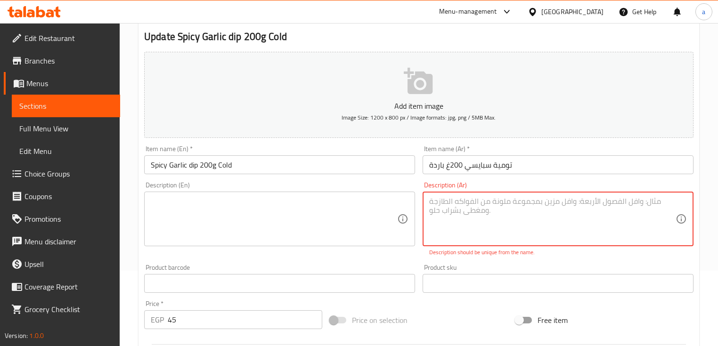
click at [430, 266] on div "Product sku Product sku" at bounding box center [558, 278] width 271 height 29
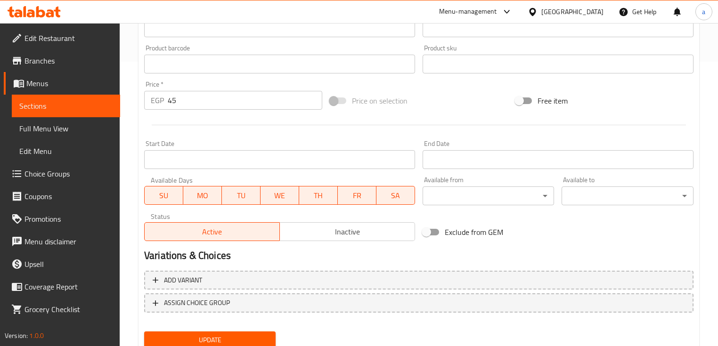
scroll to position [302, 0]
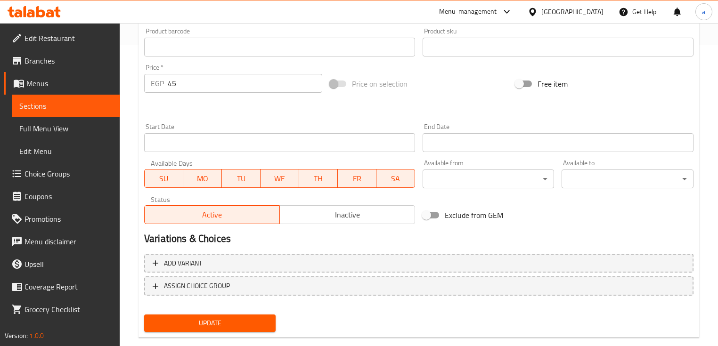
click at [178, 326] on span "Update" at bounding box center [210, 324] width 116 height 12
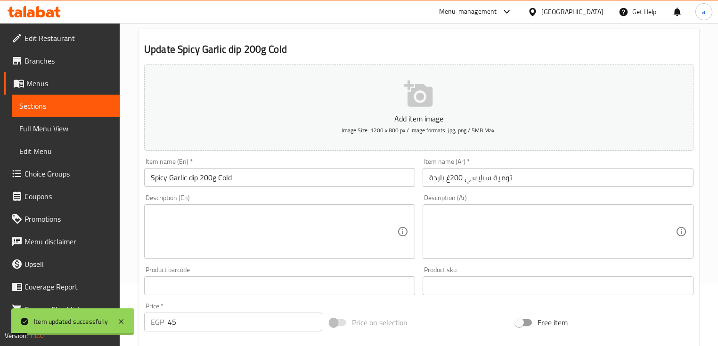
scroll to position [0, 0]
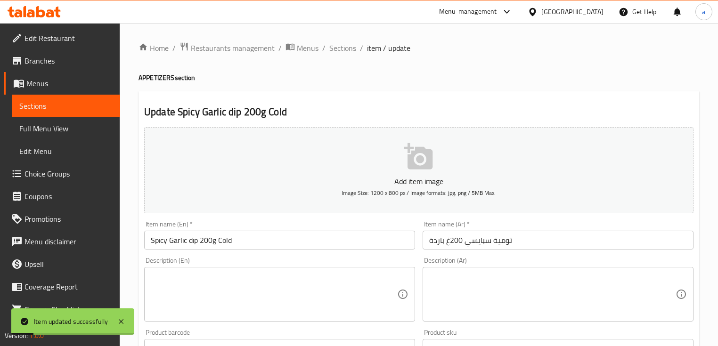
drag, startPoint x: 354, startPoint y: 49, endPoint x: 432, endPoint y: 58, distance: 78.2
click at [354, 50] on span "Sections" at bounding box center [342, 47] width 27 height 11
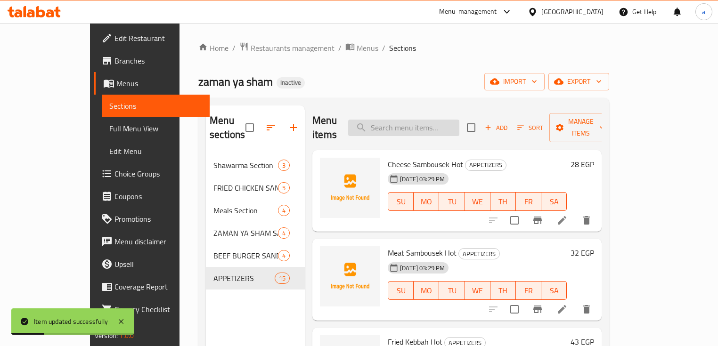
click at [458, 120] on input "search" at bounding box center [403, 128] width 111 height 16
paste input "فتوش باردة"
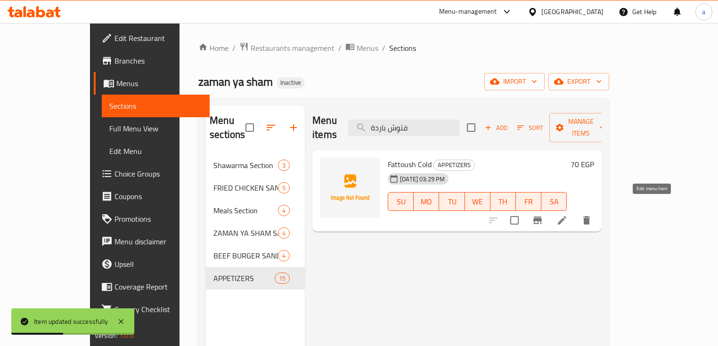
type input "فتوش باردة"
click at [567, 216] on icon at bounding box center [562, 220] width 8 height 8
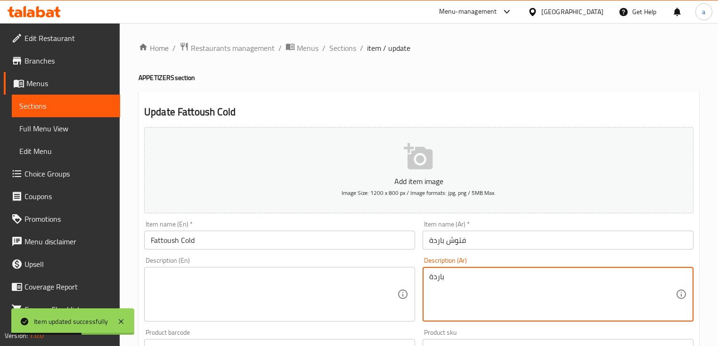
click at [448, 284] on textarea "باردة" at bounding box center [552, 294] width 247 height 45
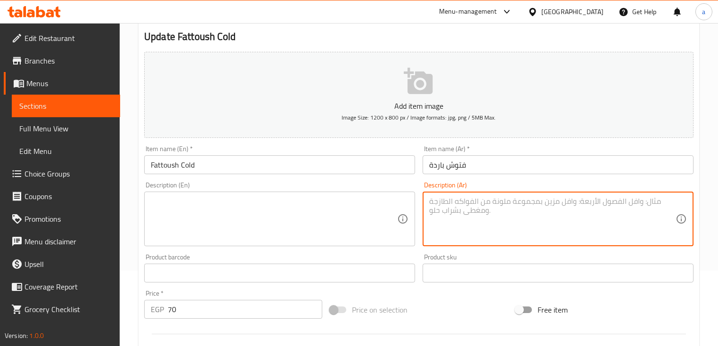
scroll to position [75, 0]
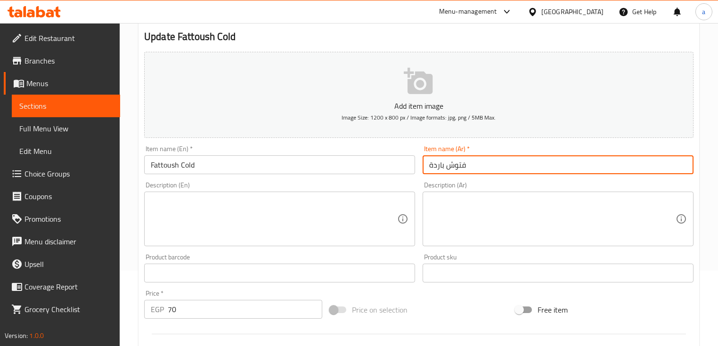
click at [461, 168] on input "فتوش باردة" at bounding box center [558, 165] width 271 height 19
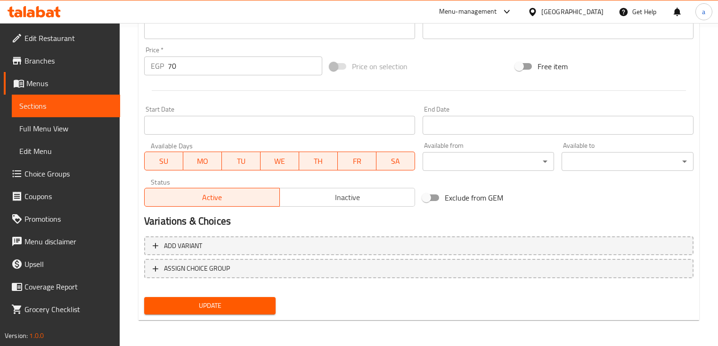
click at [200, 309] on span "Update" at bounding box center [210, 306] width 116 height 12
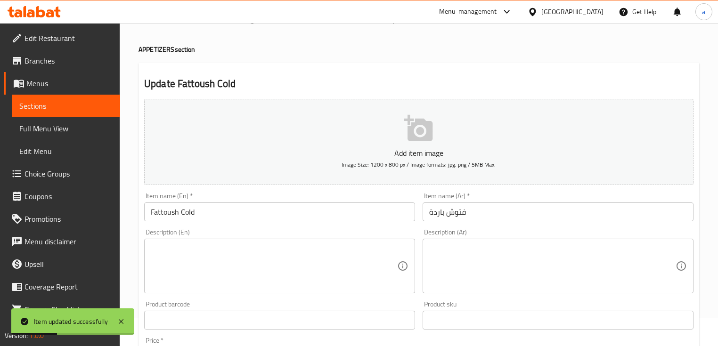
scroll to position [0, 0]
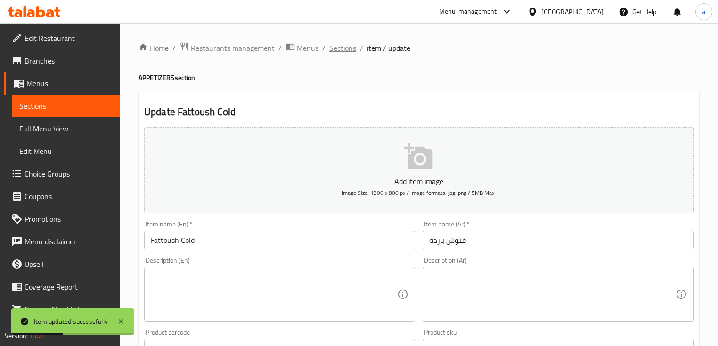
click at [344, 54] on span "Sections" at bounding box center [342, 47] width 27 height 11
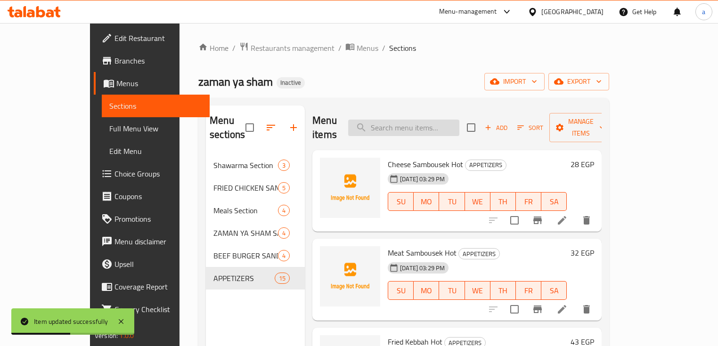
click at [407, 120] on input "search" at bounding box center [403, 128] width 111 height 16
paste input "تبولة باردة"
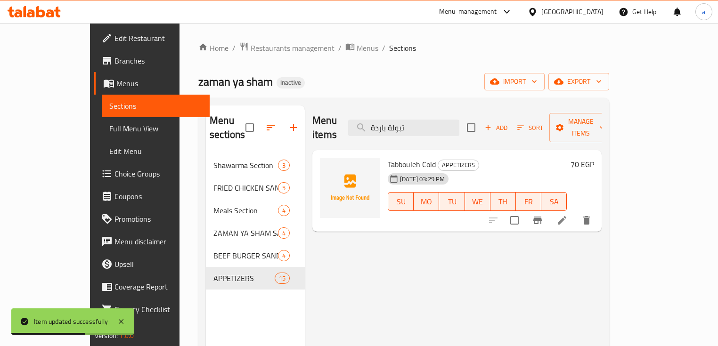
type input "تبولة باردة"
click at [568, 215] on icon at bounding box center [562, 220] width 11 height 11
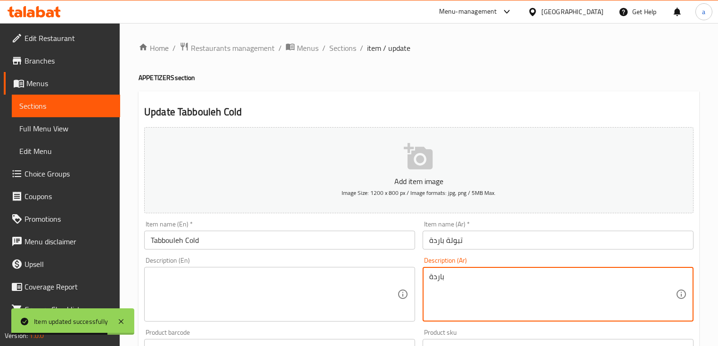
click at [436, 279] on textarea "باردة" at bounding box center [552, 294] width 247 height 45
click at [461, 241] on input "تبولة باردة" at bounding box center [558, 240] width 271 height 19
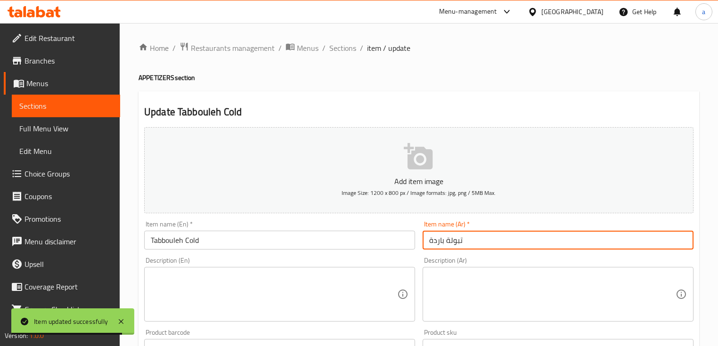
drag, startPoint x: 461, startPoint y: 241, endPoint x: 460, endPoint y: 247, distance: 5.3
click at [462, 245] on input "تبولة باردة" at bounding box center [558, 240] width 271 height 19
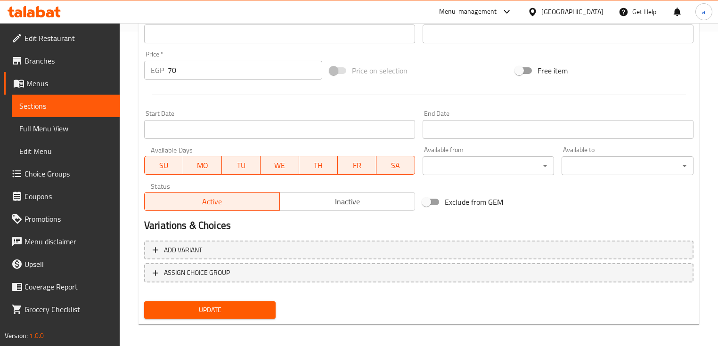
scroll to position [319, 0]
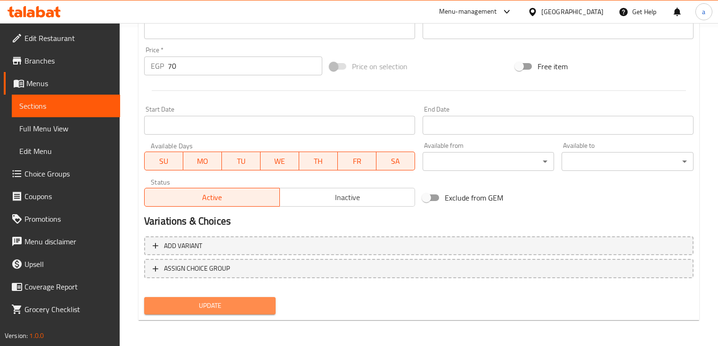
click at [178, 304] on span "Update" at bounding box center [210, 306] width 116 height 12
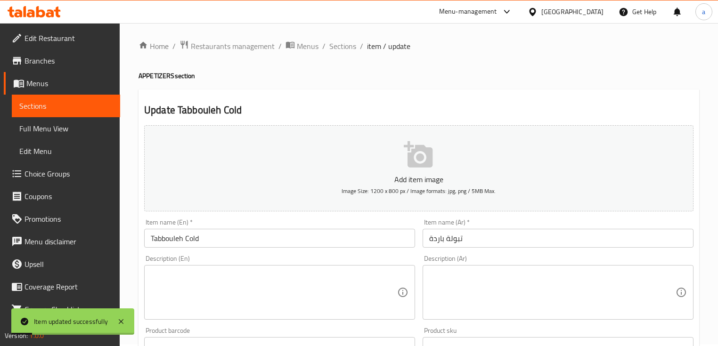
scroll to position [0, 0]
click at [346, 50] on span "Sections" at bounding box center [342, 47] width 27 height 11
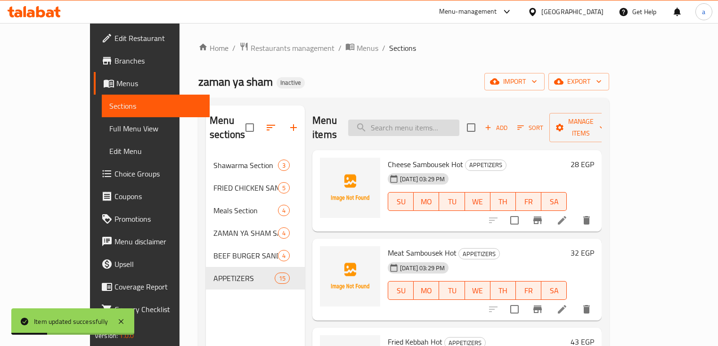
drag, startPoint x: 436, startPoint y: 123, endPoint x: 441, endPoint y: 126, distance: 6.3
click at [436, 123] on input "search" at bounding box center [403, 128] width 111 height 16
paste input "سلطة خضراء باردة"
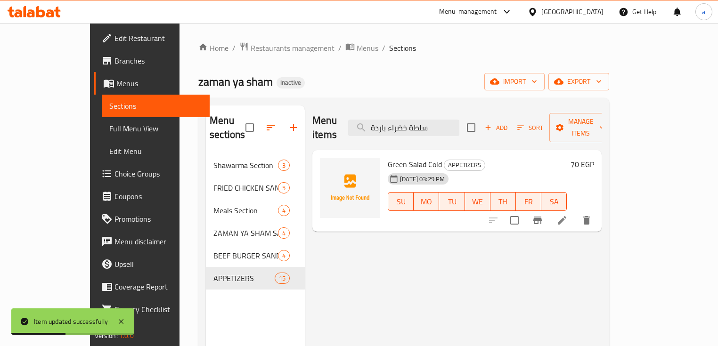
type input "سلطة خضراء باردة"
click at [576, 212] on li at bounding box center [562, 220] width 26 height 17
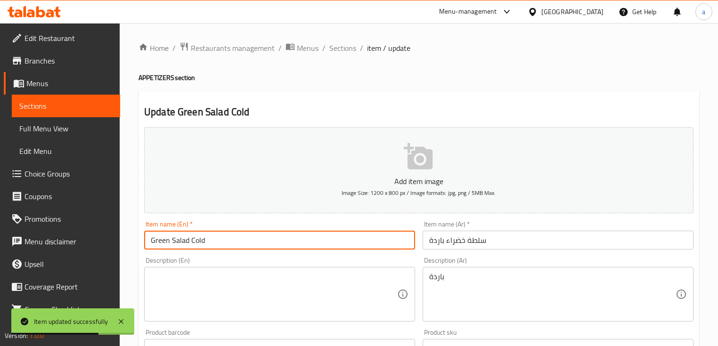
click at [197, 236] on input "Green Salad Cold" at bounding box center [279, 240] width 271 height 19
click at [151, 240] on input "Green Salad" at bounding box center [279, 240] width 271 height 19
paste input "Cold"
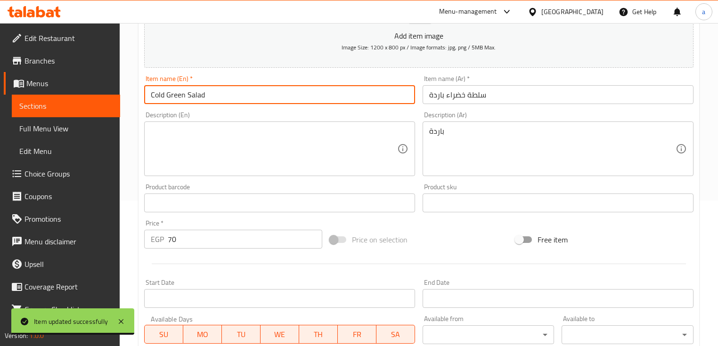
scroll to position [151, 0]
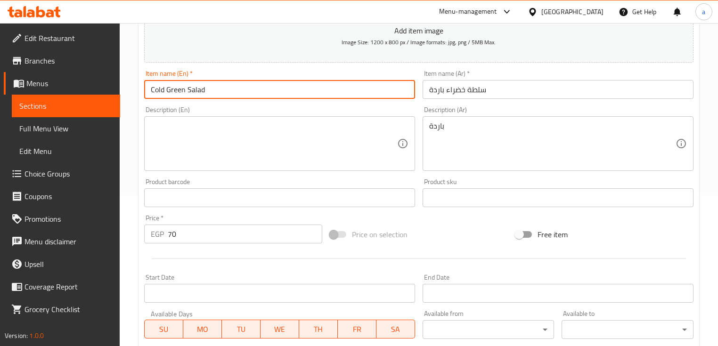
type input "Cold Green Salad"
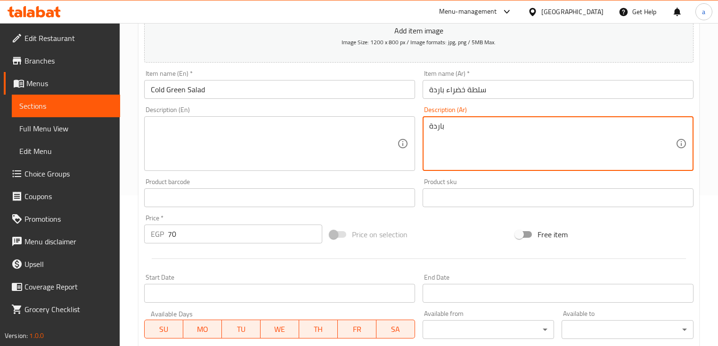
click at [449, 147] on textarea "باردة" at bounding box center [552, 144] width 247 height 45
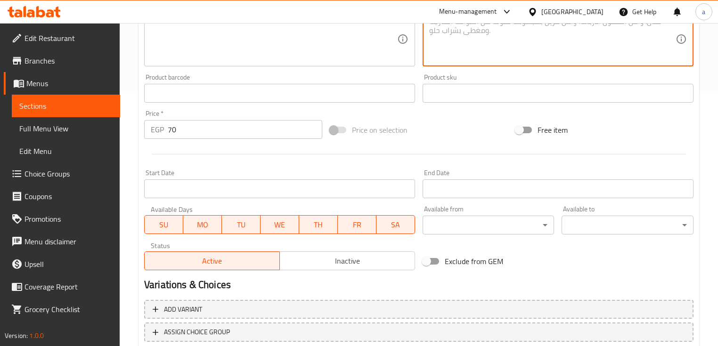
scroll to position [319, 0]
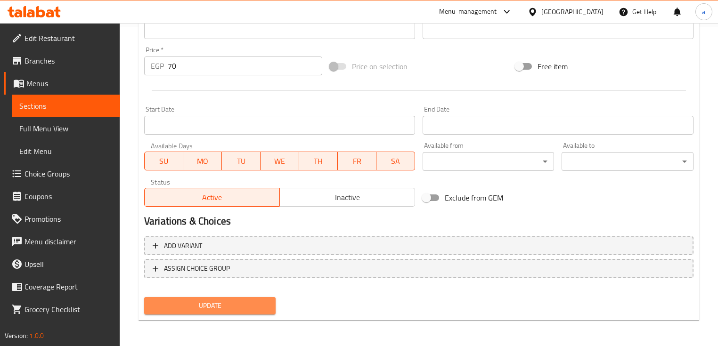
click at [217, 303] on span "Update" at bounding box center [210, 306] width 116 height 12
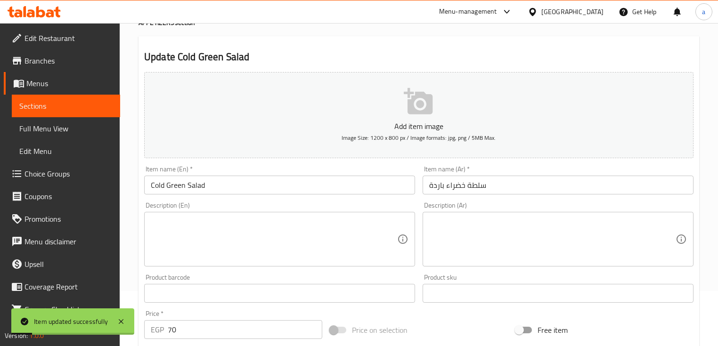
scroll to position [0, 0]
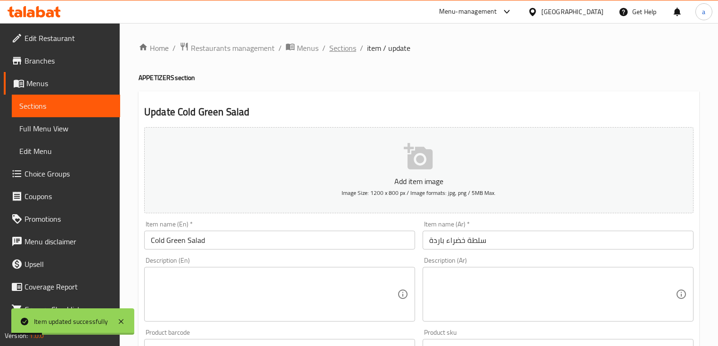
click at [354, 50] on span "Sections" at bounding box center [342, 47] width 27 height 11
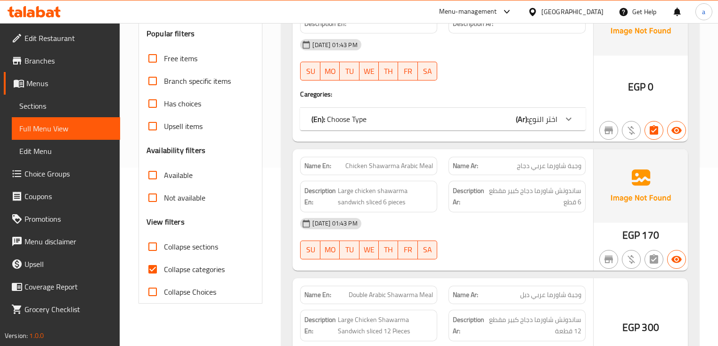
scroll to position [189, 0]
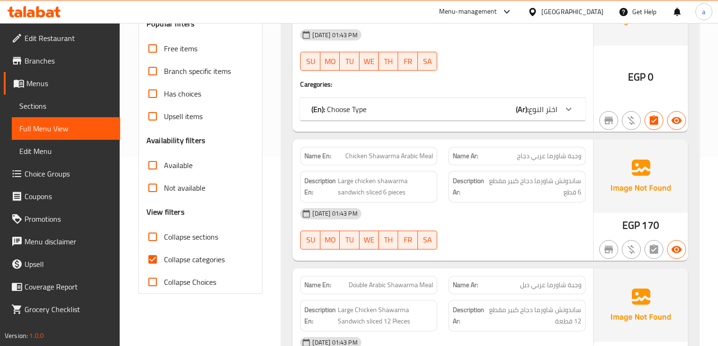
click at [147, 234] on input "Collapse sections" at bounding box center [152, 237] width 23 height 23
checkbox input "true"
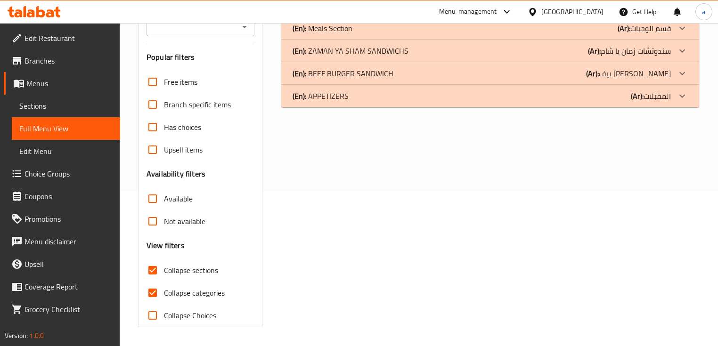
click at [149, 282] on input "Collapse categories" at bounding box center [152, 293] width 23 height 23
checkbox input "false"
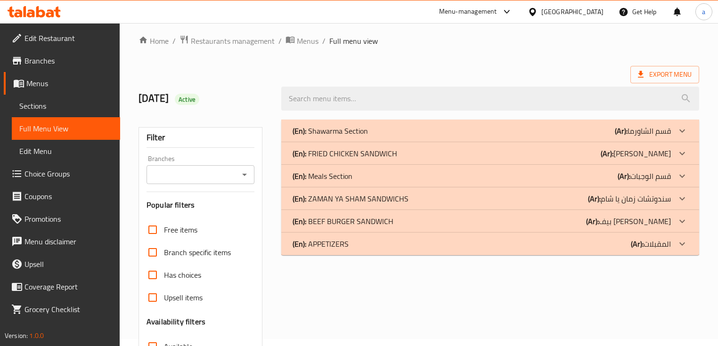
scroll to position [4, 0]
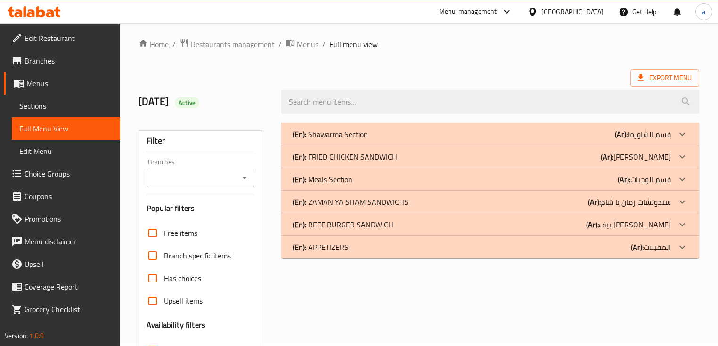
click at [362, 249] on div "(En): APPETIZERS (Ar): المقبلات" at bounding box center [482, 247] width 378 height 11
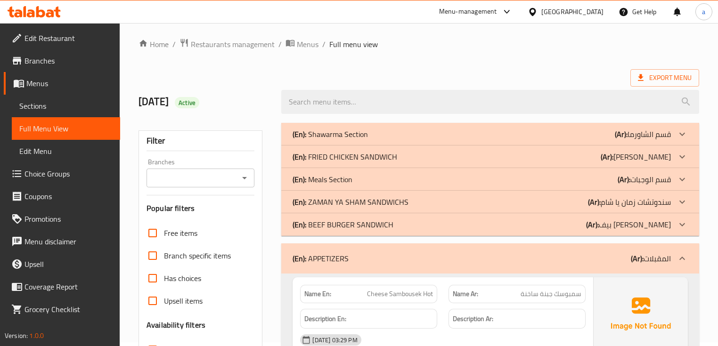
click at [368, 230] on p "(En): BEEF BURGER SANDWICH" at bounding box center [343, 224] width 101 height 11
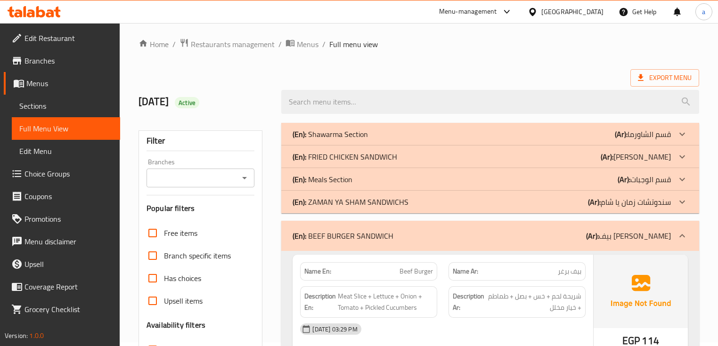
click at [360, 205] on p "(En): ZAMAN YA SHAM SANDWICHS" at bounding box center [351, 202] width 116 height 11
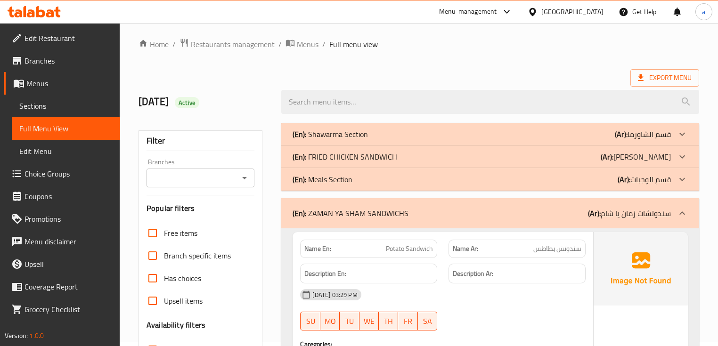
click at [394, 162] on p "(En): FRIED CHICKEN SANDWICH" at bounding box center [345, 156] width 105 height 11
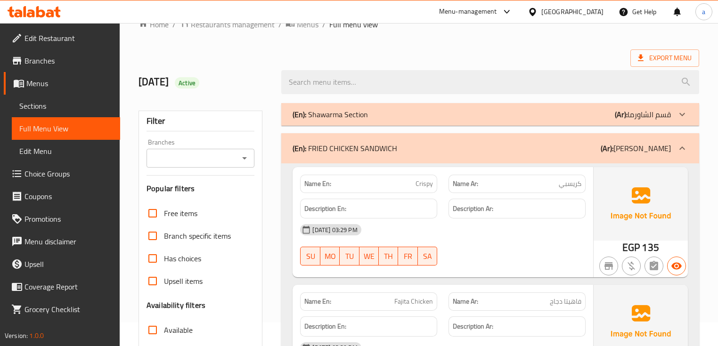
scroll to position [0, 0]
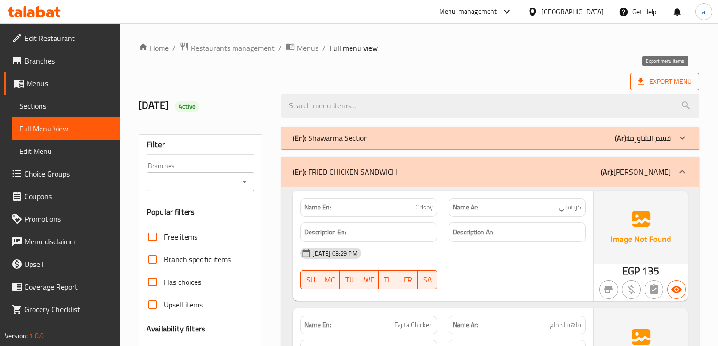
click at [668, 79] on span "Export Menu" at bounding box center [665, 82] width 54 height 12
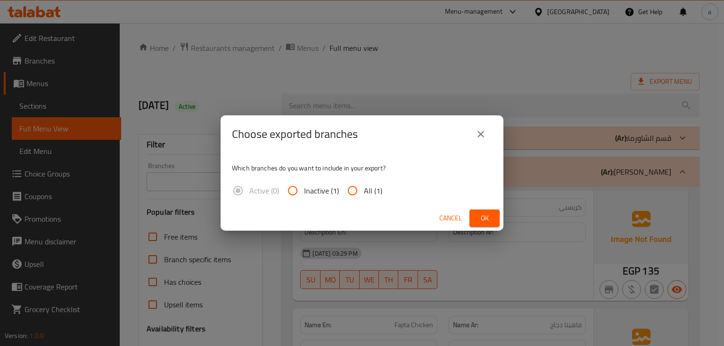
click at [359, 189] on input "All (1)" at bounding box center [352, 191] width 23 height 23
radio input "true"
click at [485, 216] on span "Ok" at bounding box center [484, 219] width 15 height 12
